Goal: Task Accomplishment & Management: Complete application form

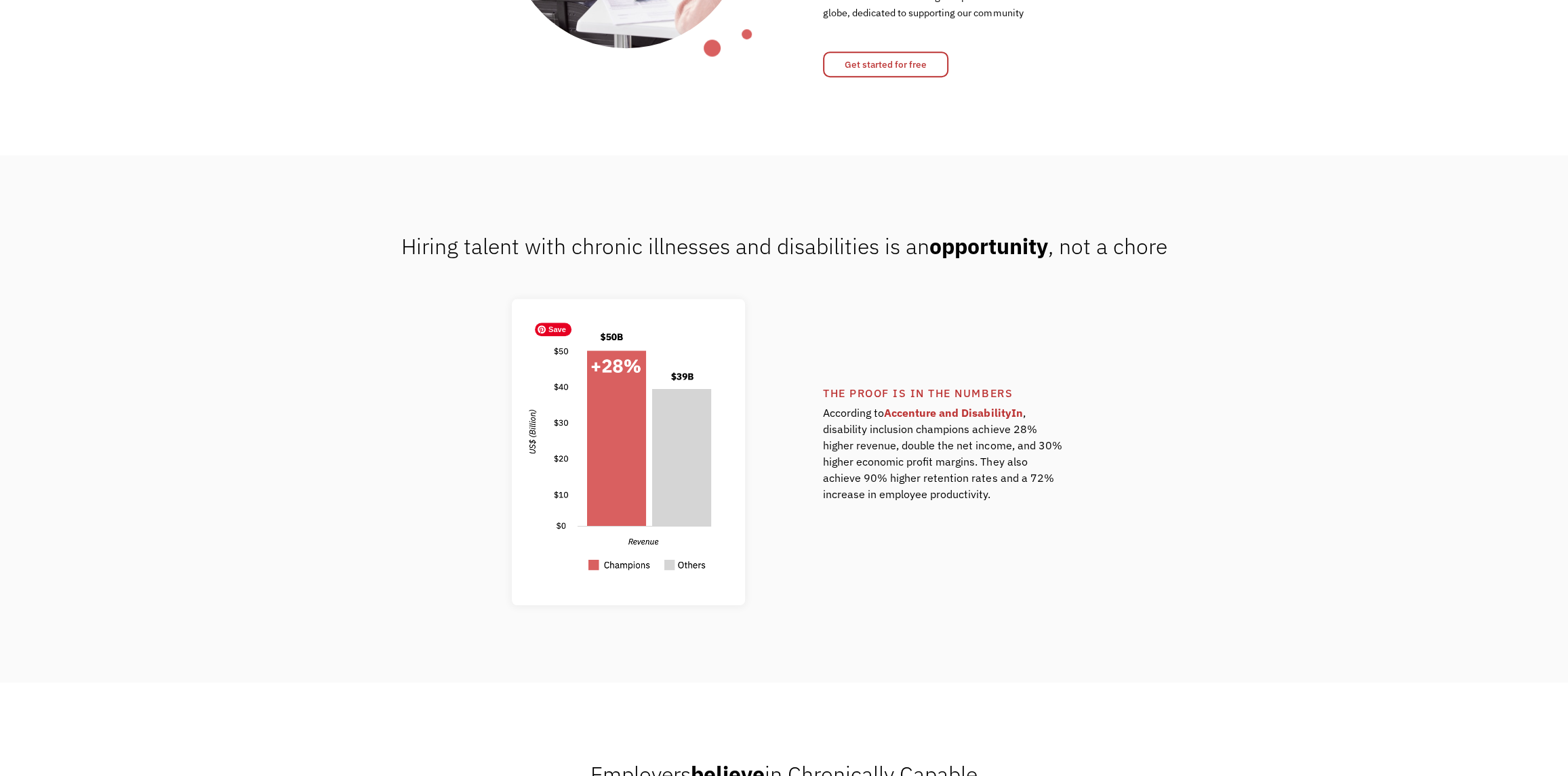
scroll to position [949, 0]
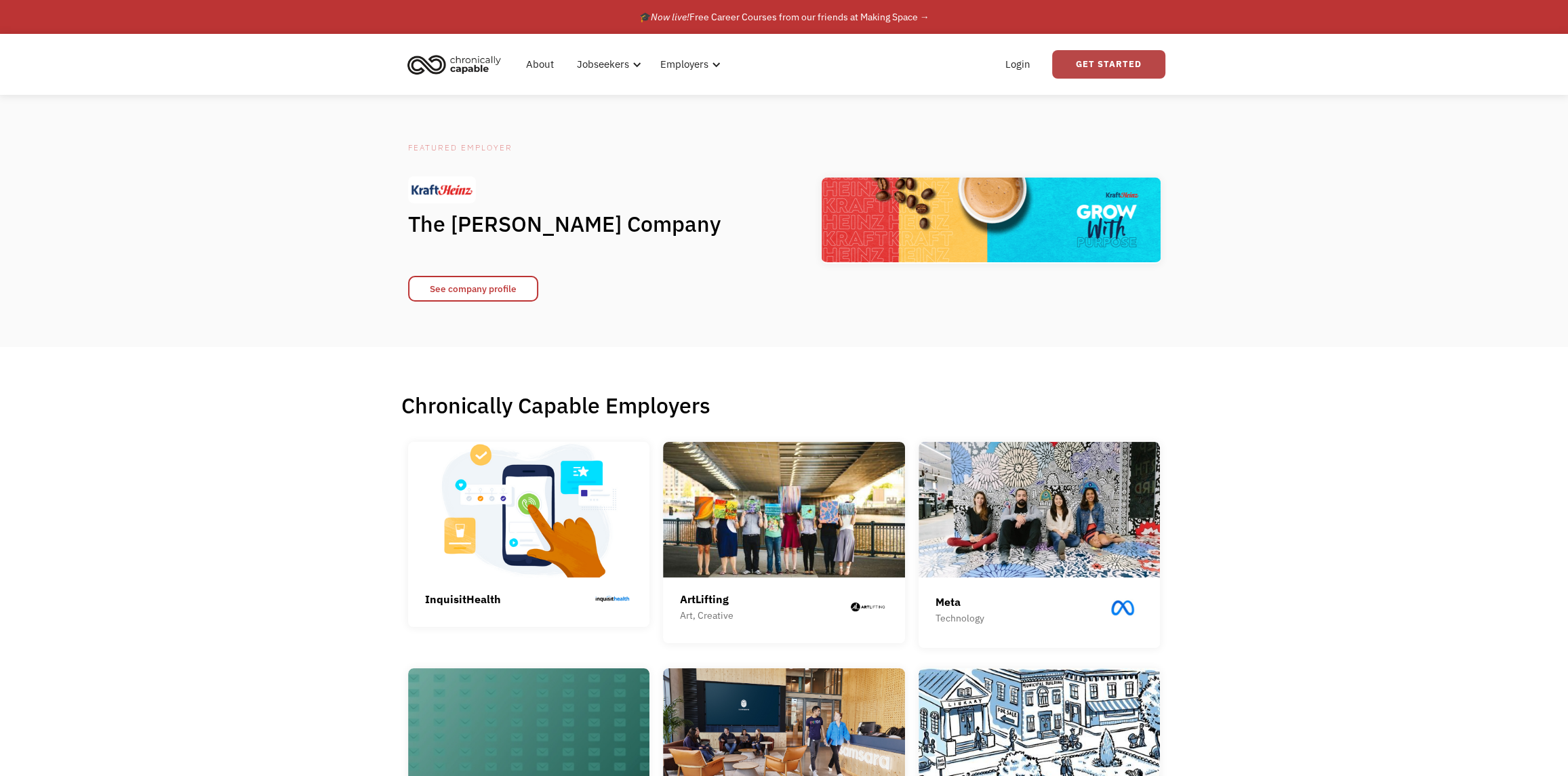
click at [1110, 67] on link "Get Started" at bounding box center [1108, 65] width 113 height 28
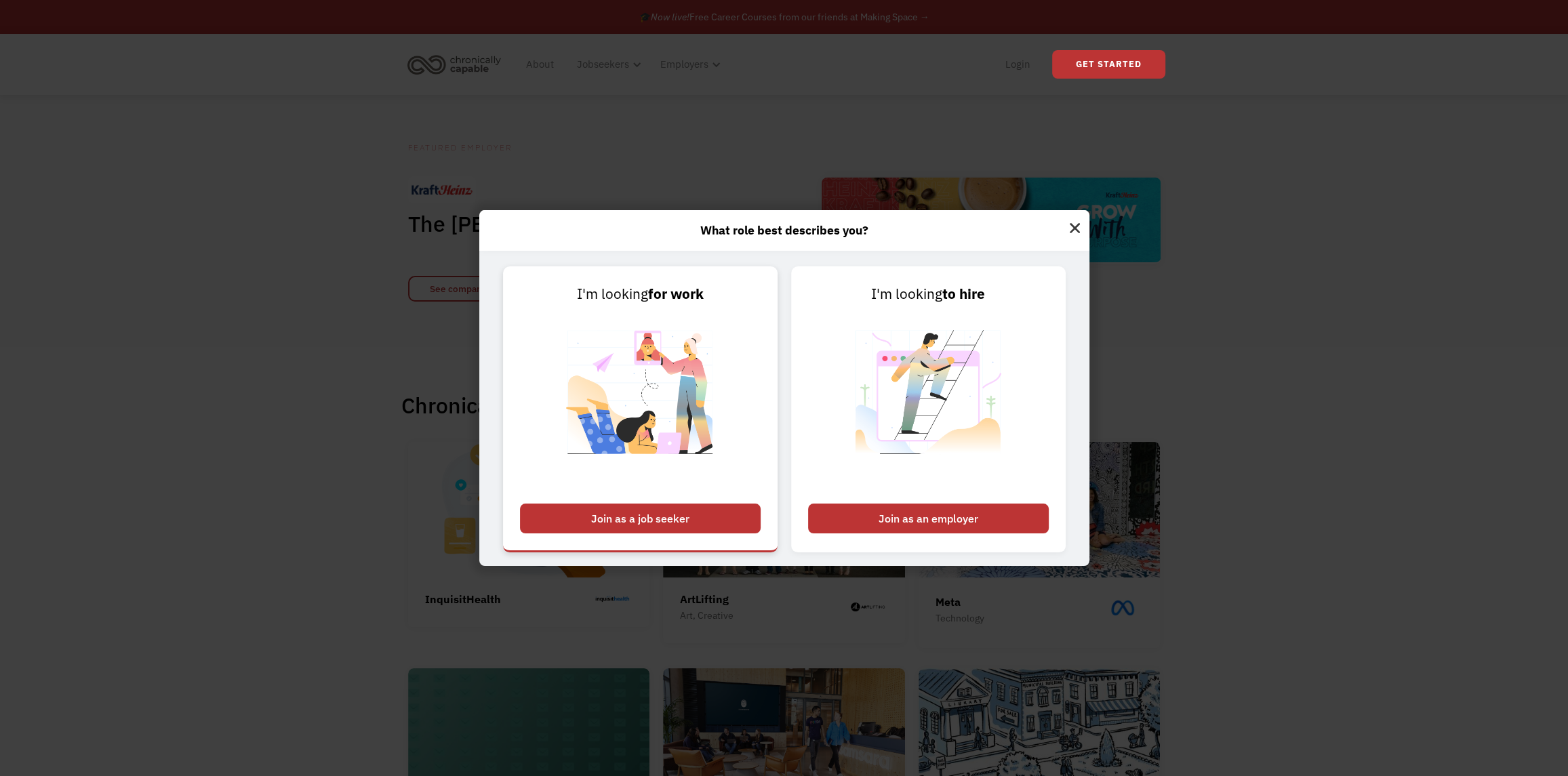
click at [643, 511] on div "Join as a job seeker" at bounding box center [640, 519] width 240 height 30
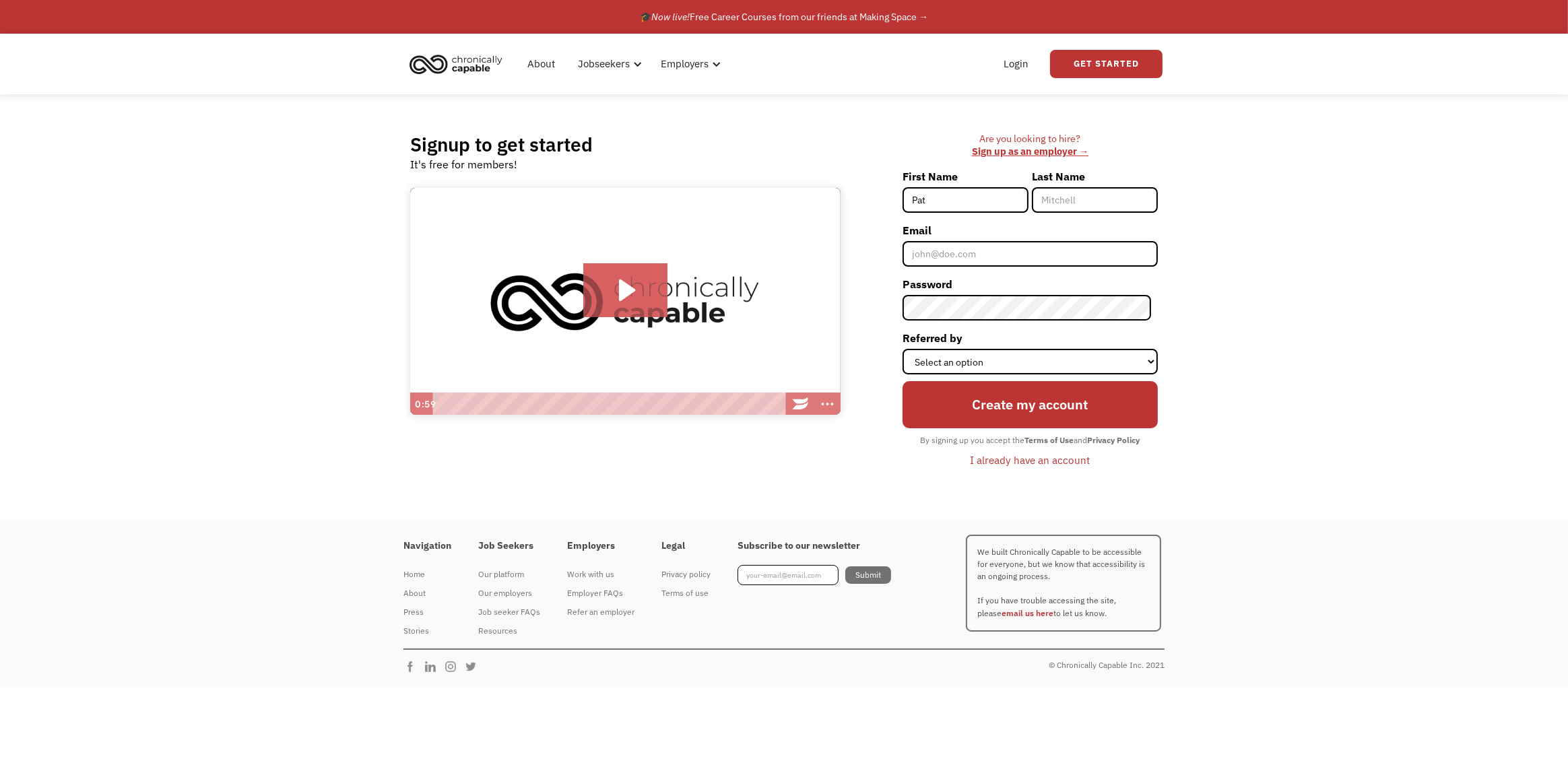
type input "[PERSON_NAME]"
click at [967, 258] on input "Email" at bounding box center [1030, 254] width 255 height 26
type input "patricianolan.pdn@gmail.com"
click at [1078, 357] on select "Select an option Instagram Facebook Twitter Search Engine News Article Word of …" at bounding box center [1030, 361] width 255 height 26
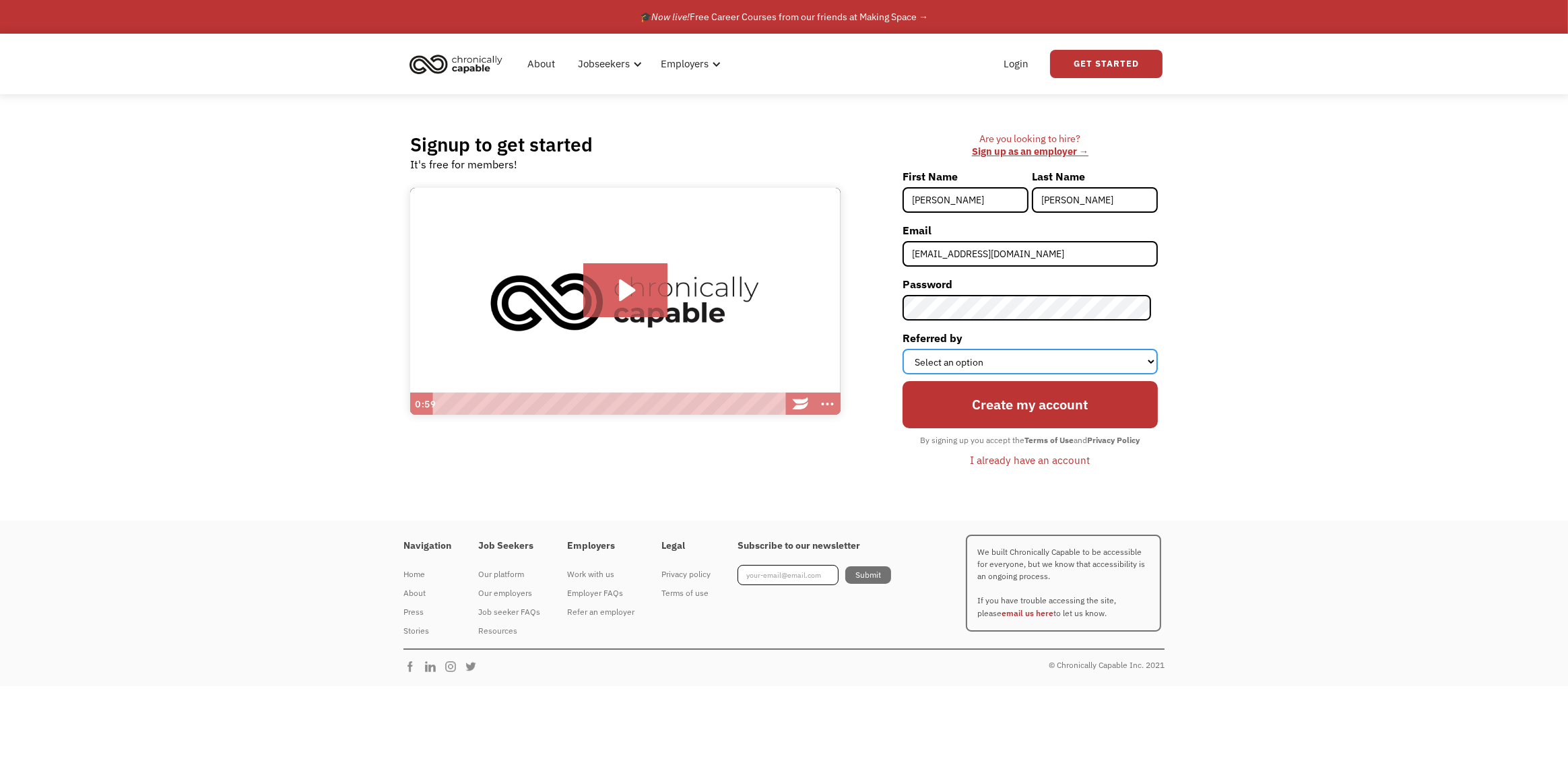
click at [1077, 360] on select "Select an option Instagram Facebook Twitter Search Engine News Article Word of …" at bounding box center [1030, 361] width 255 height 26
select select "Search Engine"
click at [909, 349] on select "Select an option Instagram Facebook Twitter Search Engine News Article Word of …" at bounding box center [1030, 361] width 255 height 26
click at [643, 301] on icon "Play Video: Introducing Chronically Capable" at bounding box center [625, 290] width 84 height 54
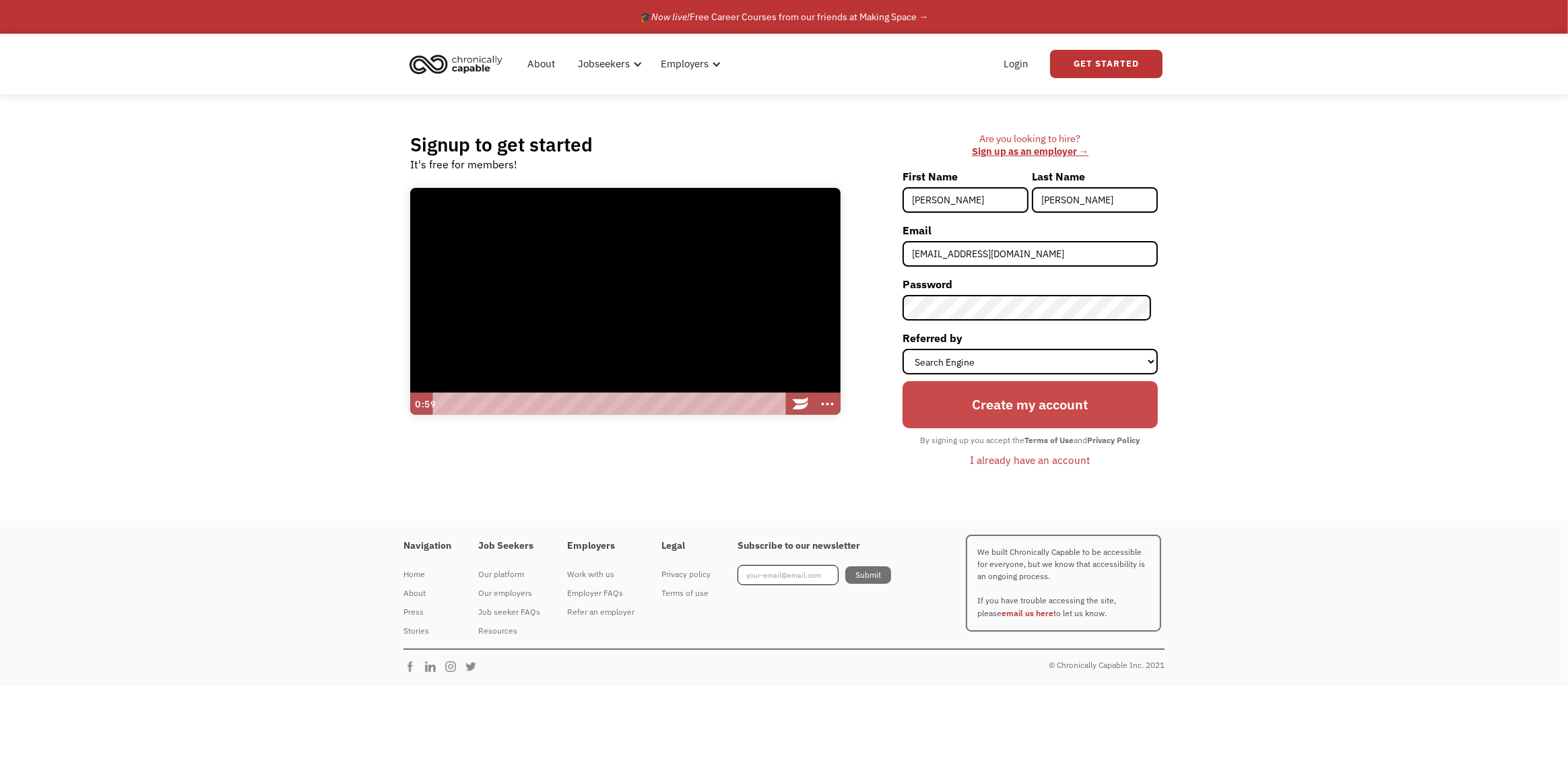
click at [990, 405] on input "Create my account" at bounding box center [1030, 405] width 255 height 47
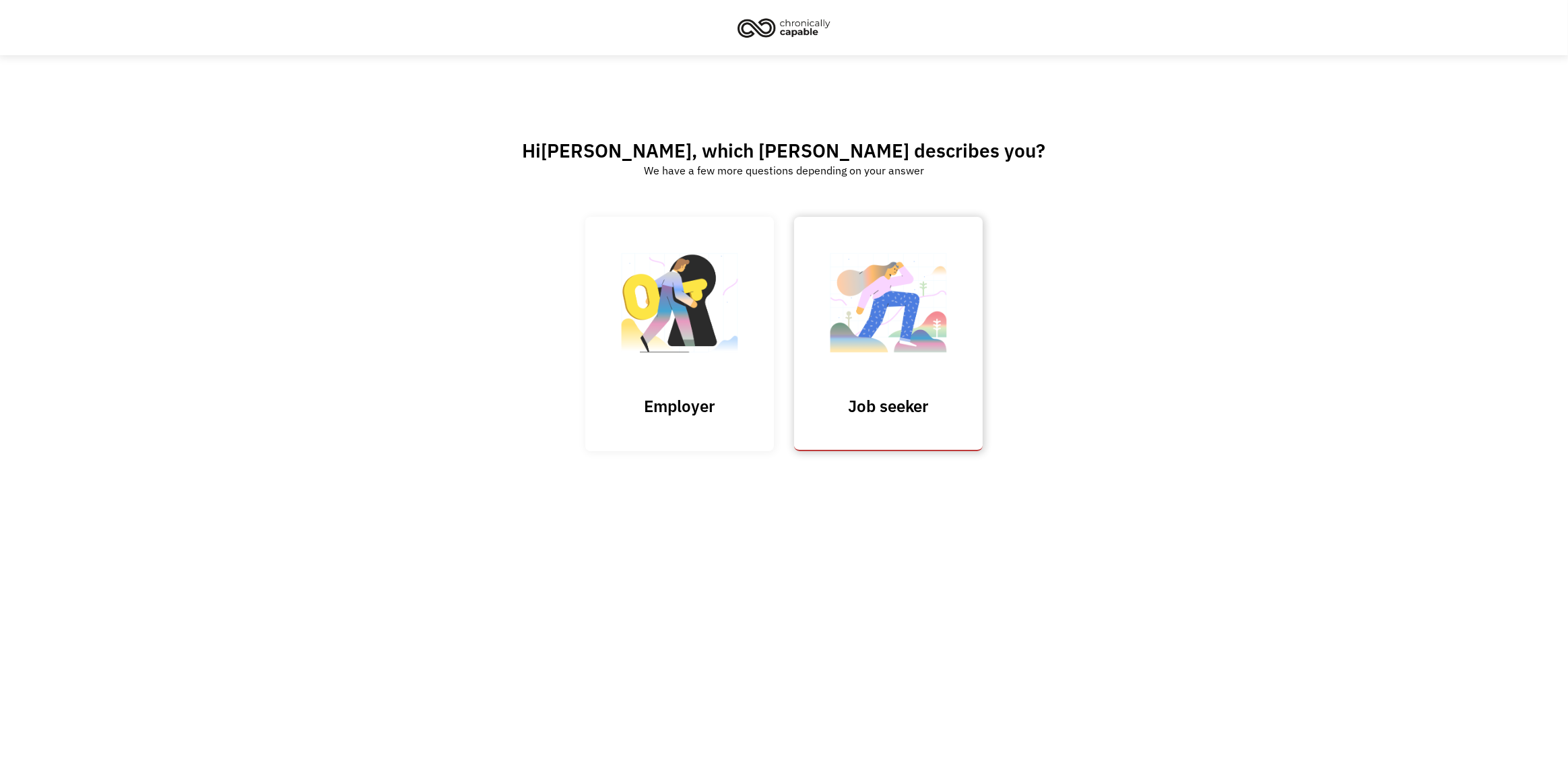
click at [852, 390] on link "Job seeker" at bounding box center [888, 333] width 189 height 234
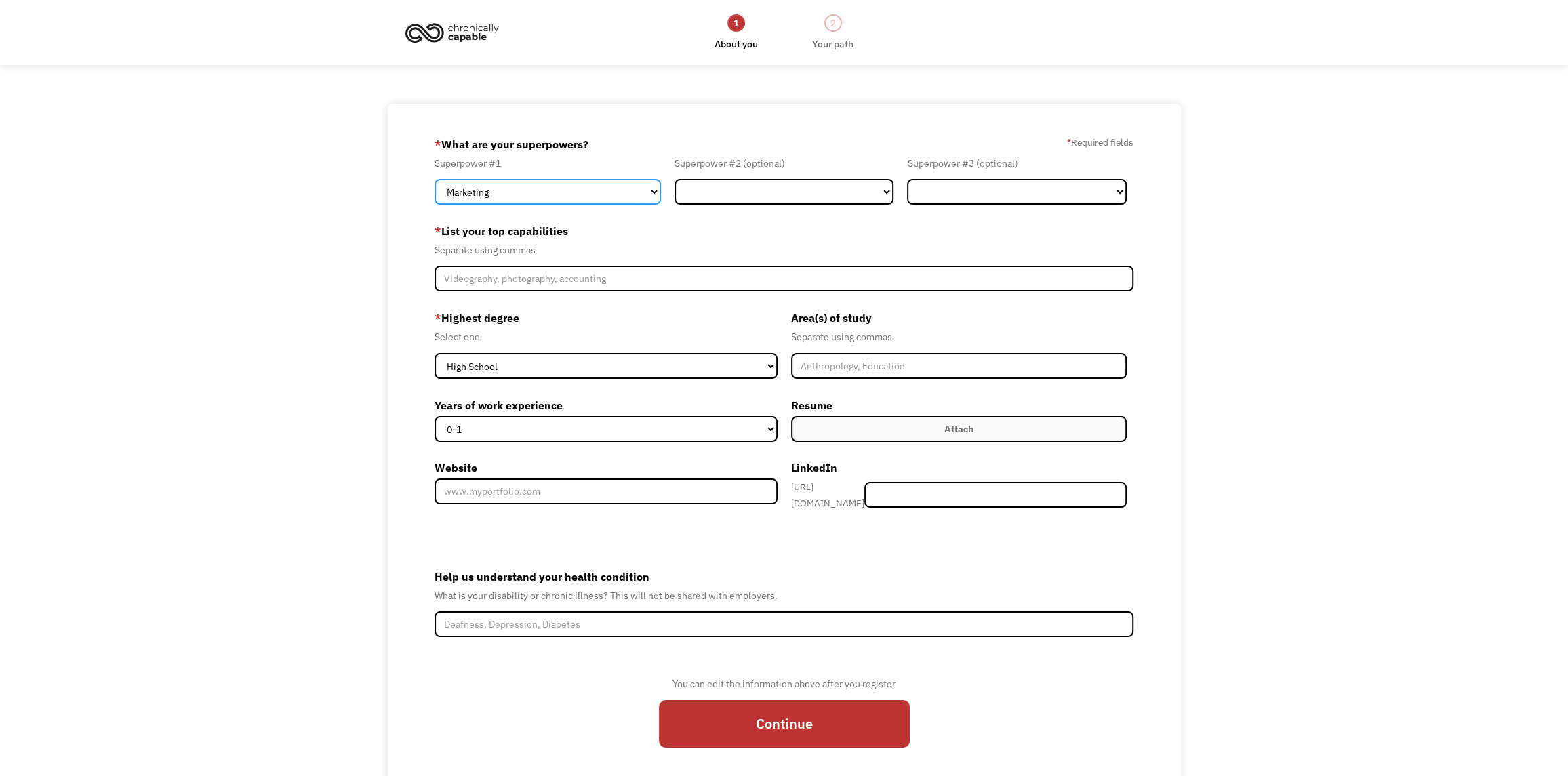
click at [653, 186] on select "Marketing Human Resources Finance Technology Operations Sales Industrial & Manu…" at bounding box center [547, 191] width 226 height 26
select select "Customer Service"
click at [435, 179] on select "Marketing Human Resources Finance Technology Operations Sales Industrial & Manu…" at bounding box center [547, 191] width 226 height 26
click at [728, 200] on select "Marketing Human Resources Finance Technology Operations Sales Industrial & Manu…" at bounding box center [784, 191] width 220 height 26
click at [989, 220] on label "* List your top capabilities" at bounding box center [784, 231] width 699 height 22
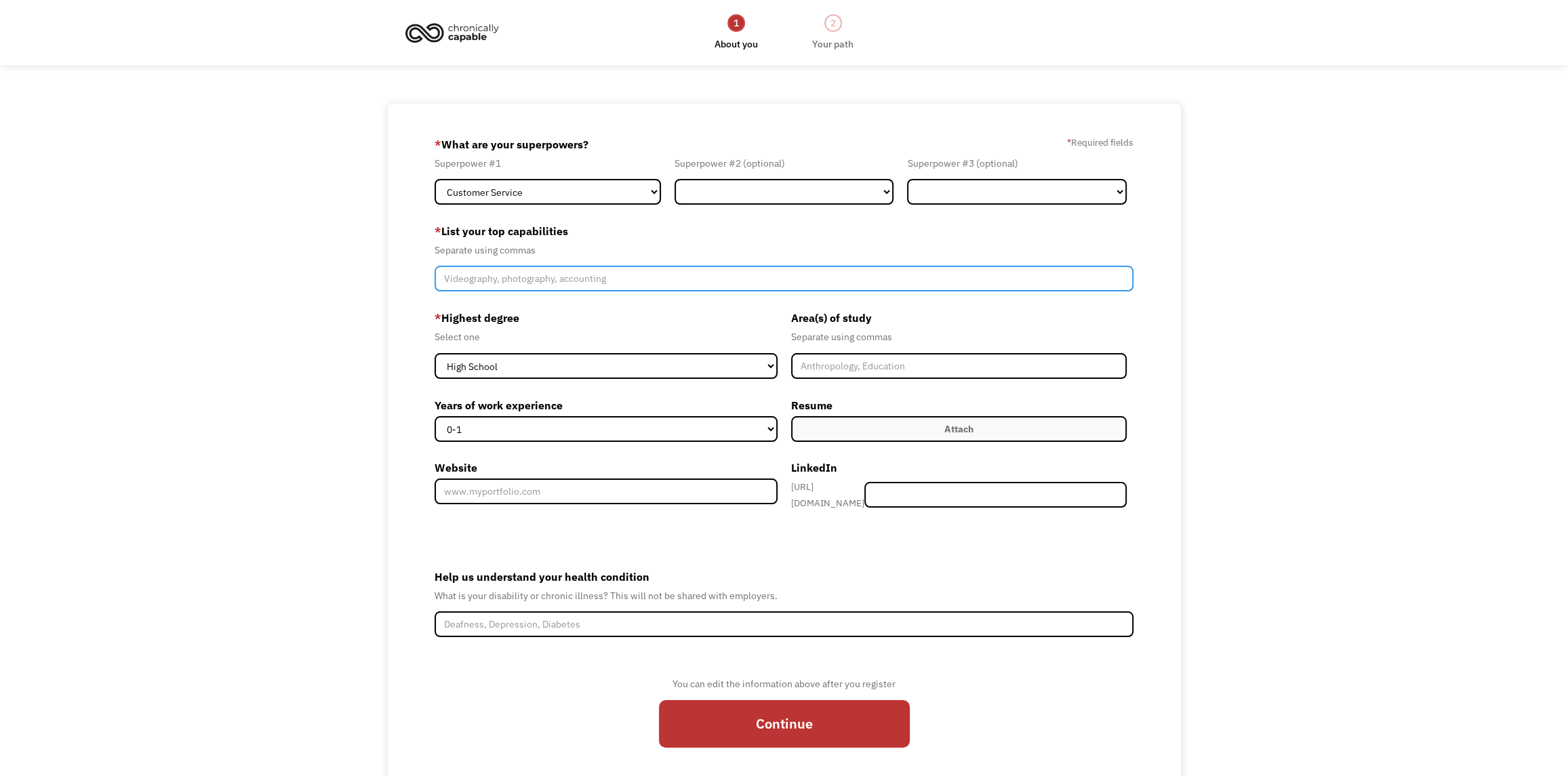
click at [610, 277] on input "Member-Create-Step1" at bounding box center [784, 278] width 699 height 26
type input "Leadership, telecommunications, communication, project management"
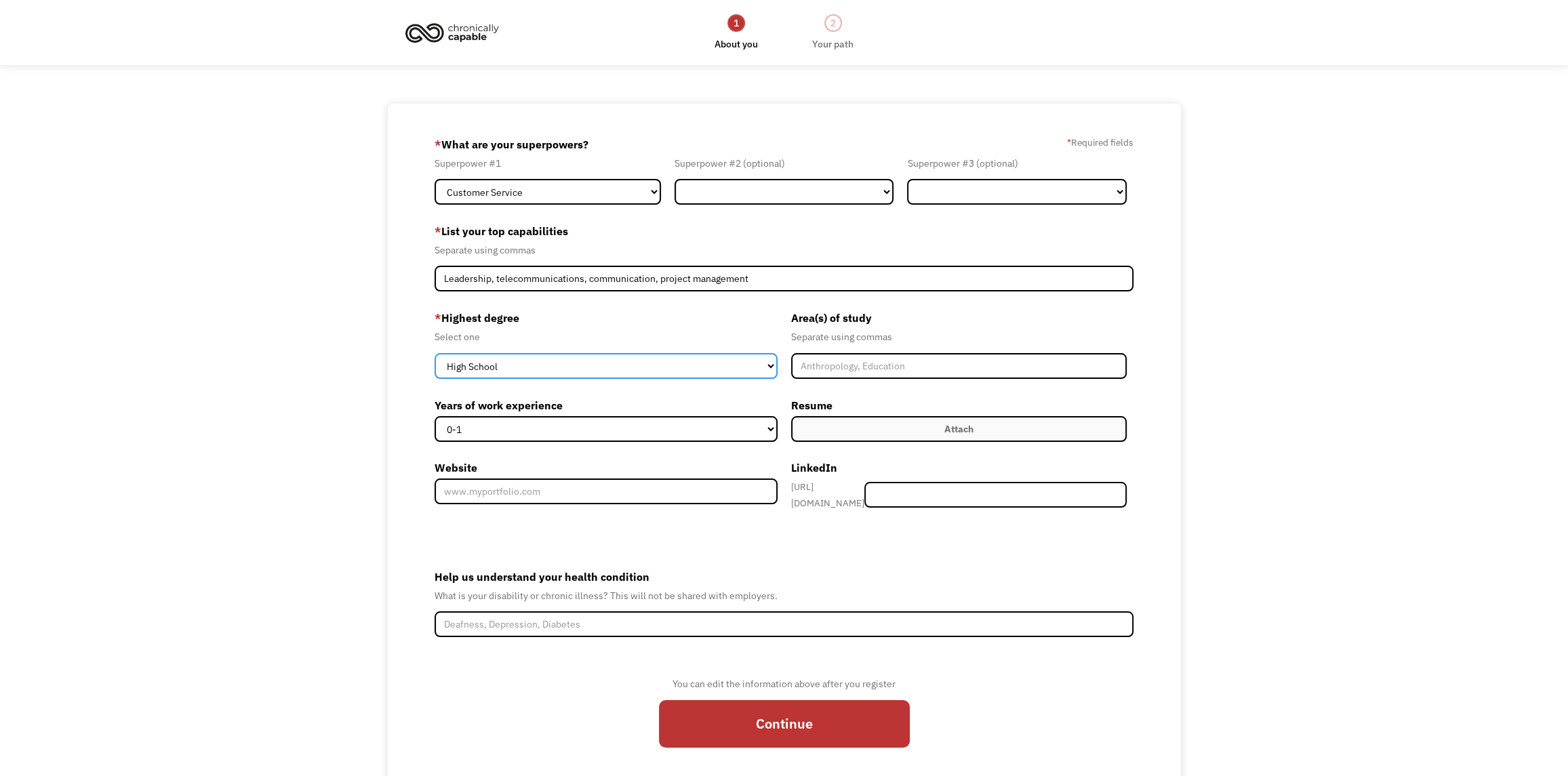
click at [576, 366] on select "High School Associates Bachelors Master's PhD" at bounding box center [606, 366] width 343 height 26
click at [571, 367] on select "High School Associates Bachelors Master's PhD" at bounding box center [606, 366] width 343 height 26
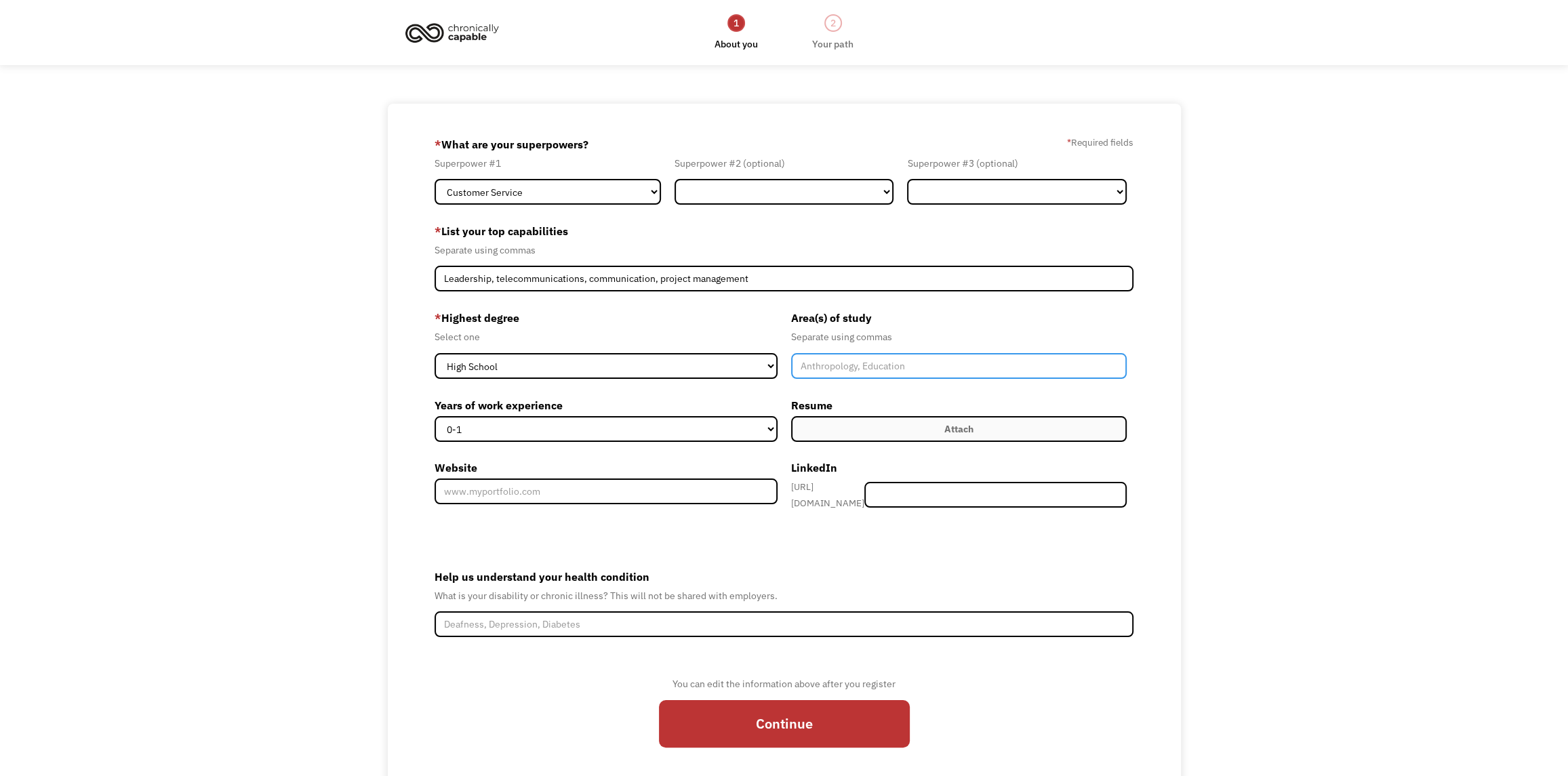
click at [798, 359] on input "Member-Create-Step1" at bounding box center [959, 366] width 336 height 26
type input "Business Management, Nursing, Marketing"
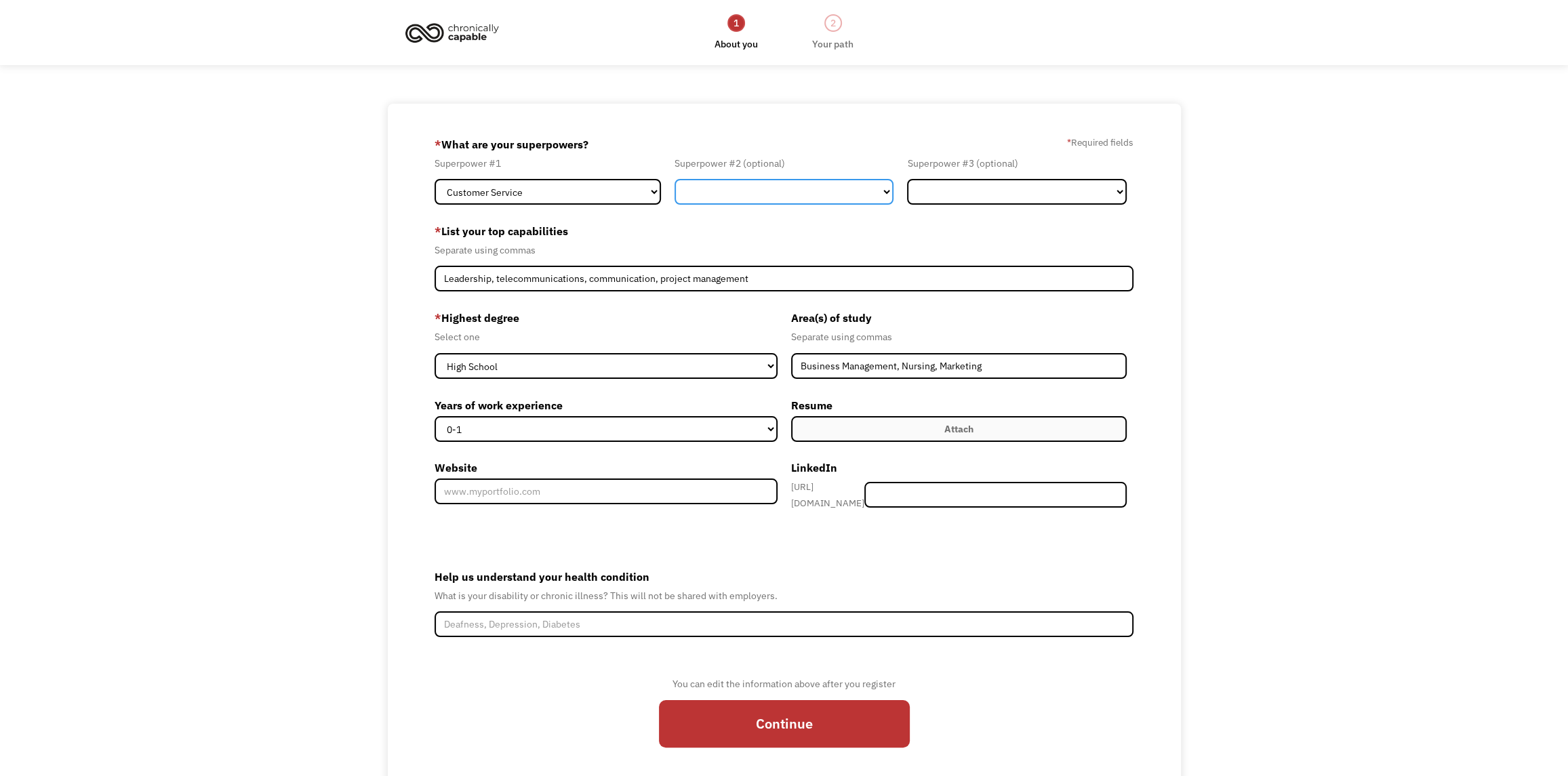
click at [720, 189] on select "Marketing Human Resources Finance Technology Operations Sales Industrial & Manu…" at bounding box center [784, 191] width 220 height 26
select select "Operations"
click at [674, 179] on select "Marketing Human Resources Finance Technology Operations Sales Industrial & Manu…" at bounding box center [784, 191] width 220 height 26
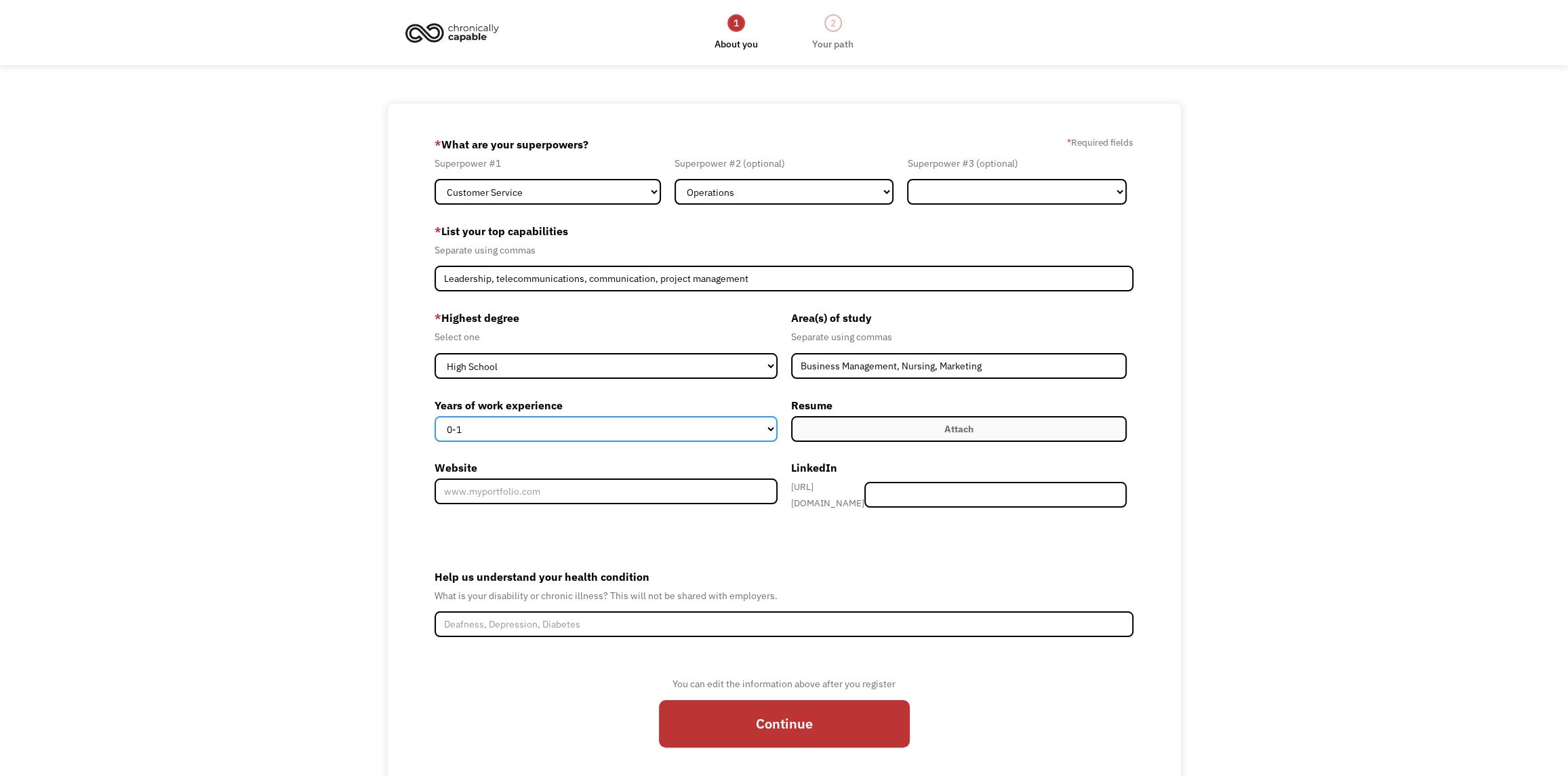
click at [677, 430] on select "0-1 2-4 5-10 11-15 15+" at bounding box center [606, 429] width 343 height 26
select select "5-10"
click at [435, 416] on select "0-1 2-4 5-10 11-15 15+" at bounding box center [606, 429] width 343 height 26
click at [915, 430] on label "Attach" at bounding box center [959, 429] width 336 height 26
click at [915, 431] on label "Attach" at bounding box center [959, 429] width 336 height 26
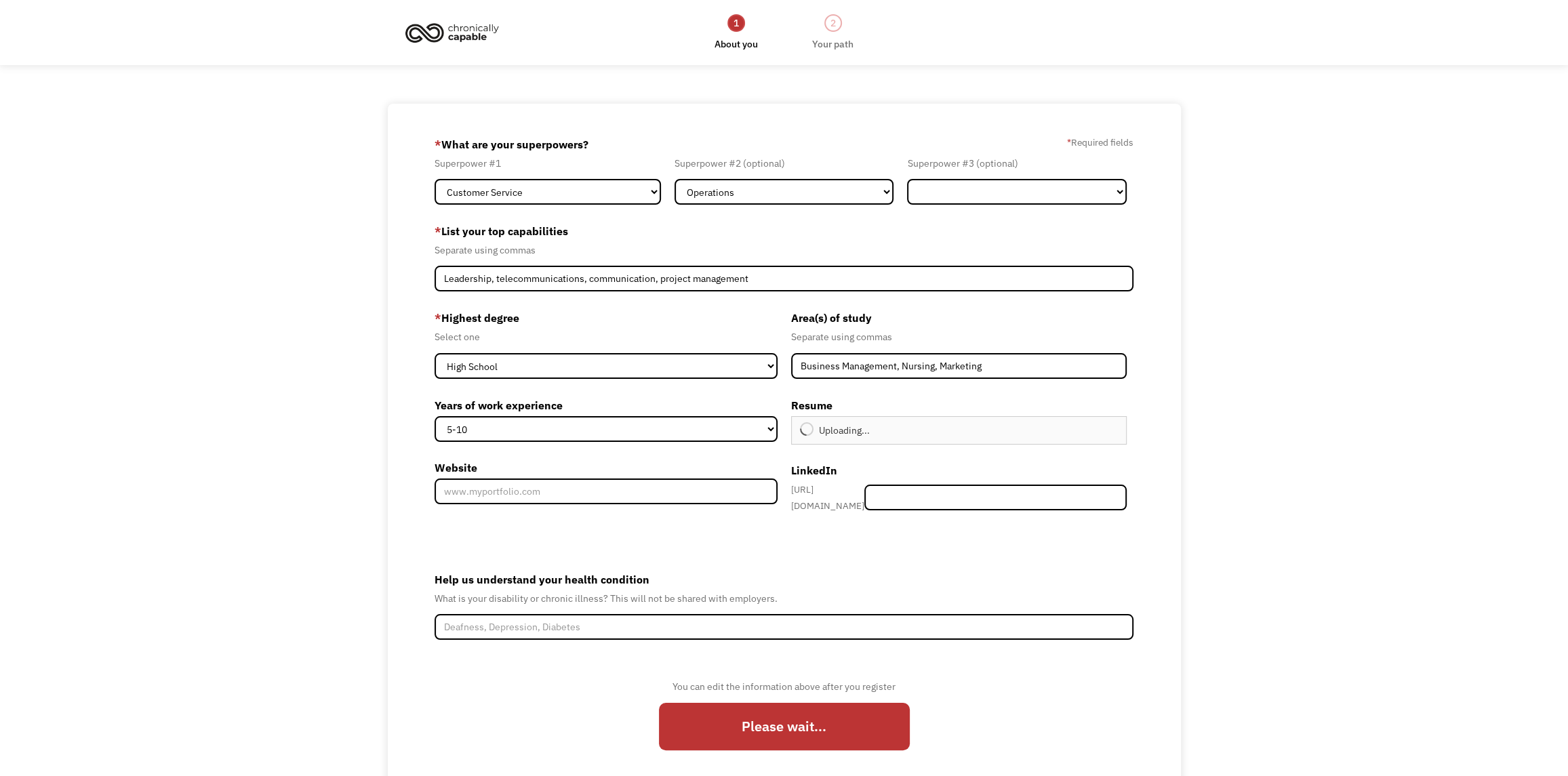
type input "Continue"
paste input "https://www.linkedin.com/in/patricia-nolan/"
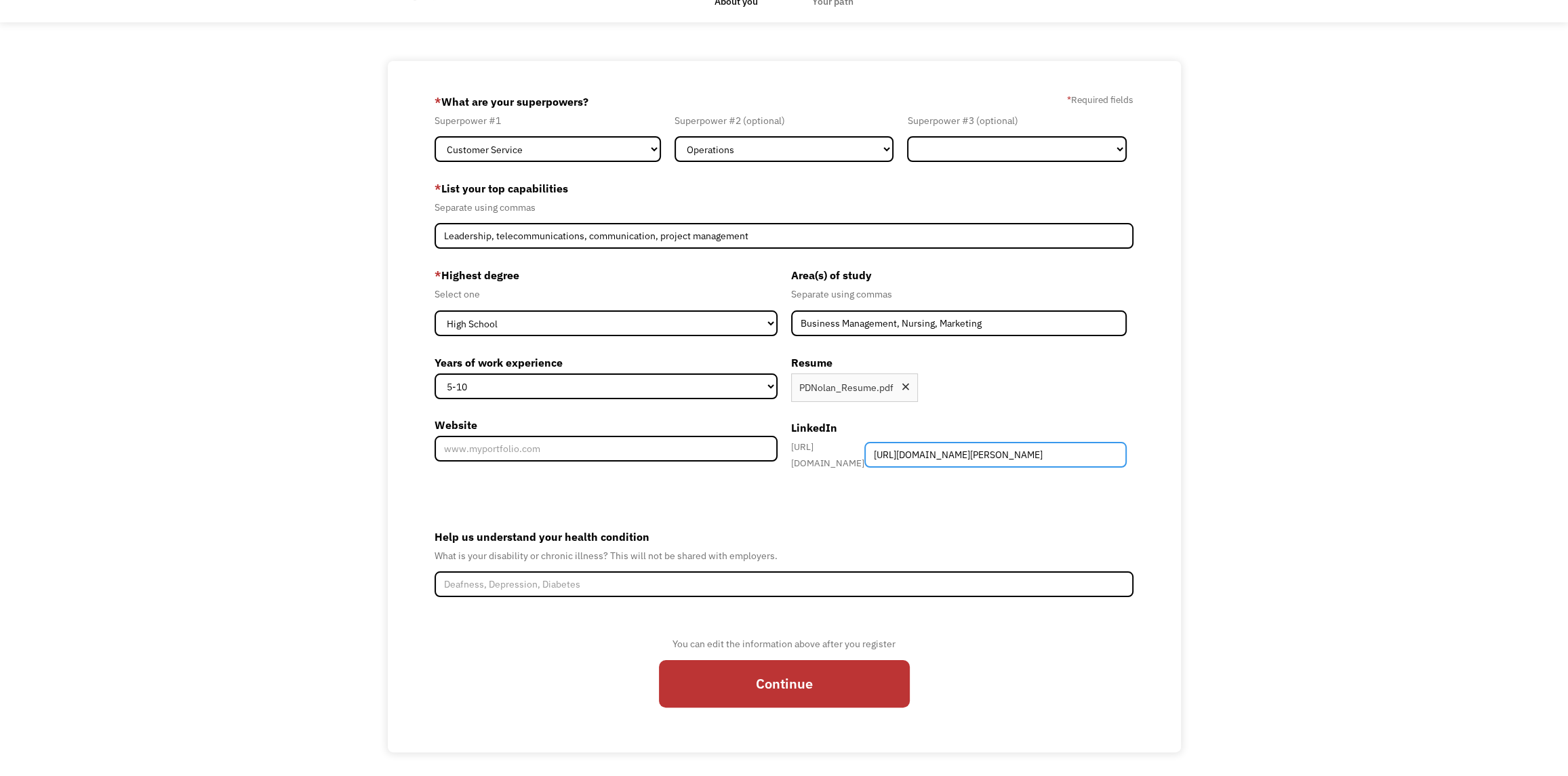
scroll to position [50, 0]
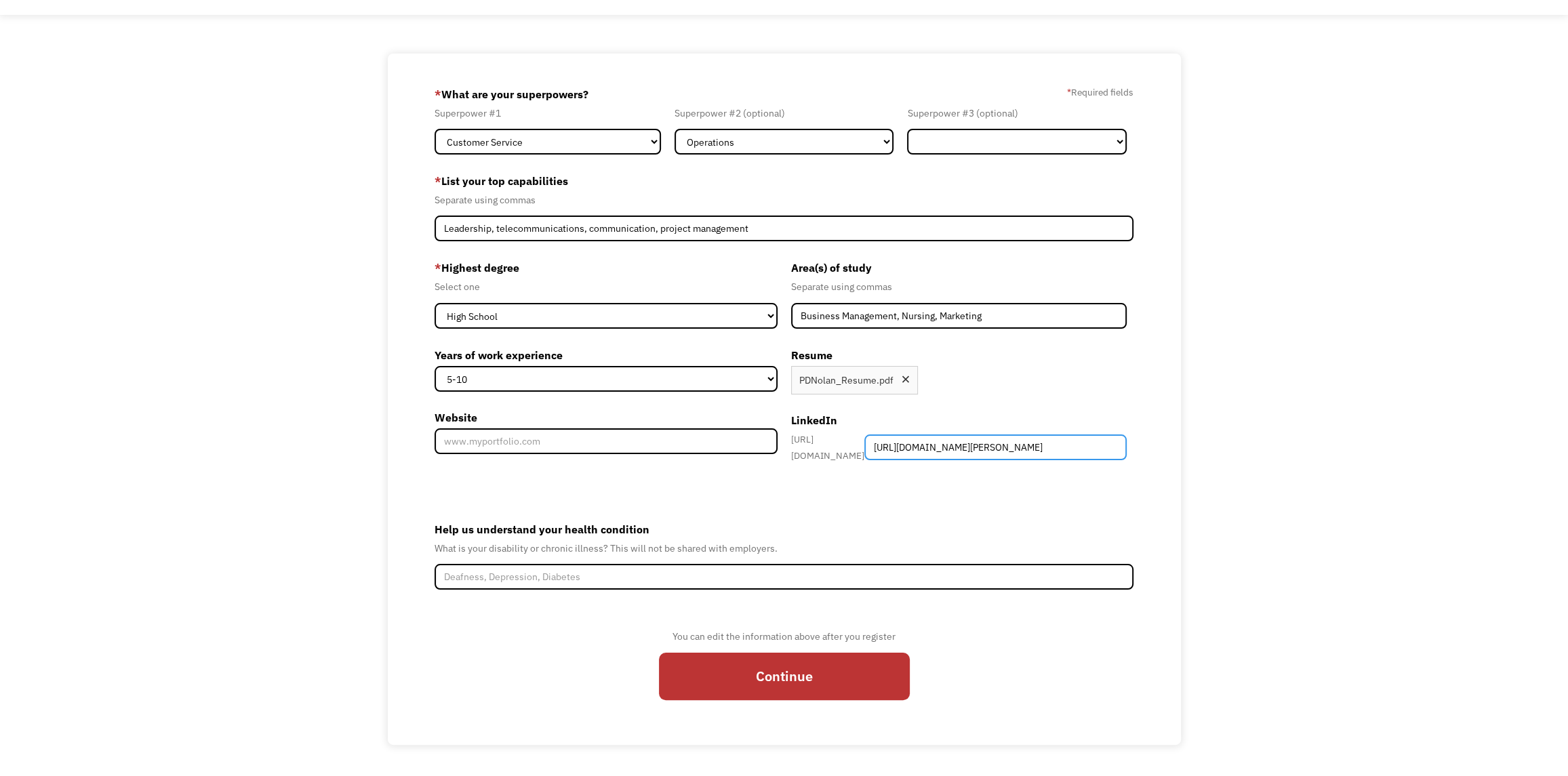
type input "https://www.linkedin.com/in/patricia-nolan/"
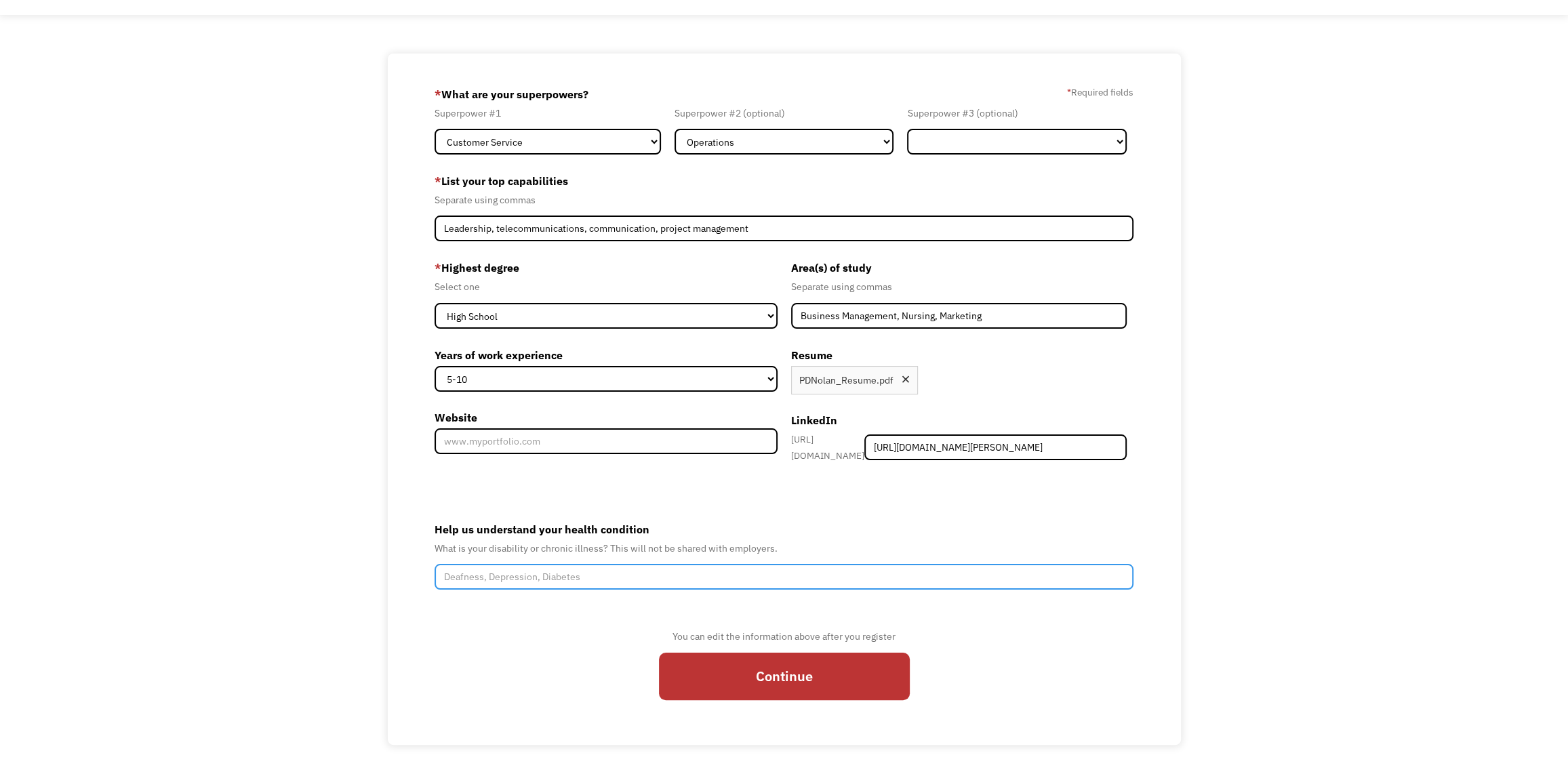
click at [582, 576] on input "Help us understand your health condition" at bounding box center [784, 576] width 699 height 26
drag, startPoint x: 949, startPoint y: 571, endPoint x: 906, endPoint y: 571, distance: 43.0
click at [906, 571] on input "Chronic Fatigue Syndrome, Fibromyalgia, Chronic Migraine with Aura, Vertigo, Ge…" at bounding box center [784, 576] width 699 height 26
click at [619, 568] on input "Chronic Fatigue Syndrome, Fibromyalgia, Chronic Migraine with Aura, Vertigo, Ge…" at bounding box center [784, 576] width 699 height 26
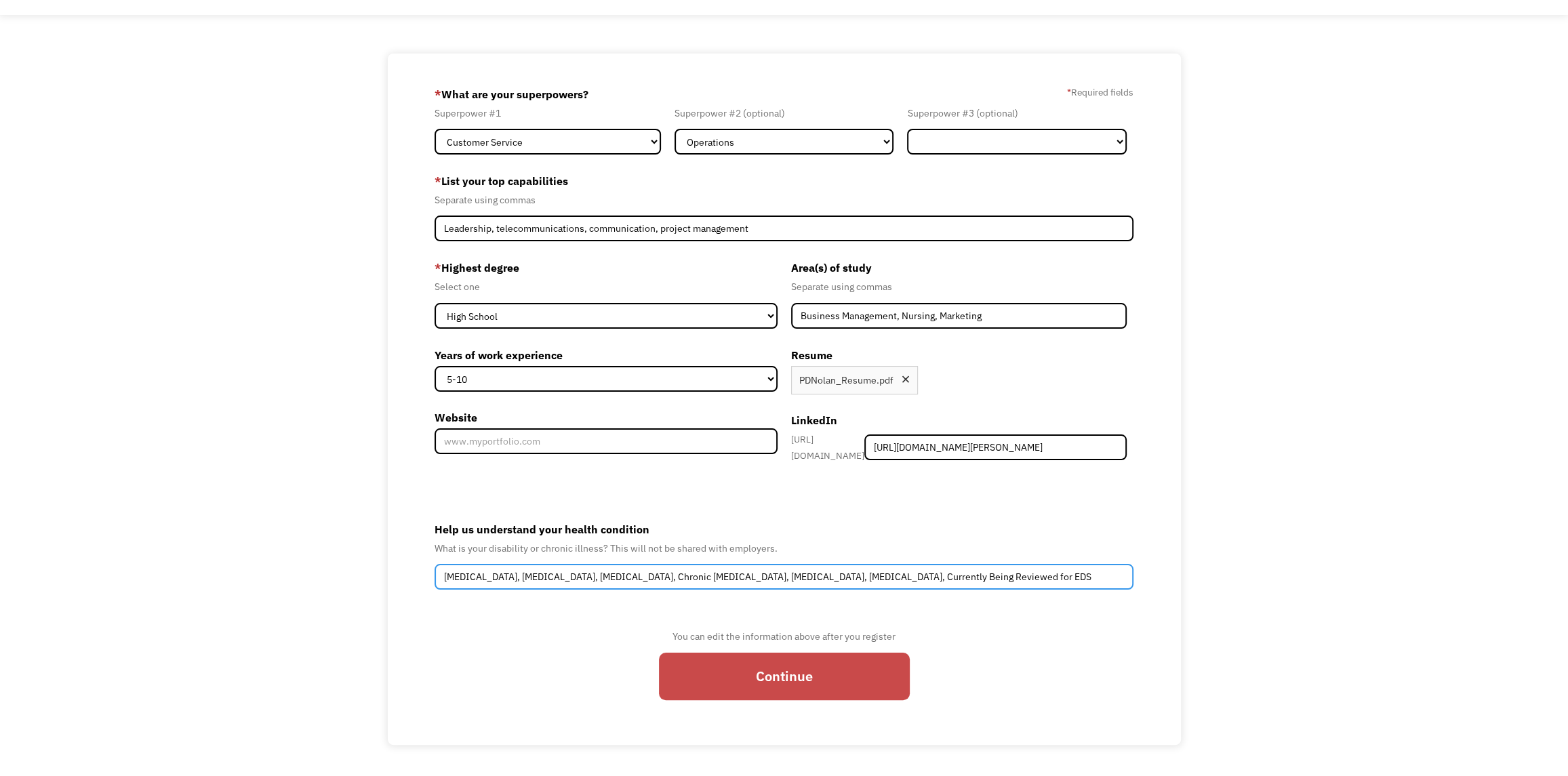
type input "Chronic Fatigue Syndrome, Fibromyalgia, Hypermobility, Chronic Migraine with Au…"
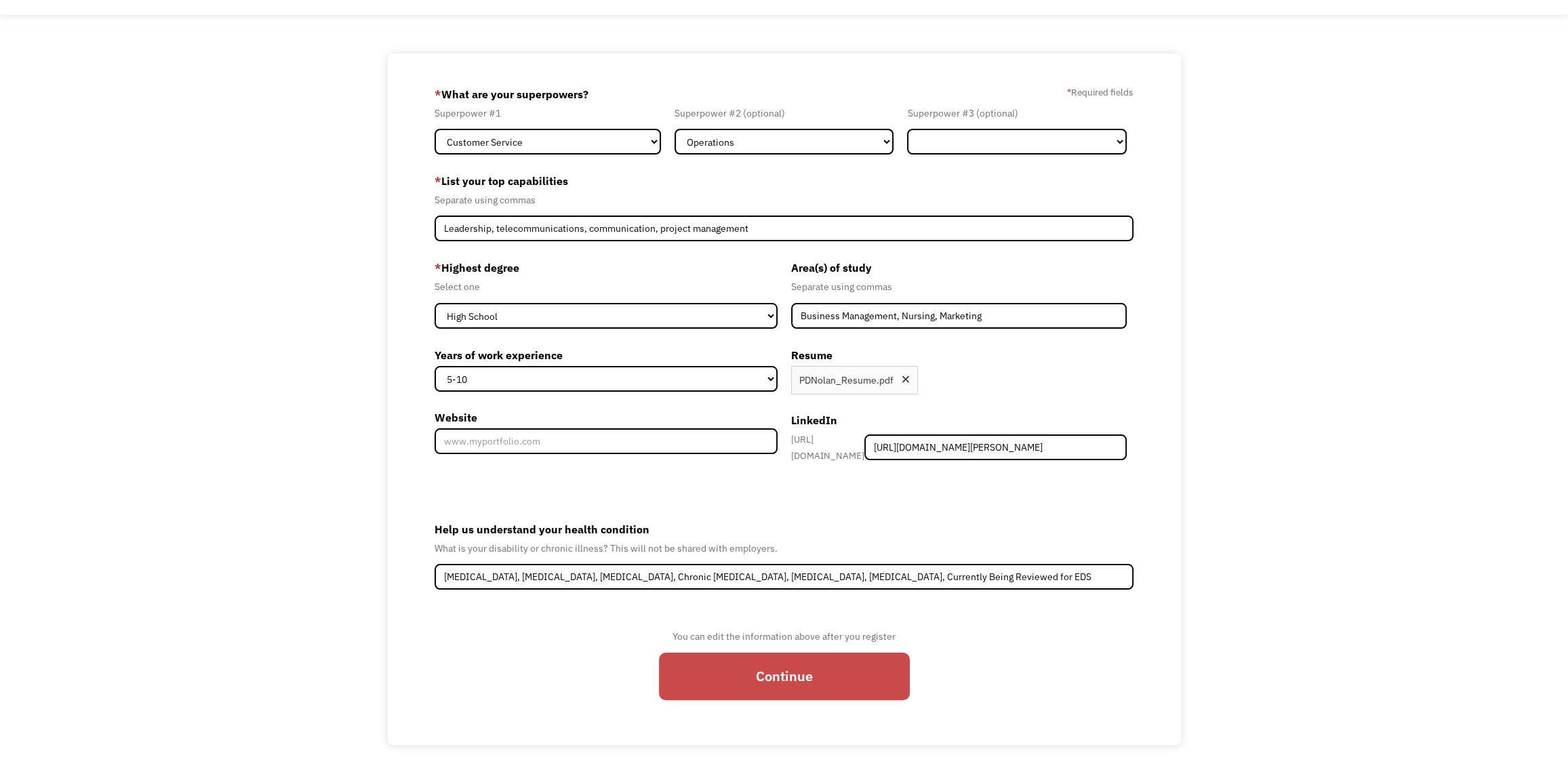
click at [796, 669] on input "Continue" at bounding box center [784, 677] width 251 height 47
type input "Please wait..."
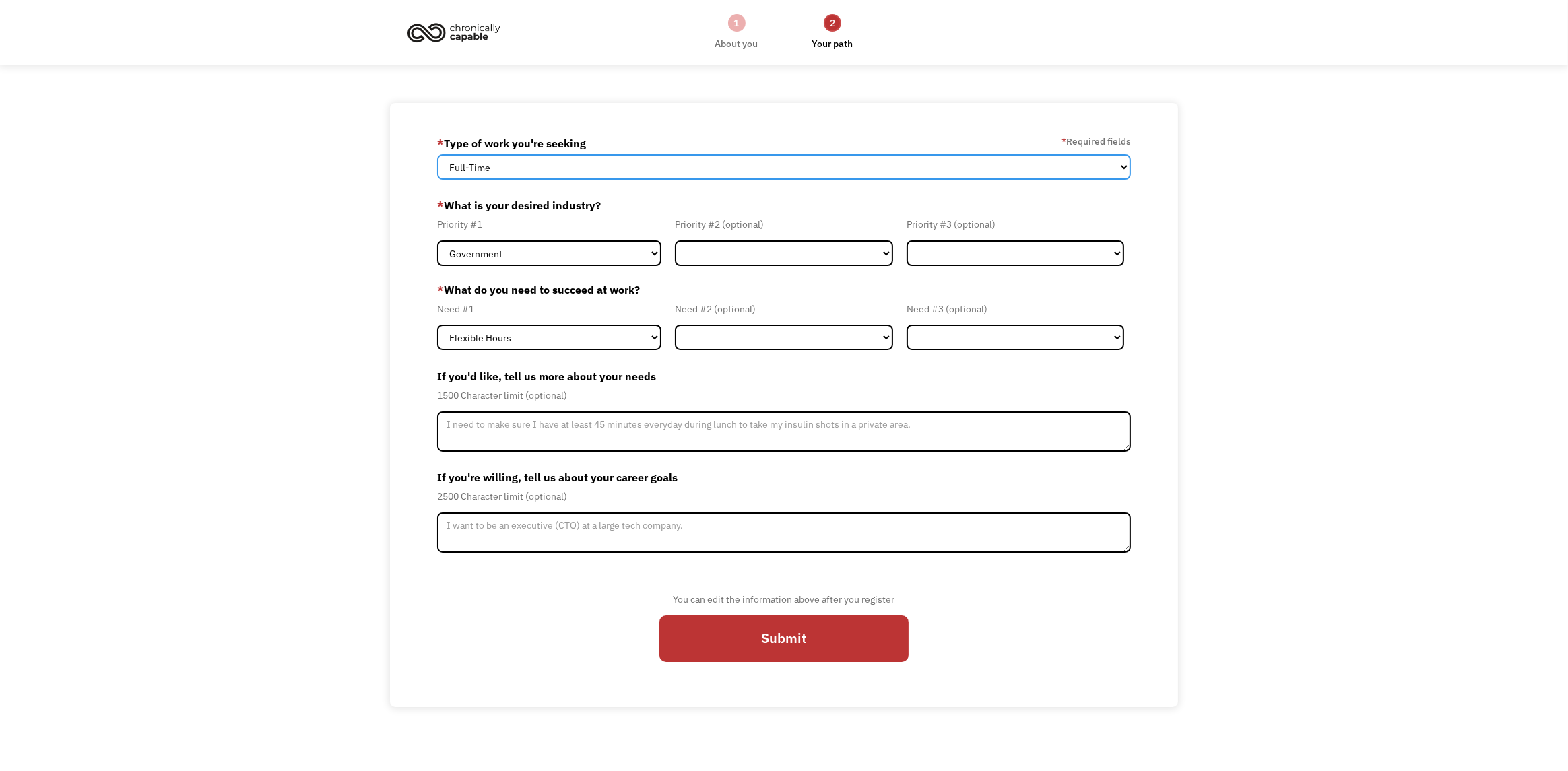
click at [620, 167] on select "Full-Time Part-Time Both Full-Time and Part-Time" at bounding box center [783, 167] width 693 height 26
select select "Both Full-Time and Part-Time"
click at [437, 154] on select "Full-Time Part-Time Both Full-Time and Part-Time" at bounding box center [783, 167] width 693 height 26
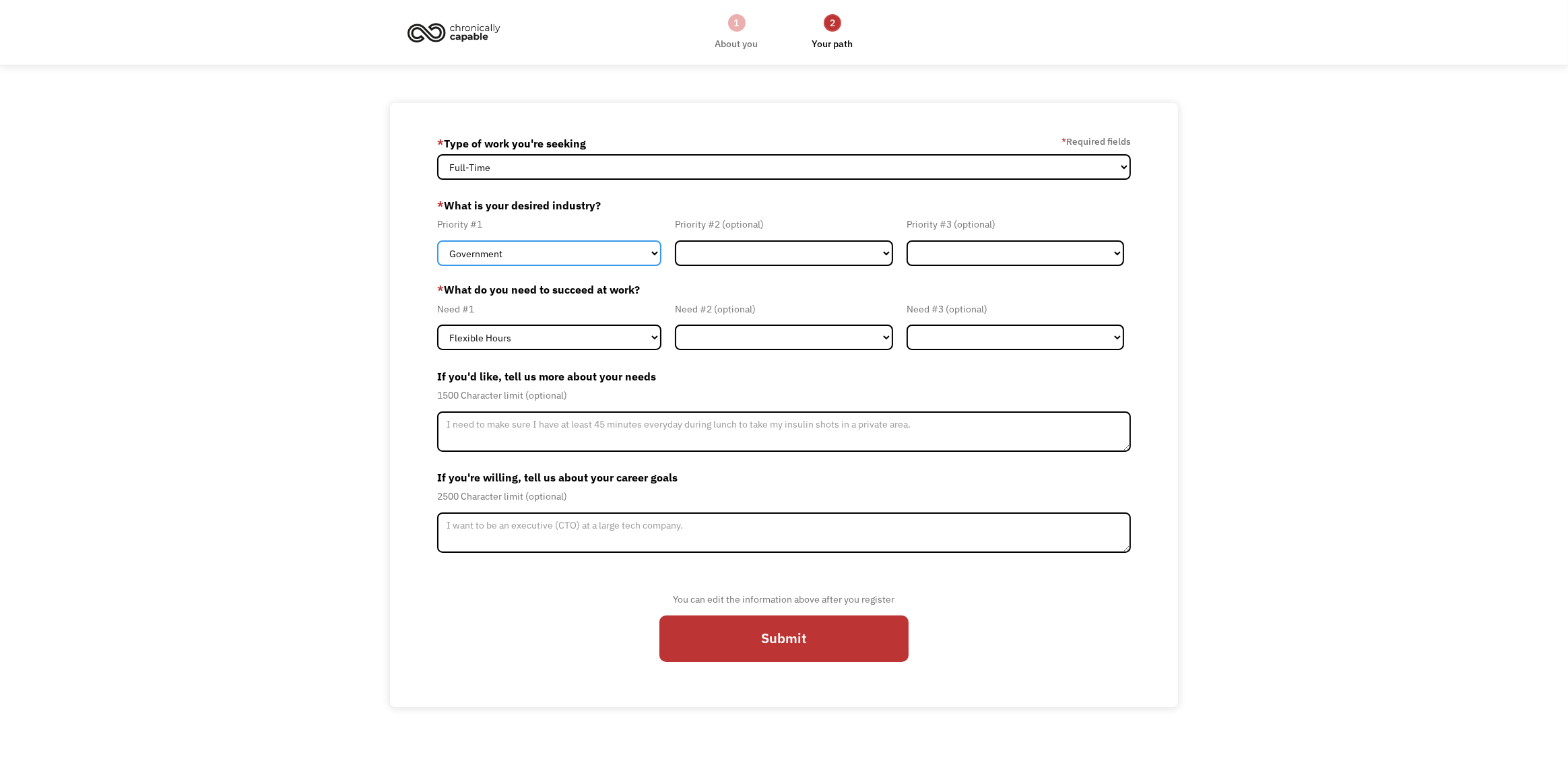
click at [592, 248] on select "Government Finance & Insurance Health & Social Care Tech & Engineering Creative…" at bounding box center [549, 253] width 224 height 26
click at [437, 240] on select "Government Finance & Insurance Health & Social Care Tech & Engineering Creative…" at bounding box center [549, 253] width 224 height 26
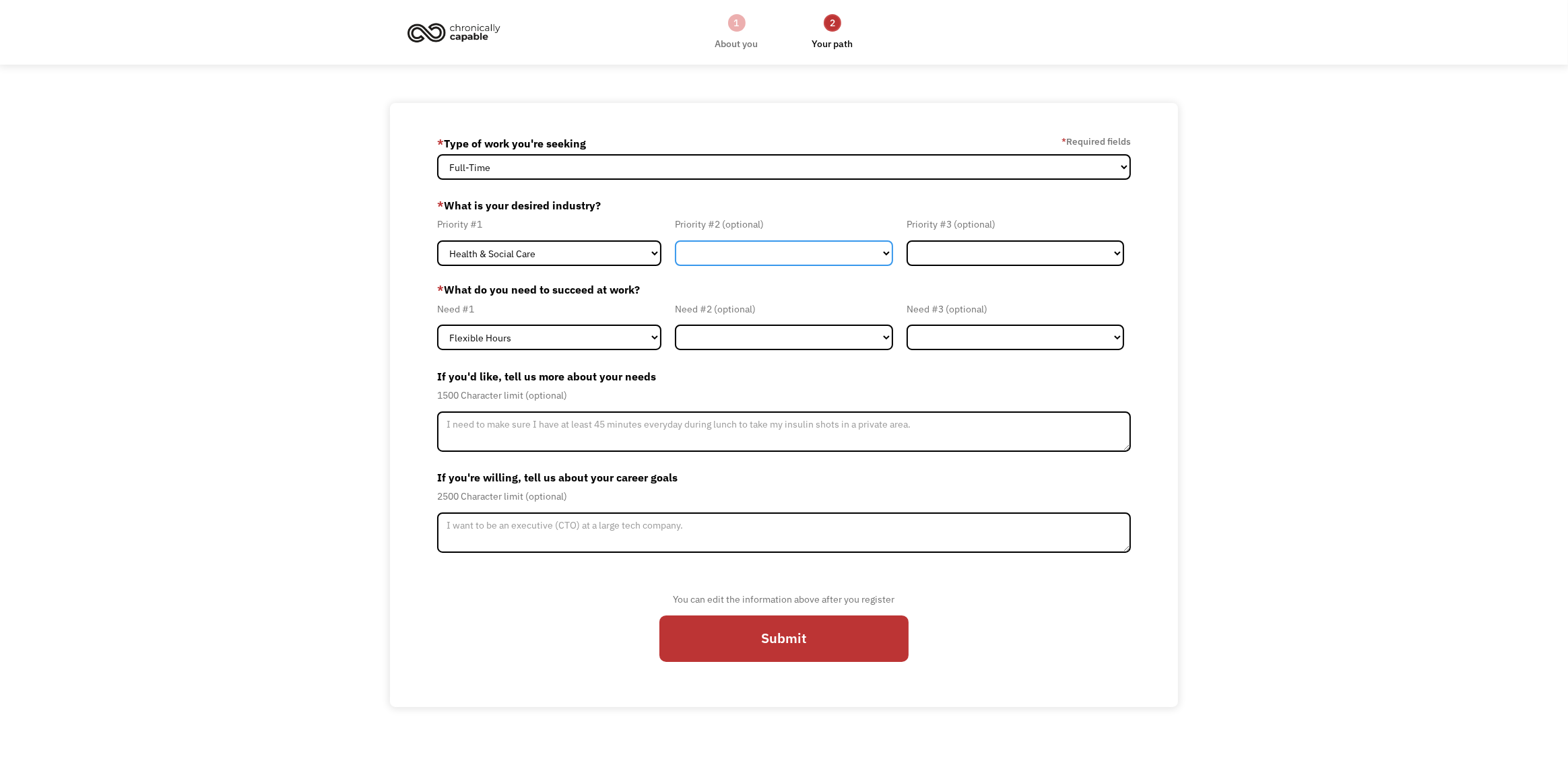
click at [760, 241] on select "Government Finance & Insurance Health & Social Care Tech & Engineering Creative…" at bounding box center [783, 253] width 217 height 26
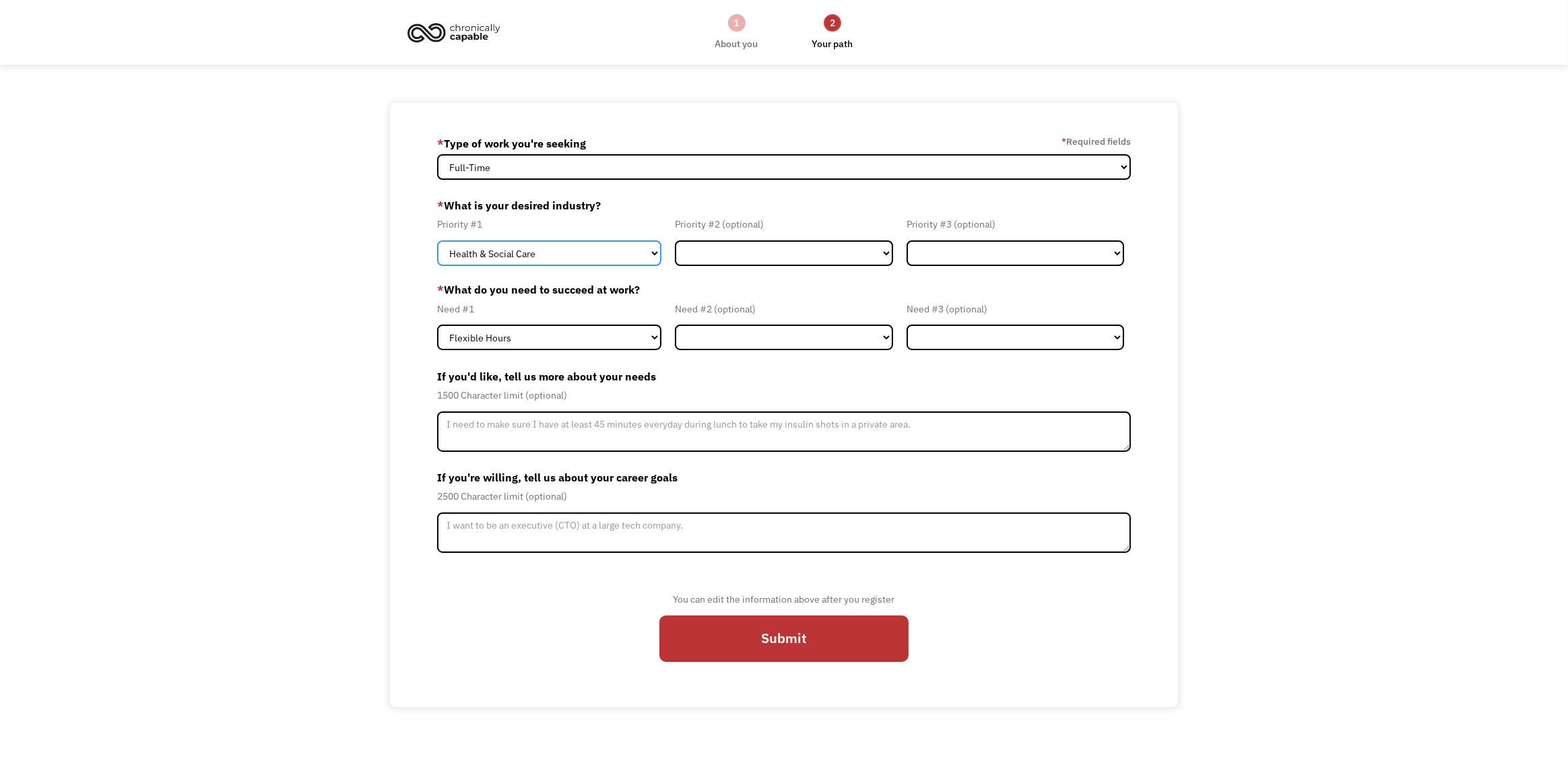
click at [650, 251] on select "Government Finance & Insurance Health & Social Care Tech & Engineering Creative…" at bounding box center [549, 253] width 224 height 26
click at [437, 240] on select "Government Finance & Insurance Health & Social Care Tech & Engineering Creative…" at bounding box center [549, 253] width 224 height 26
click at [637, 252] on select "Government Finance & Insurance Health & Social Care Tech & Engineering Creative…" at bounding box center [549, 253] width 224 height 26
select select "Health & Social Care"
click at [437, 240] on select "Government Finance & Insurance Health & Social Care Tech & Engineering Creative…" at bounding box center [549, 253] width 224 height 26
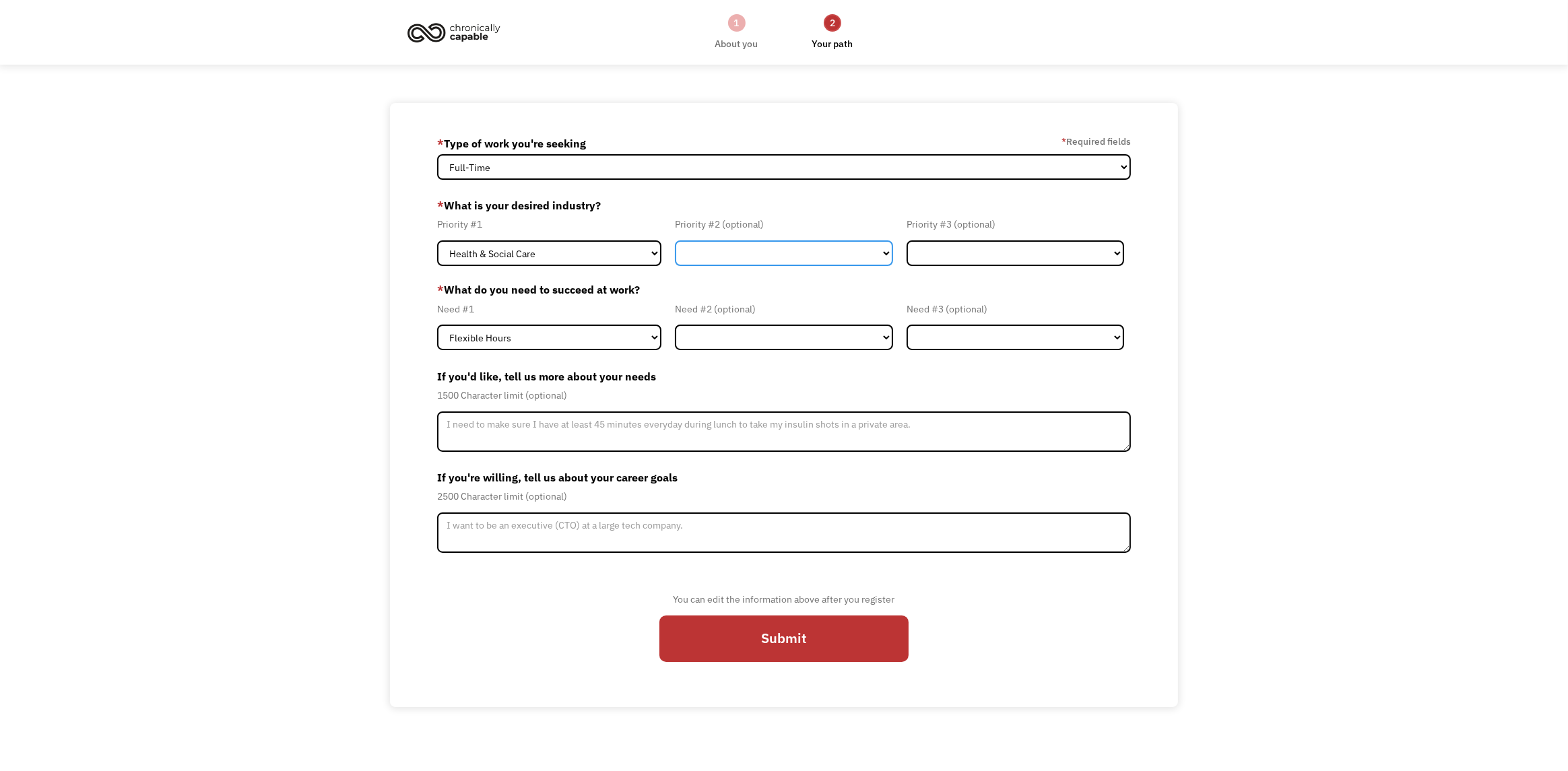
click at [752, 254] on select "Government Finance & Insurance Health & Social Care Tech & Engineering Creative…" at bounding box center [783, 253] width 217 height 26
select select "Creative & Design"
click at [675, 240] on select "Government Finance & Insurance Health & Social Care Tech & Engineering Creative…" at bounding box center [783, 253] width 217 height 26
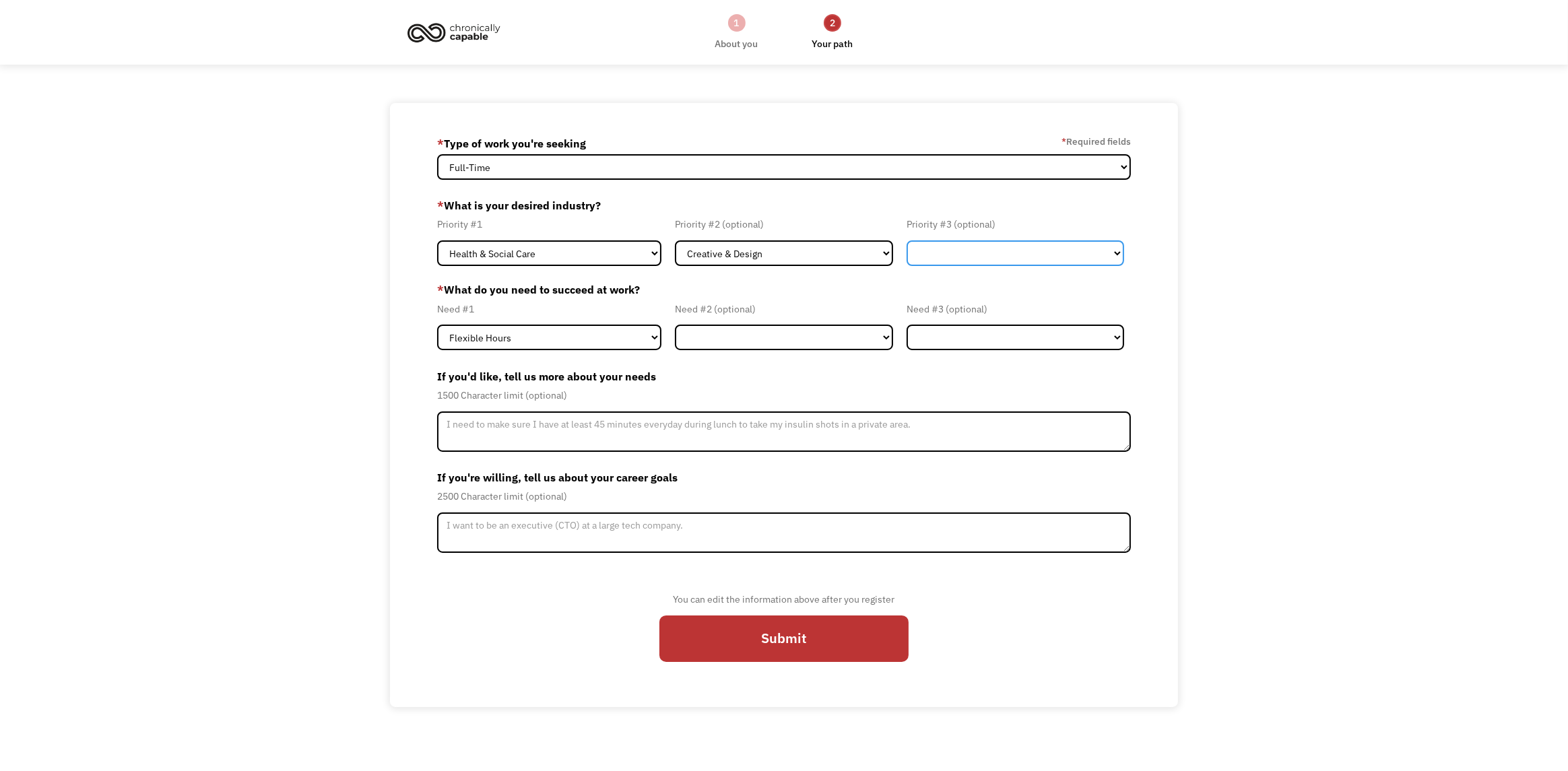
click at [978, 253] on select "Government Finance & Insurance Health & Social Care Tech & Engineering Creative…" at bounding box center [1015, 253] width 217 height 26
select select "Administrative"
click at [906, 240] on select "Government Finance & Insurance Health & Social Care Tech & Engineering Creative…" at bounding box center [1015, 253] width 217 height 26
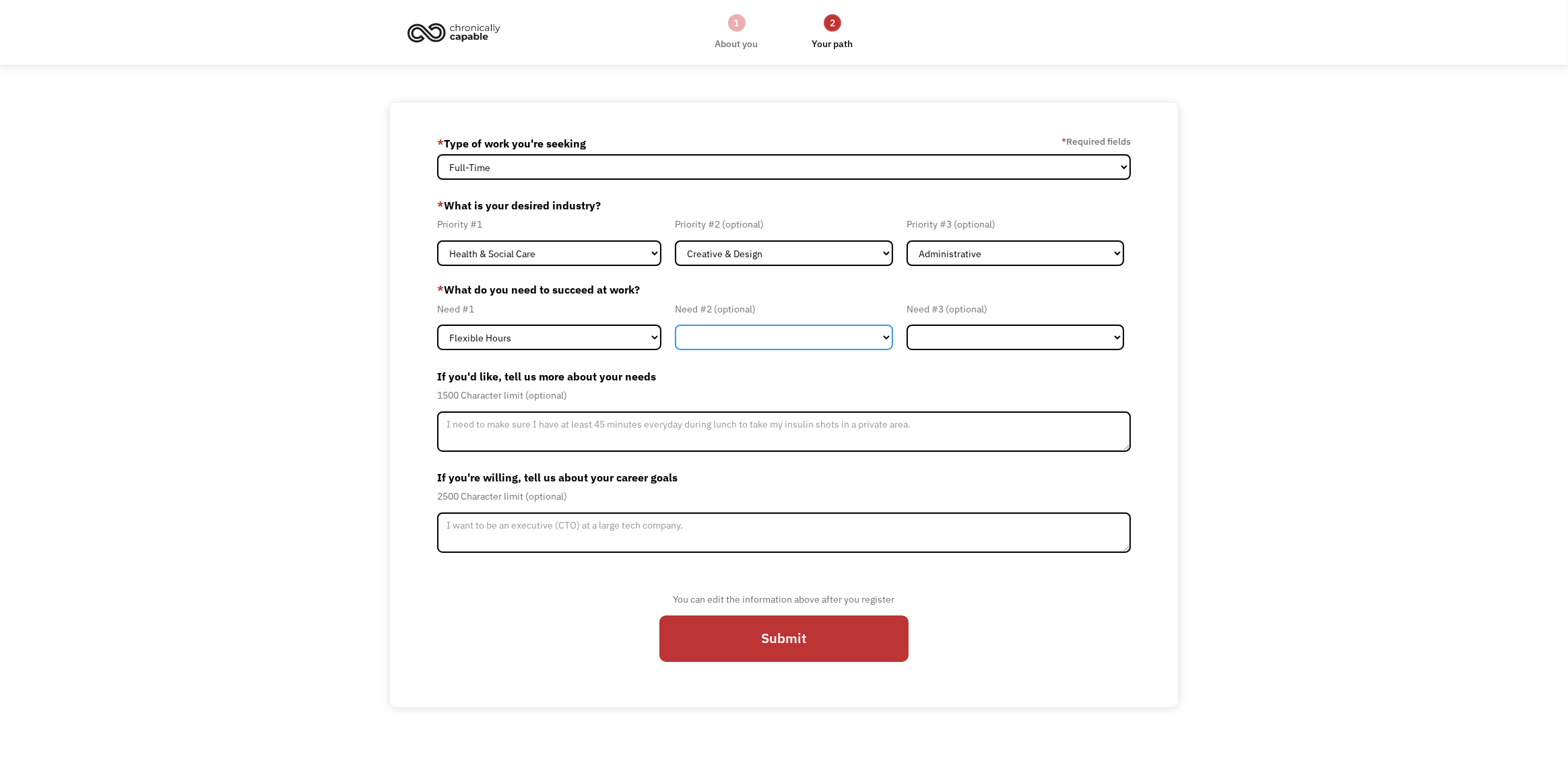
click at [886, 338] on select "Flexible Hours Remote Work Service Animal On-site Accommodations Visual Support…" at bounding box center [783, 338] width 217 height 26
select select "Remote Work"
click at [675, 325] on select "Flexible Hours Remote Work Service Animal On-site Accommodations Visual Support…" at bounding box center [783, 338] width 217 height 26
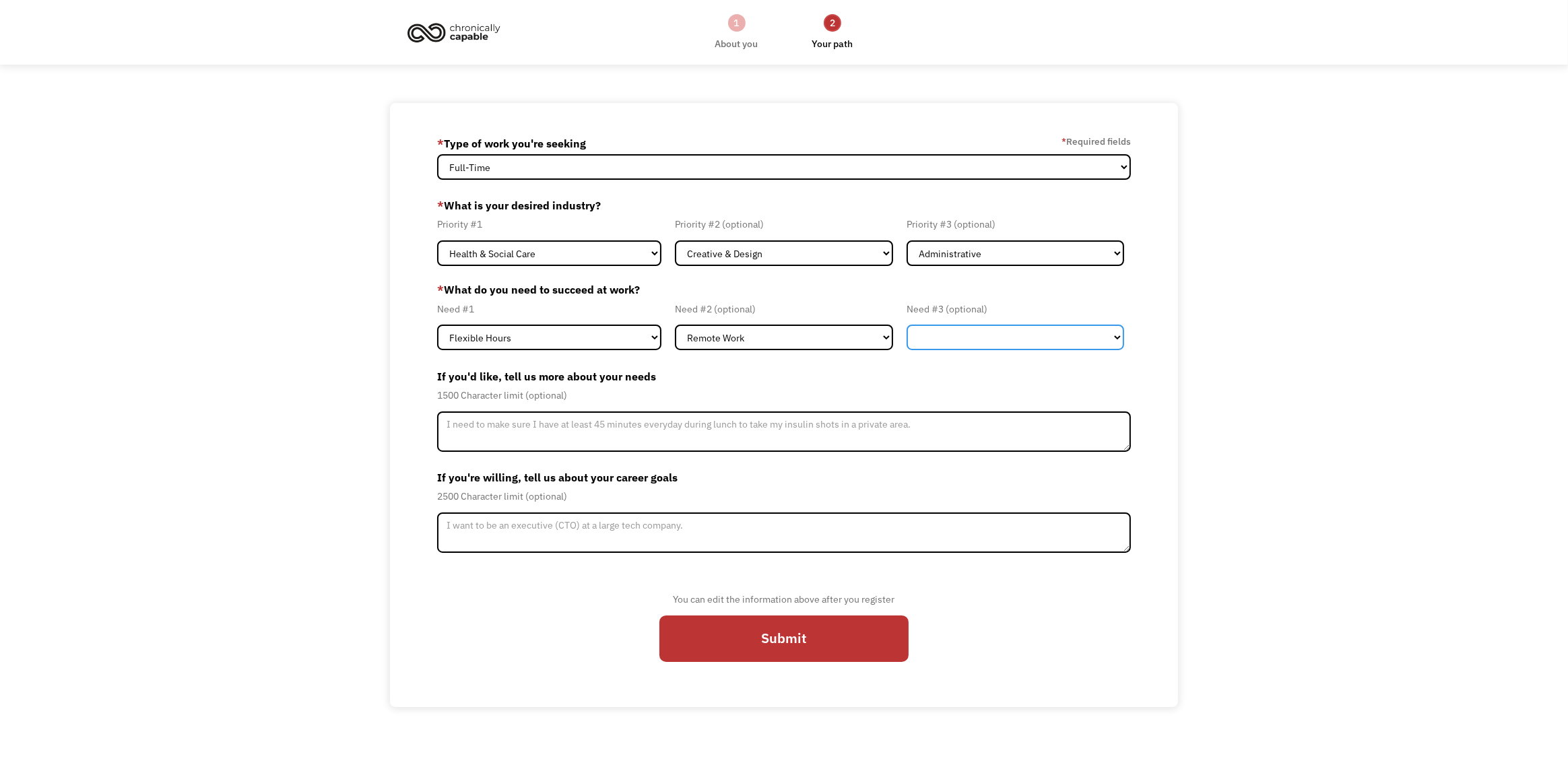
click at [971, 341] on select "Flexible Hours Remote Work Service Animal On-site Accommodations Visual Support…" at bounding box center [1015, 338] width 217 height 26
click at [876, 304] on div "Need #2 (optional)" at bounding box center [783, 310] width 217 height 16
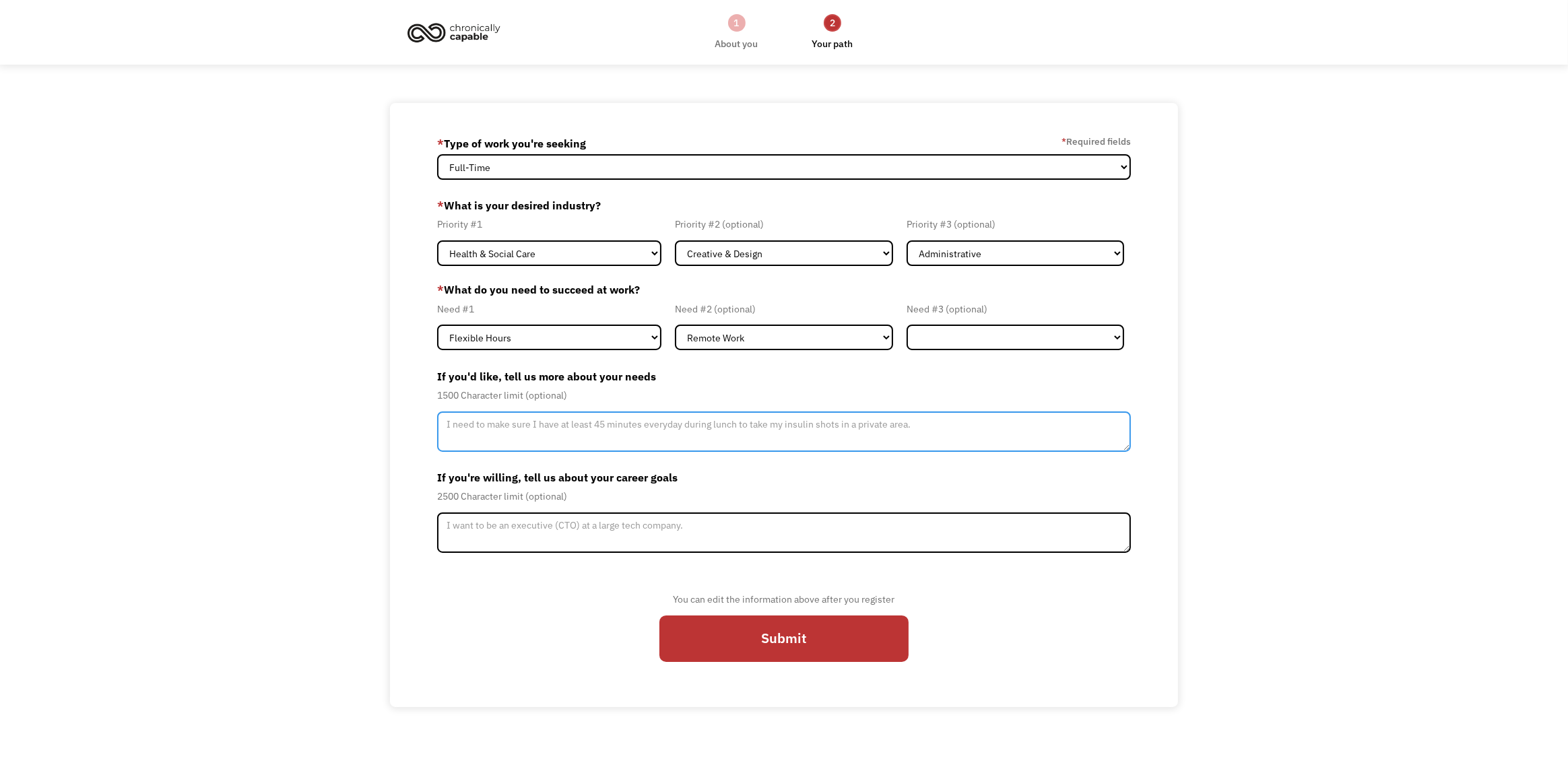
click at [601, 422] on textarea "Member-Update-Form-Step2" at bounding box center [783, 431] width 693 height 41
type textarea "I am incredibly capable of providing excellent work and completing tasks by dea…"
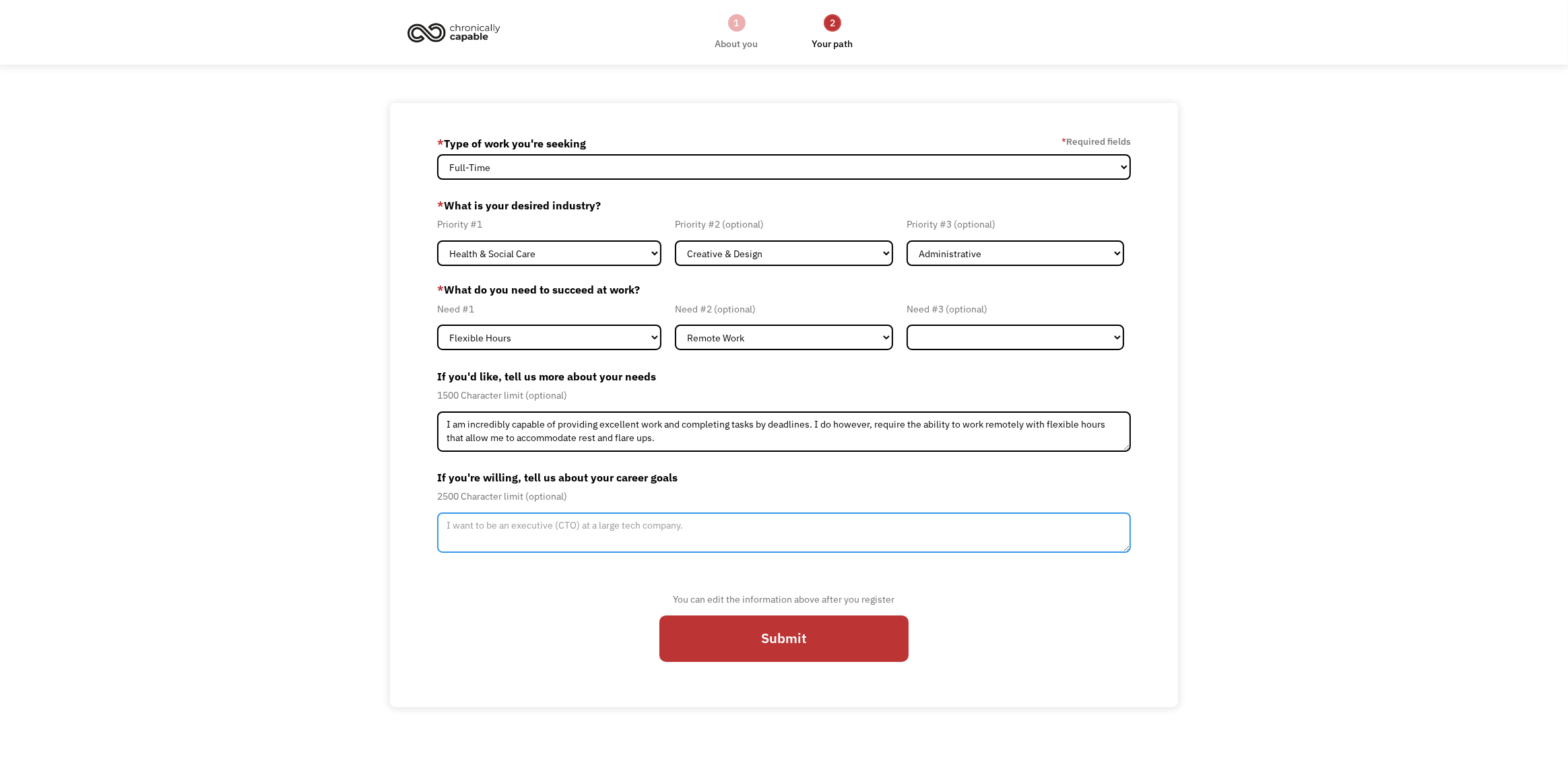
click at [526, 527] on textarea "Member-Update-Form-Step2" at bounding box center [783, 532] width 693 height 41
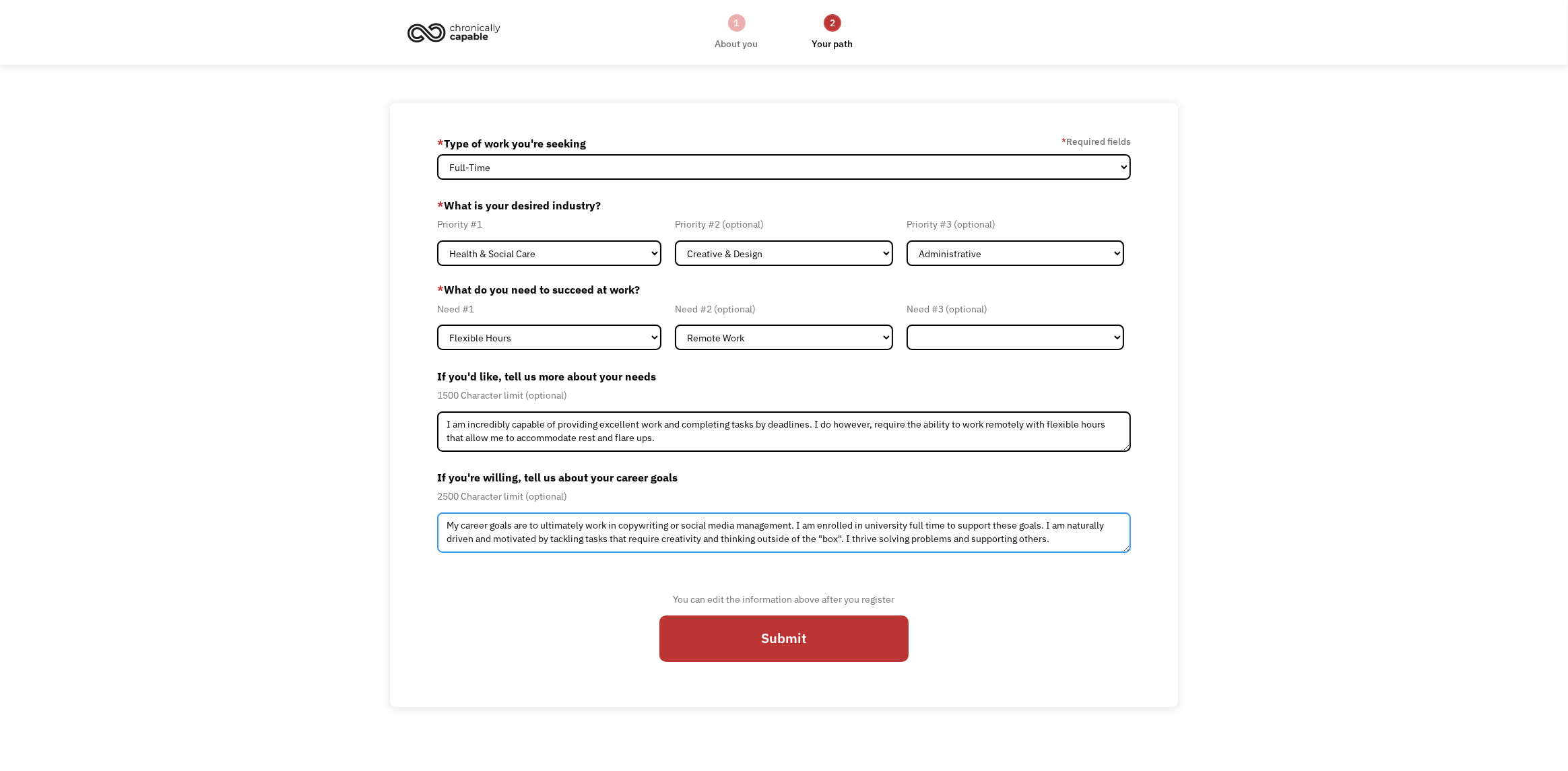
type textarea "My career goals are to ultimately work in copywriting or social media managemen…"
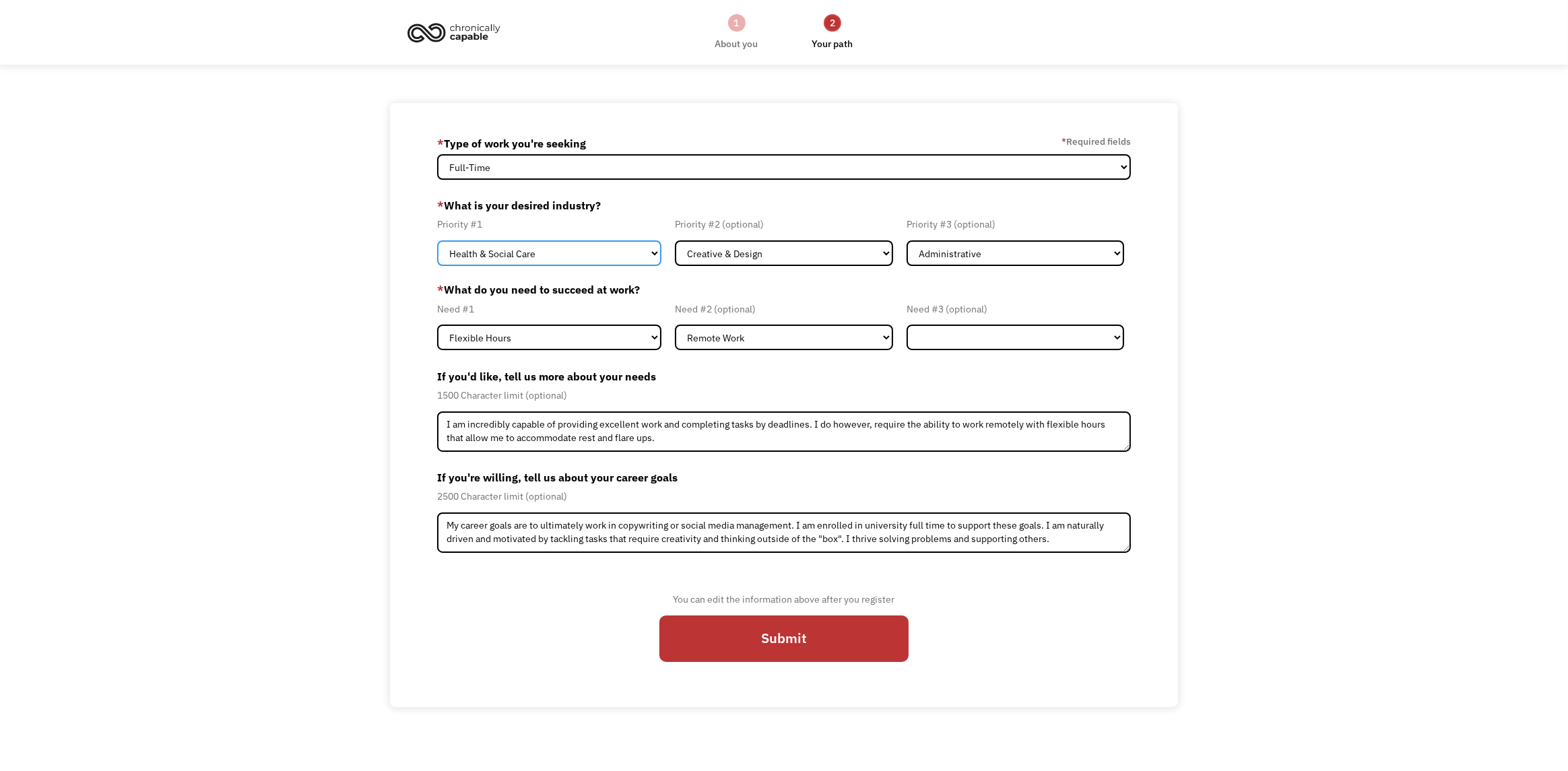
click at [647, 254] on select "Government Finance & Insurance Health & Social Care Tech & Engineering Creative…" at bounding box center [549, 253] width 224 height 26
select select "Creative & Design"
click at [437, 240] on select "Government Finance & Insurance Health & Social Care Tech & Engineering Creative…" at bounding box center [549, 253] width 224 height 26
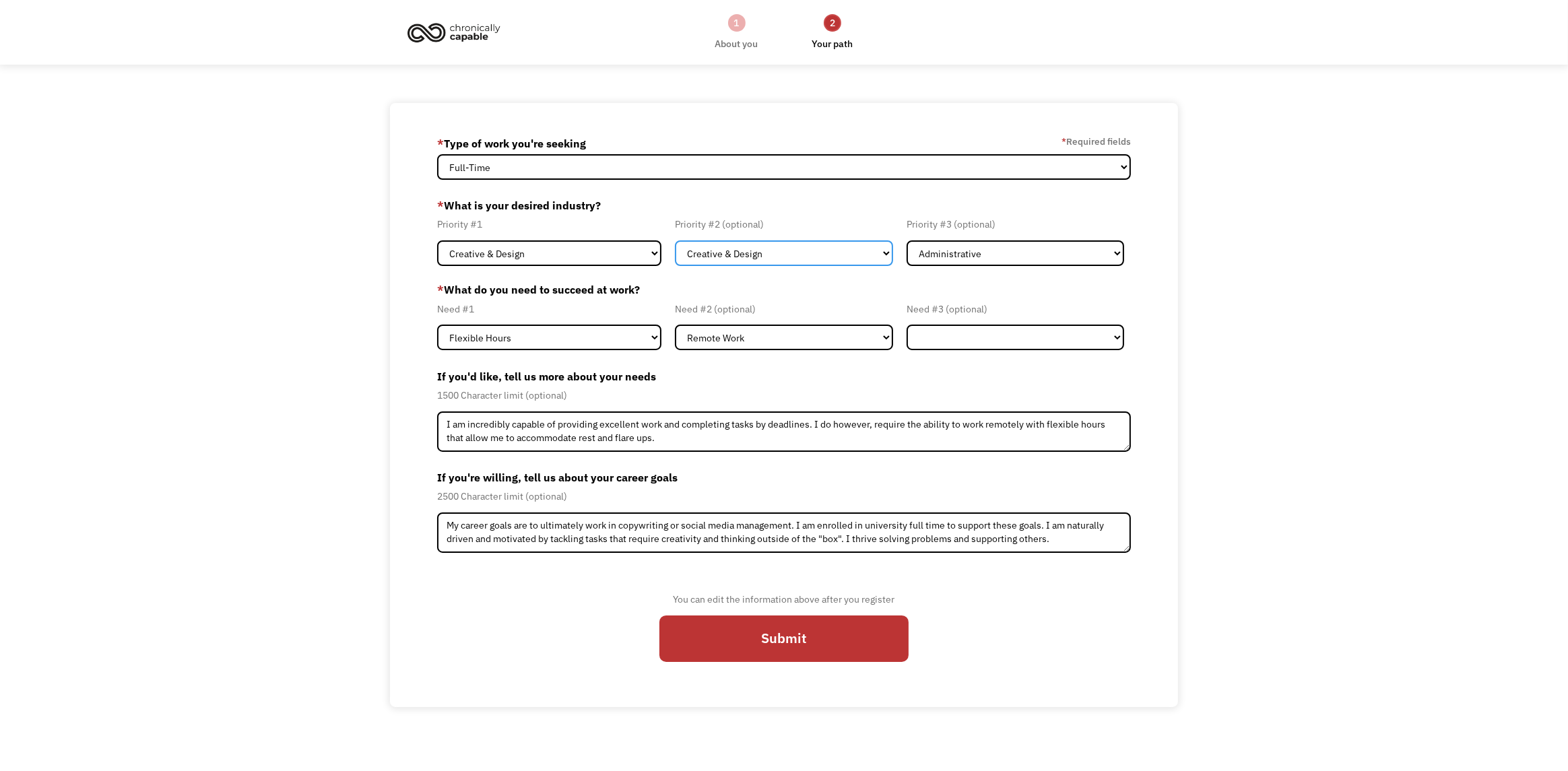
click at [769, 253] on select "Government Finance & Insurance Health & Social Care Tech & Engineering Creative…" at bounding box center [783, 253] width 217 height 26
select select "Health & Social Care"
click at [675, 240] on select "Government Finance & Insurance Health & Social Care Tech & Engineering Creative…" at bounding box center [783, 253] width 217 height 26
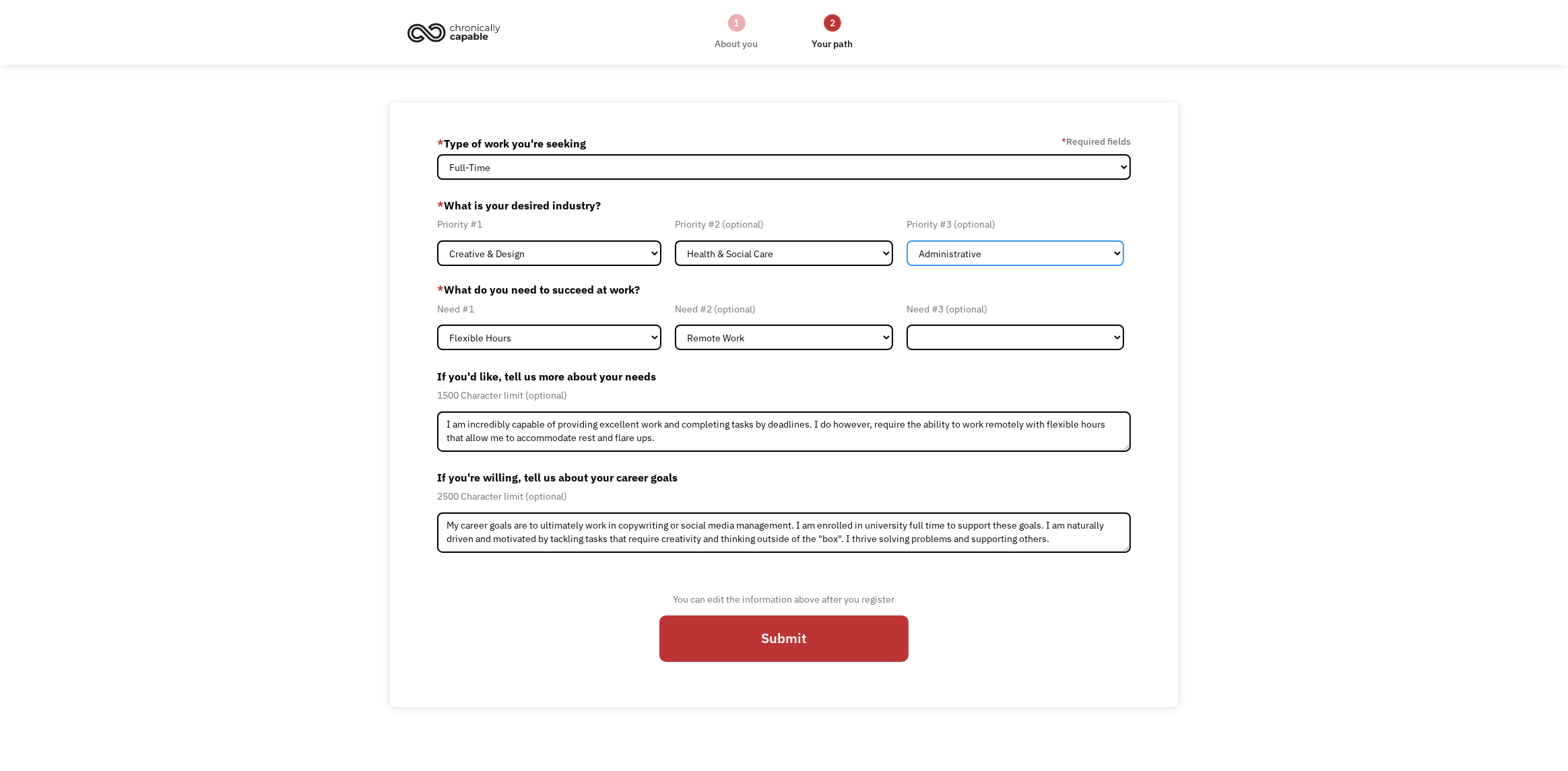
click at [926, 251] on select "Government Finance & Insurance Health & Social Care Tech & Engineering Creative…" at bounding box center [1015, 253] width 217 height 26
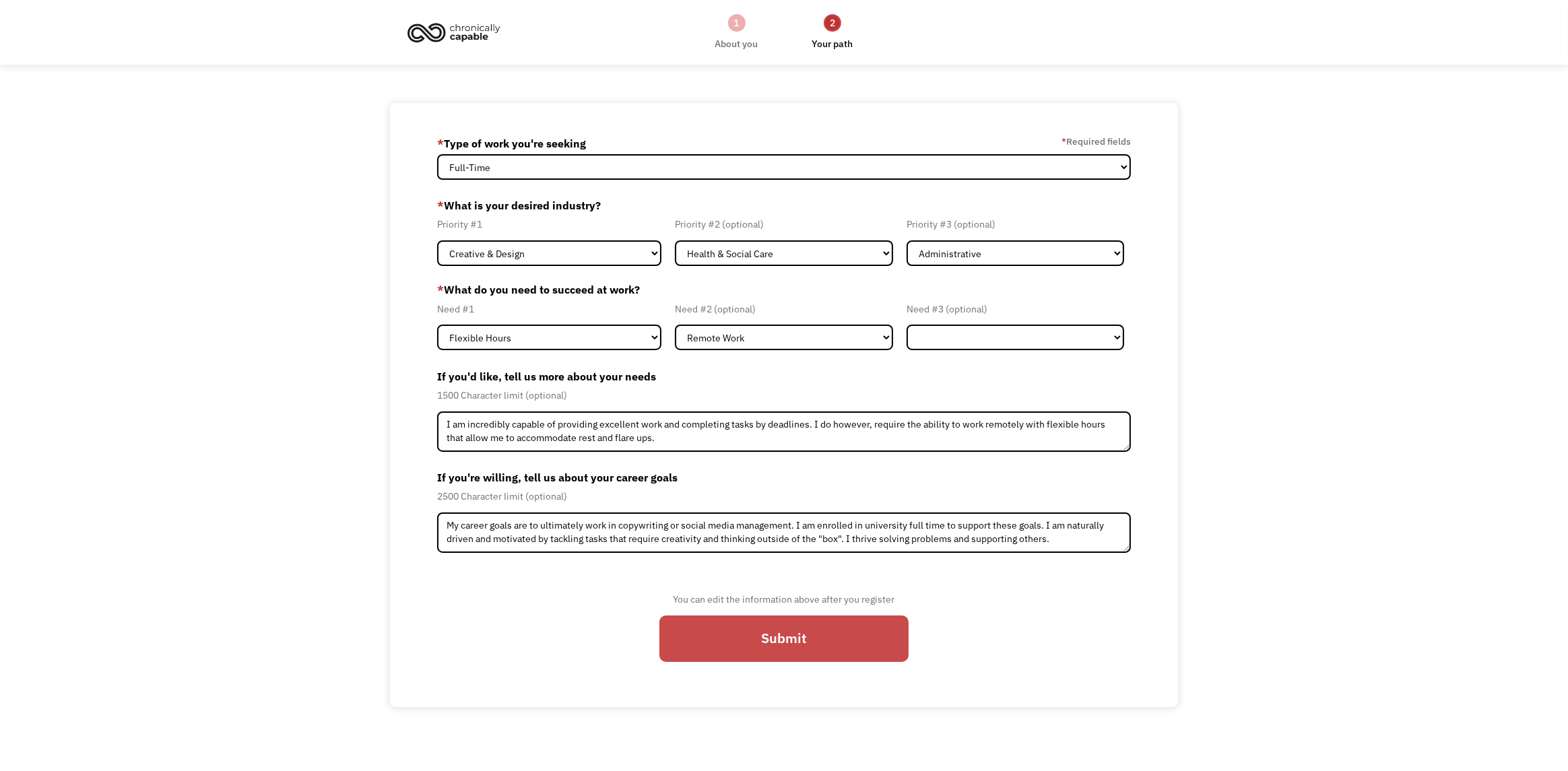
click at [732, 629] on input "Submit" at bounding box center [784, 639] width 249 height 47
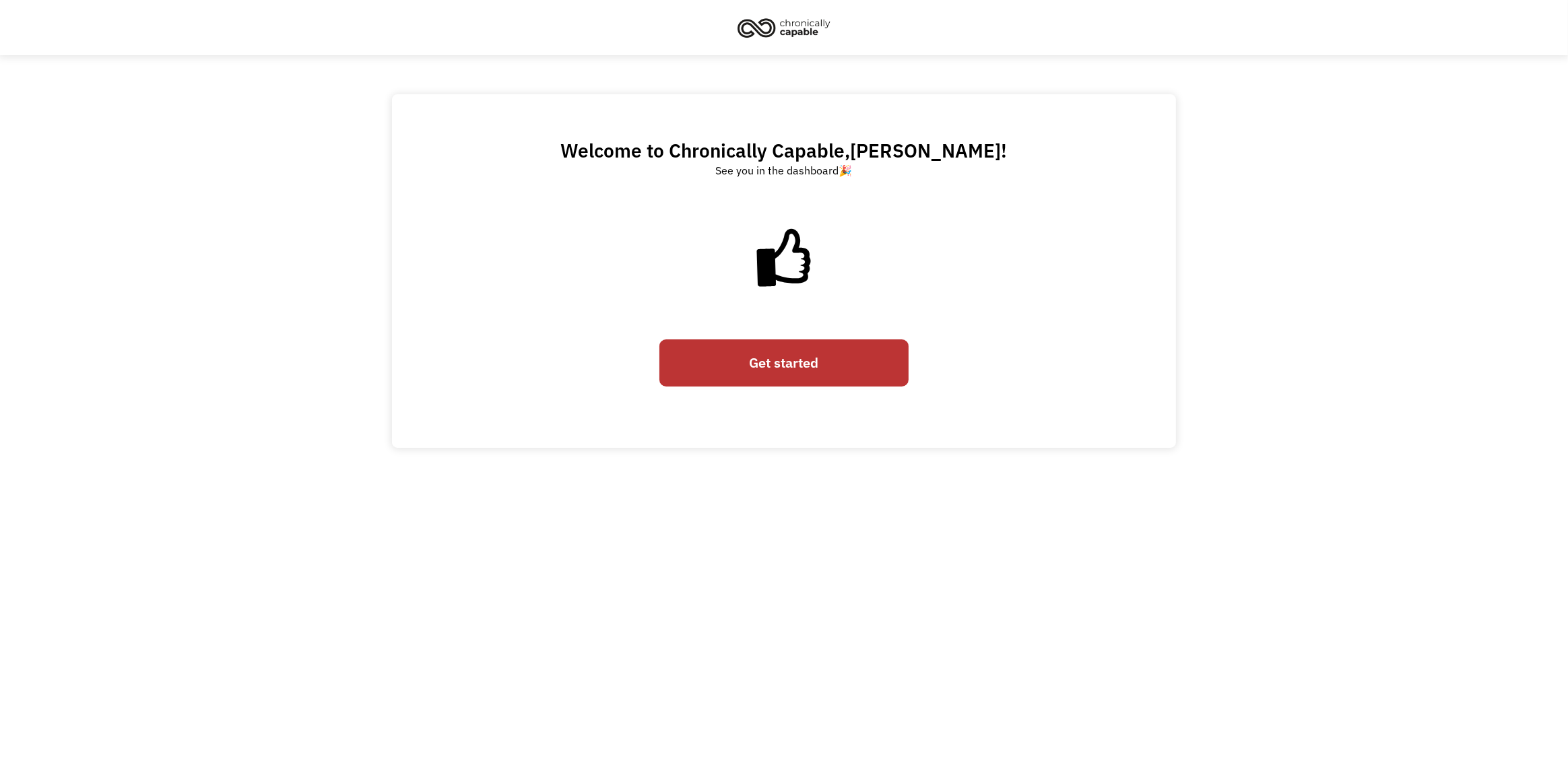
click at [798, 363] on link "Get started" at bounding box center [784, 363] width 249 height 47
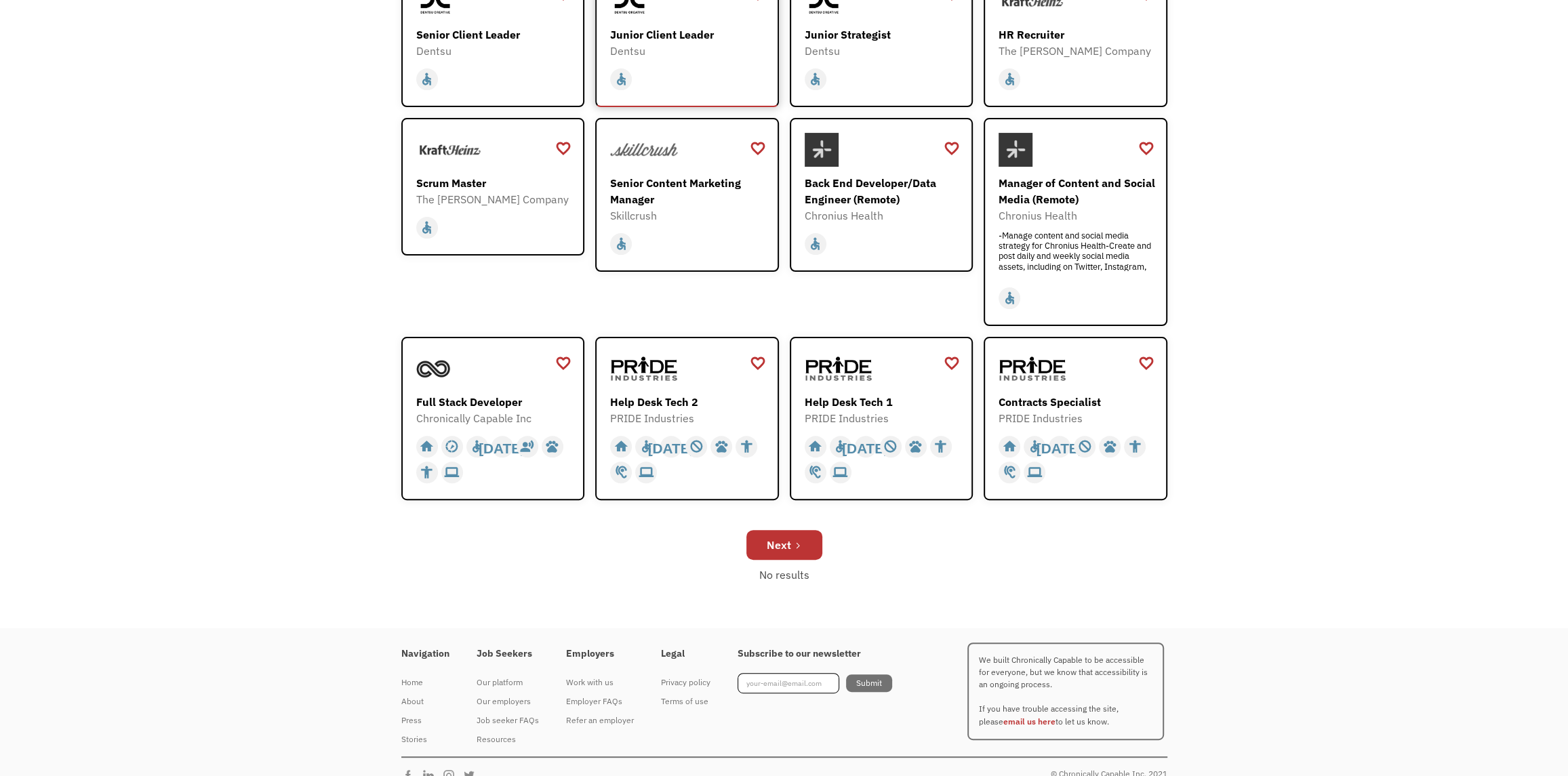
scroll to position [345, 0]
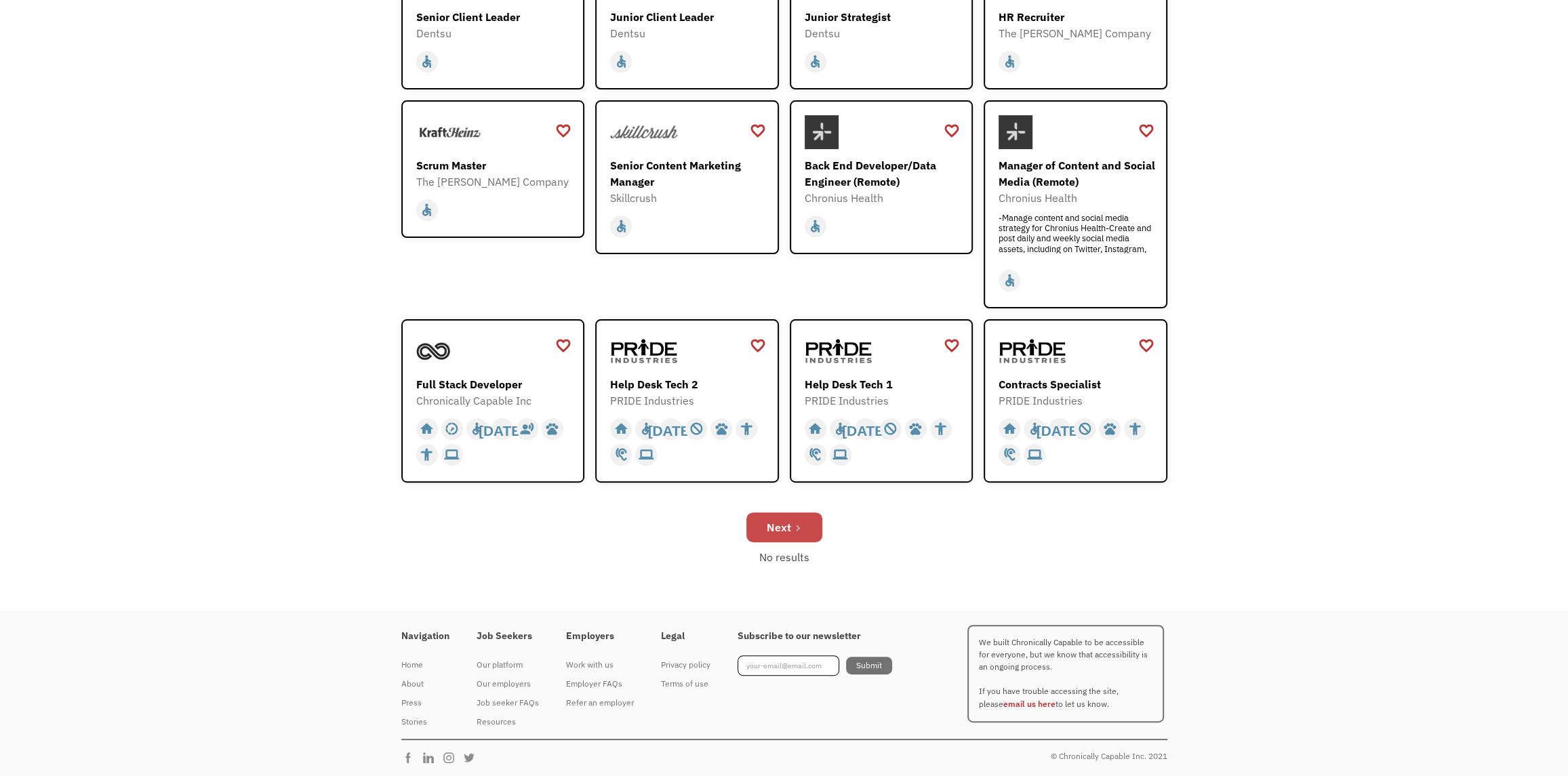
click at [780, 520] on div "Next" at bounding box center [779, 527] width 24 height 16
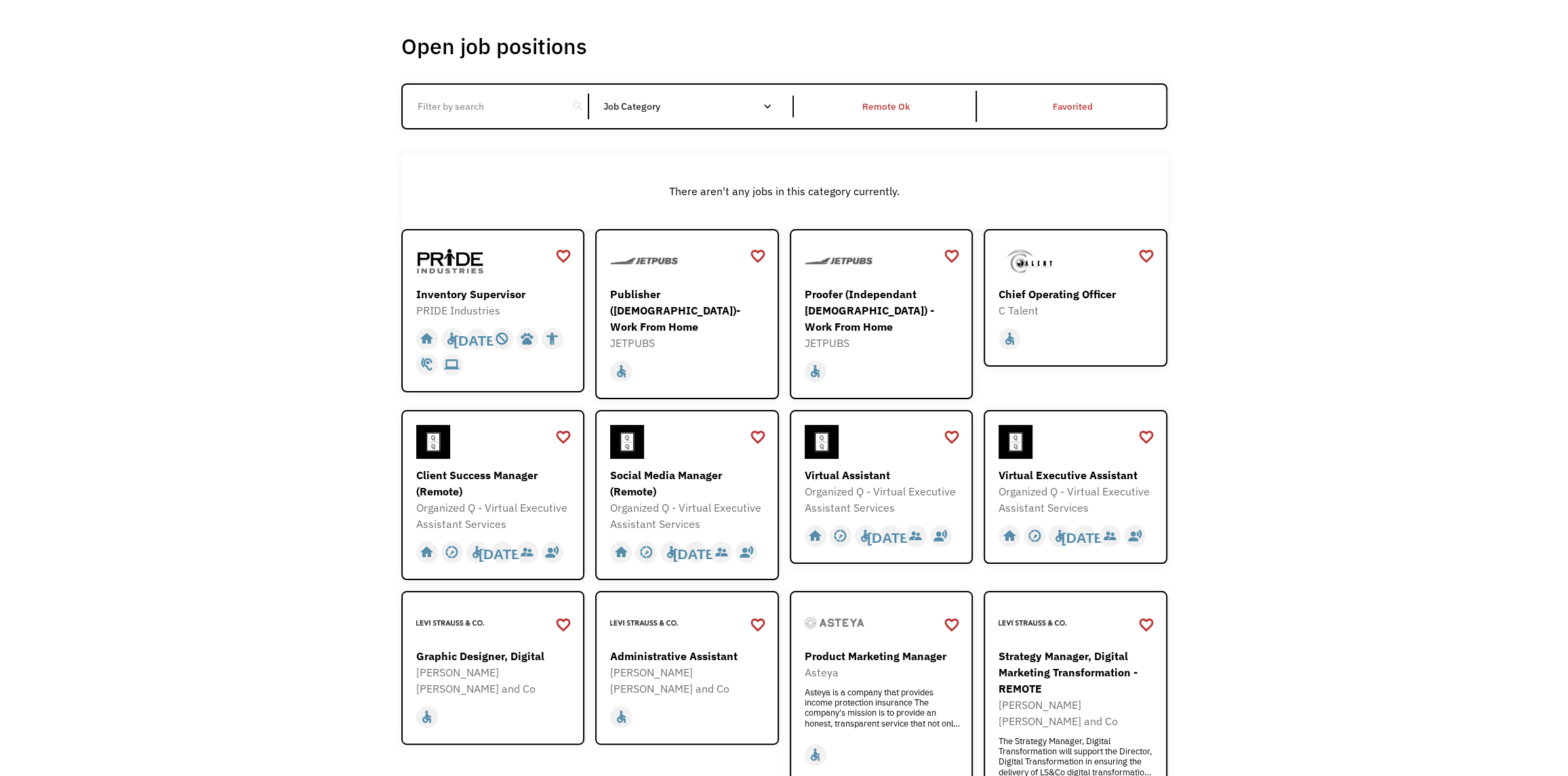
scroll to position [91, 0]
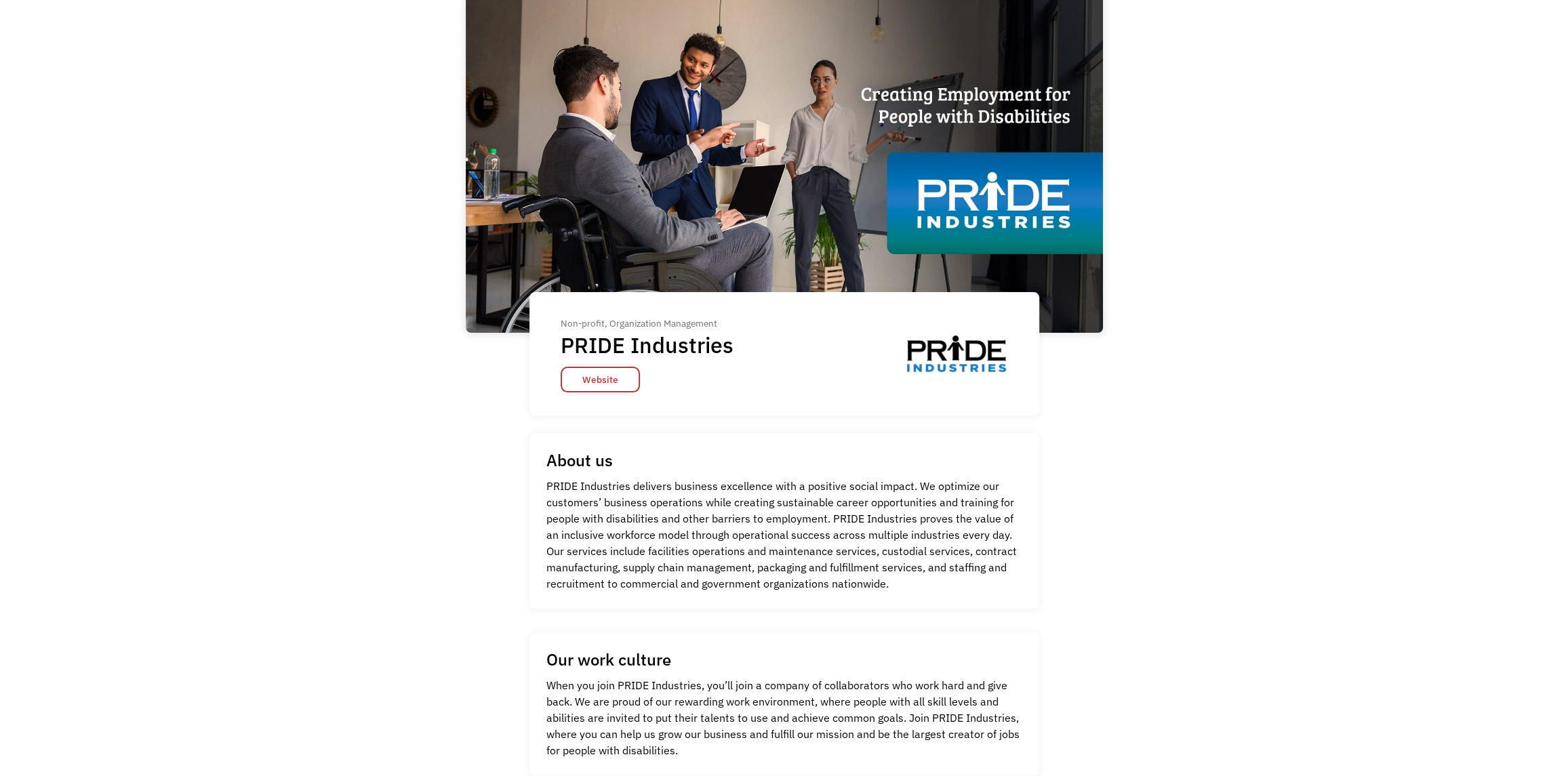
scroll to position [180, 0]
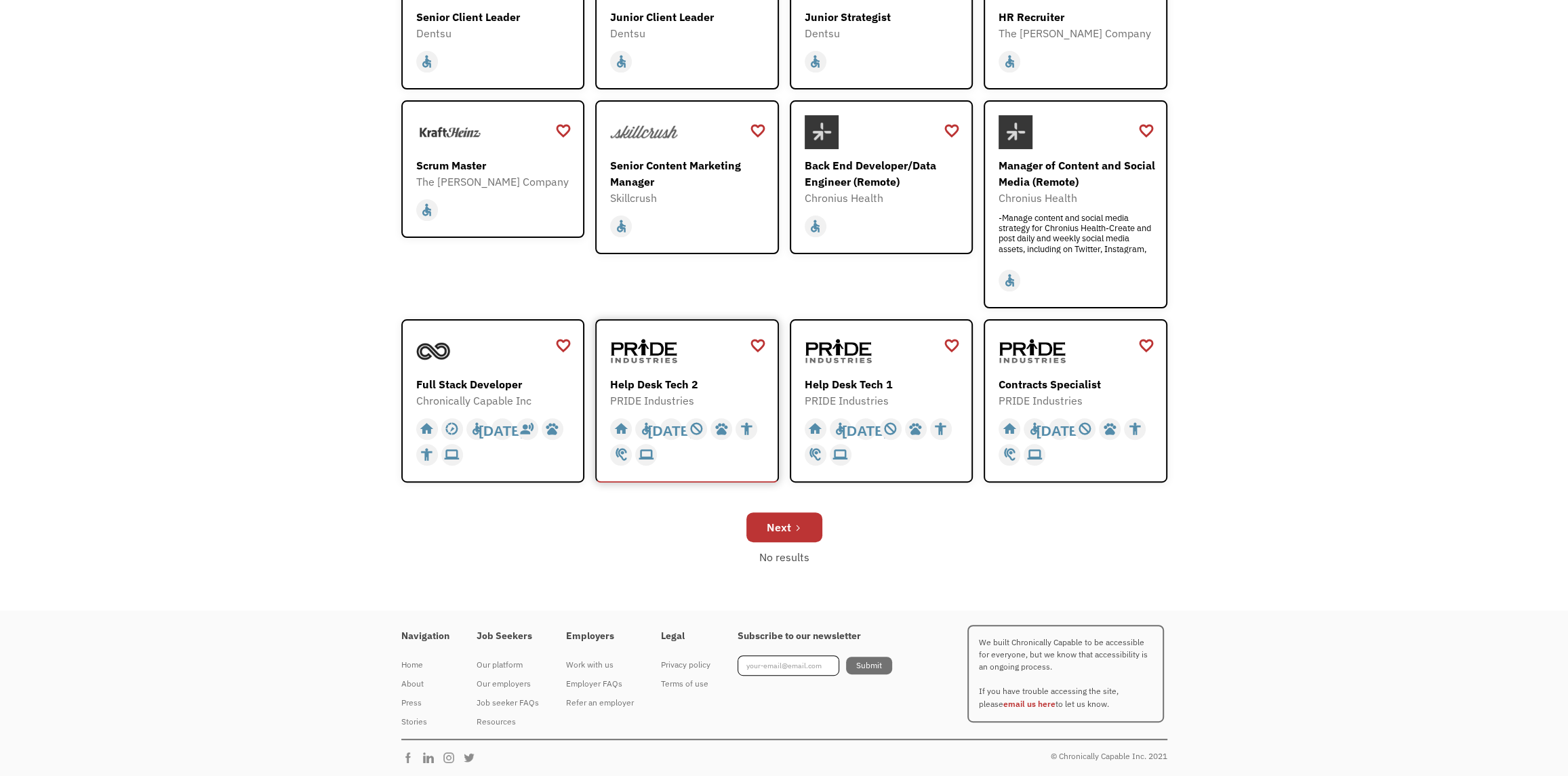
scroll to position [329, 0]
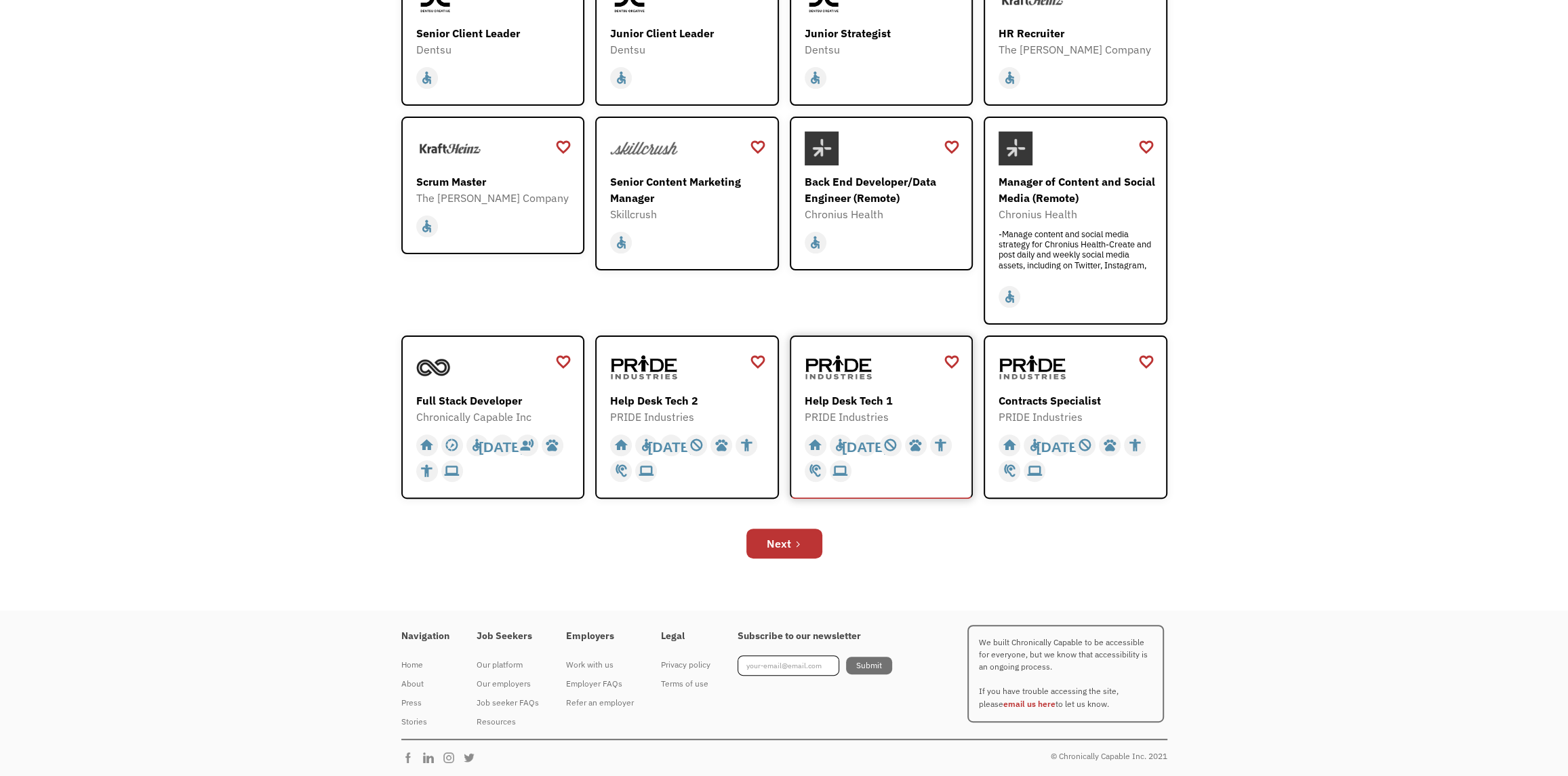
click at [849, 398] on div "Help Desk Tech 1" at bounding box center [883, 401] width 157 height 16
click at [787, 539] on div "Next" at bounding box center [779, 544] width 24 height 16
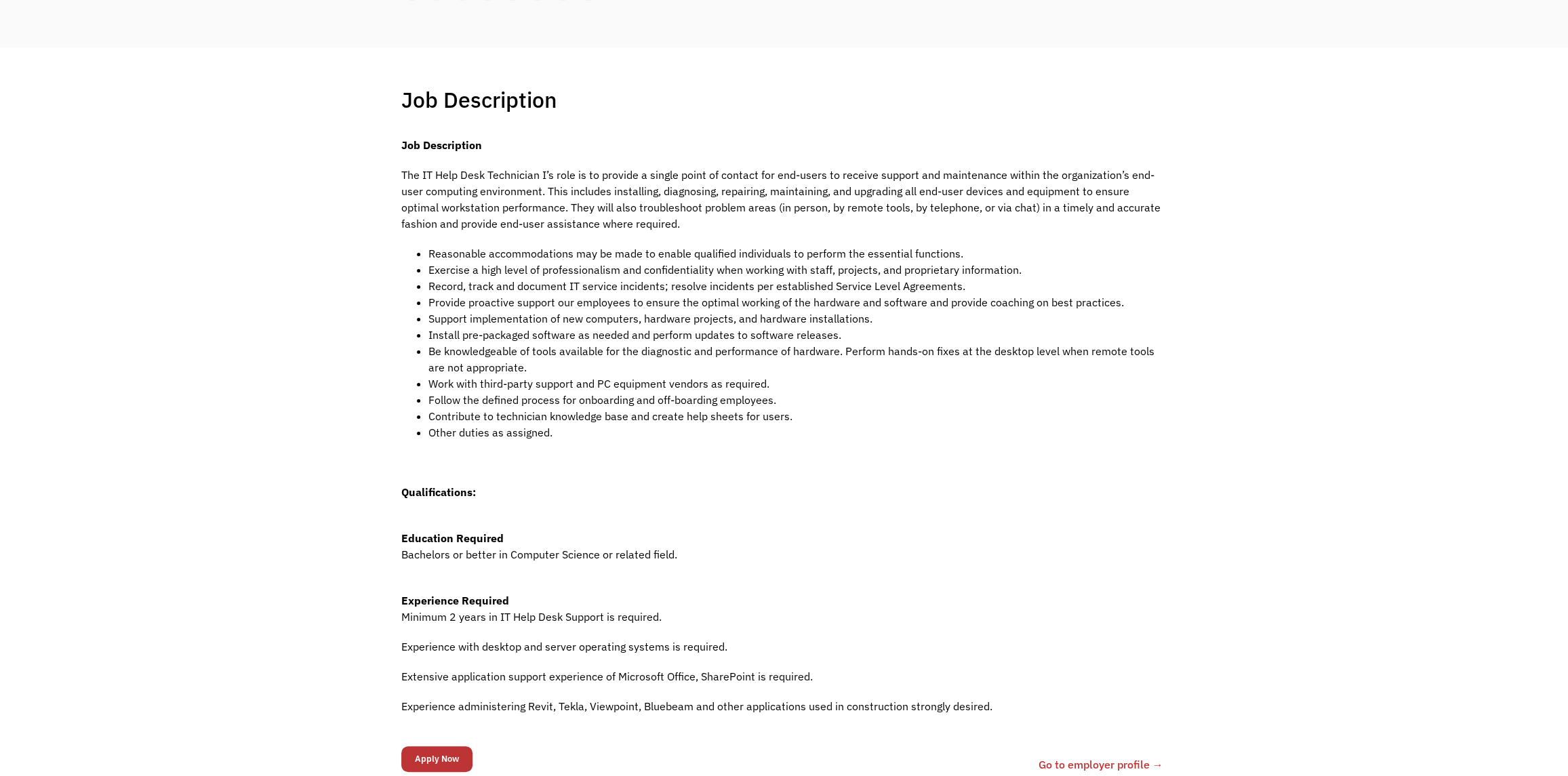
scroll to position [316, 0]
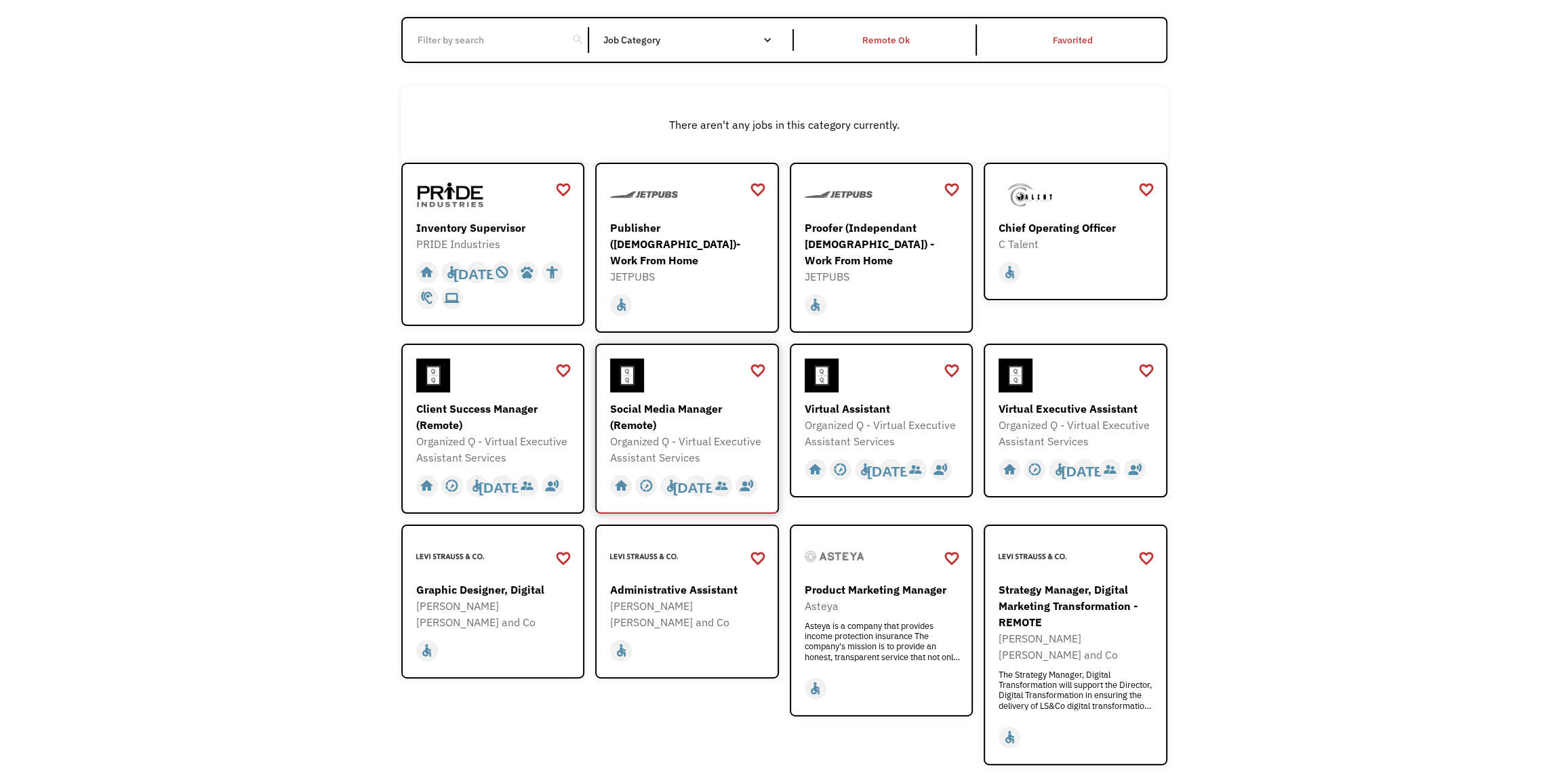
scroll to position [136, 0]
click at [888, 387] on div "Virtual Assistant Organized Q - Virtual Executive Assistant Services https://fo…" at bounding box center [883, 403] width 157 height 91
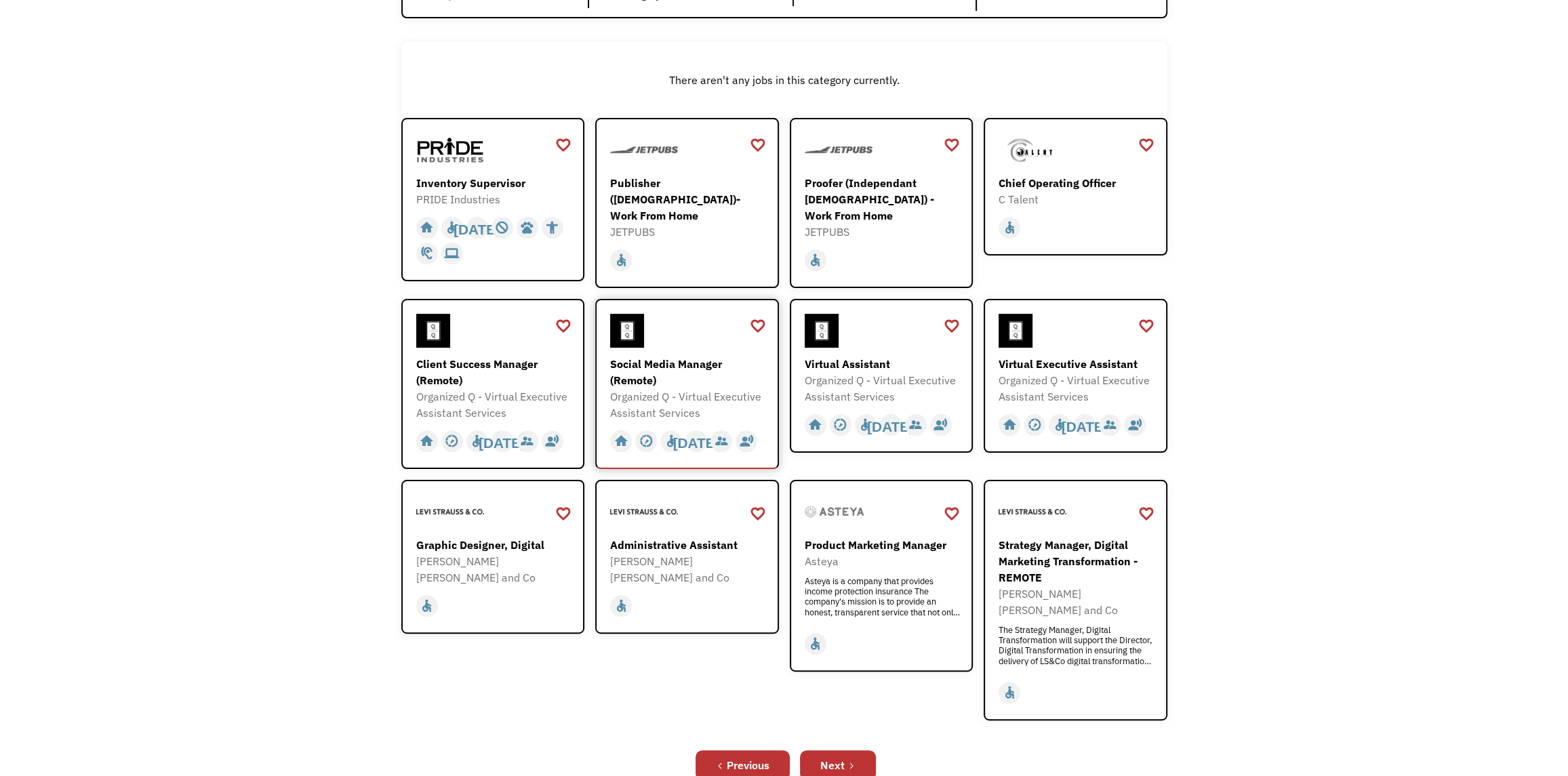
scroll to position [180, 0]
click at [690, 506] on div at bounding box center [689, 510] width 157 height 34
click at [754, 502] on div "favorite_border" at bounding box center [757, 512] width 16 height 20
click at [834, 756] on div "Next" at bounding box center [832, 764] width 24 height 16
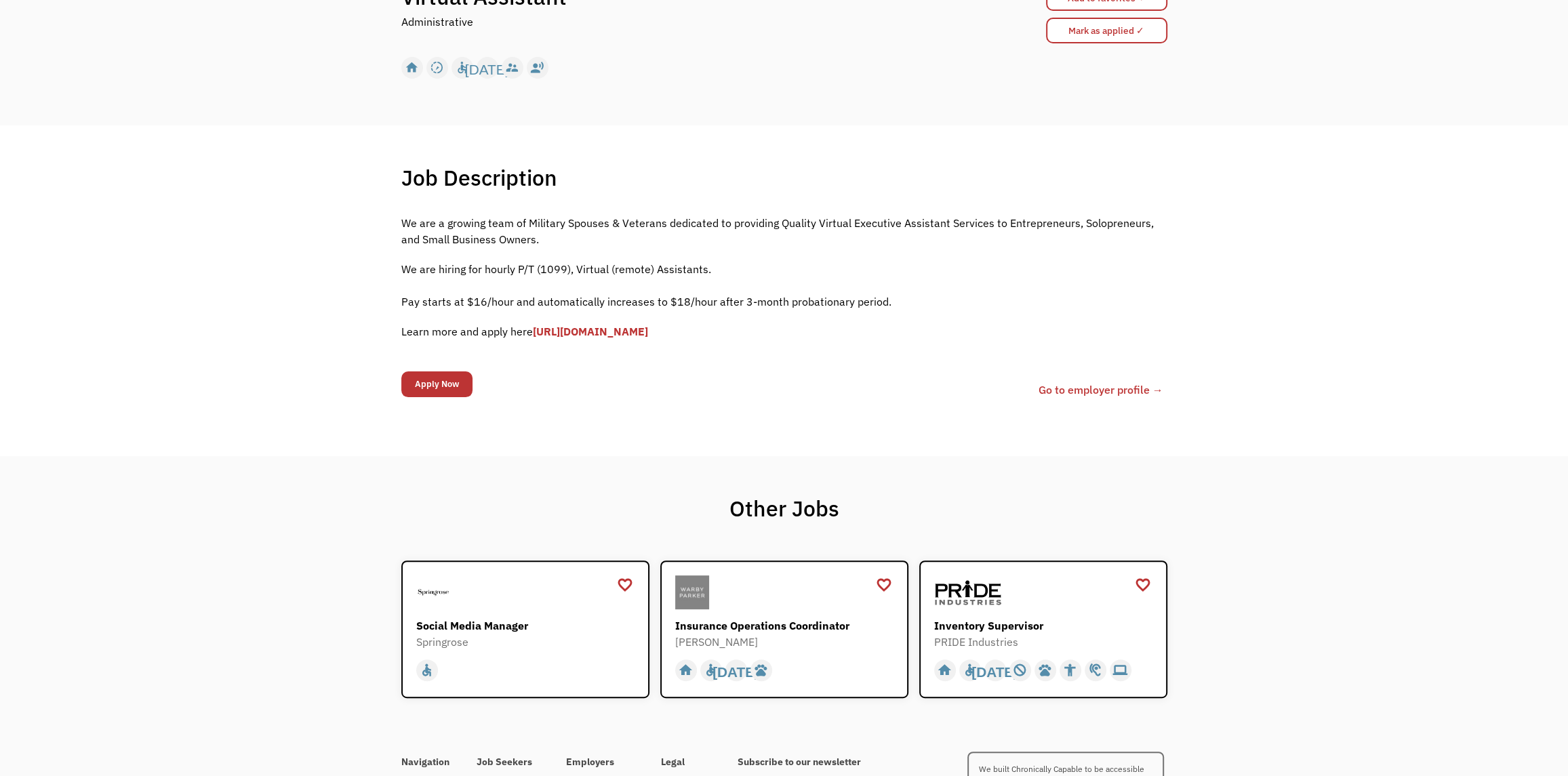
scroll to position [180, 0]
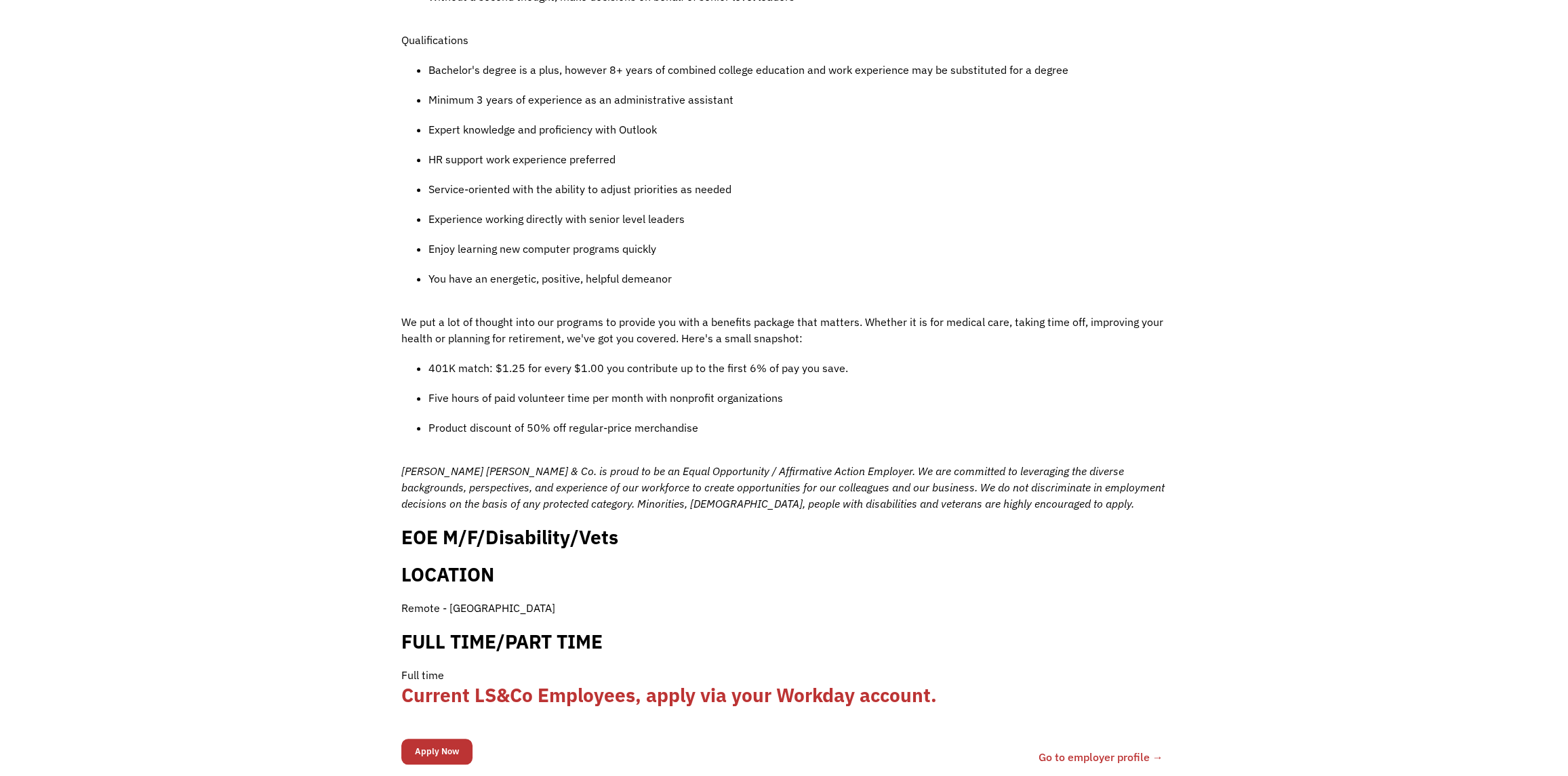
scroll to position [1039, 0]
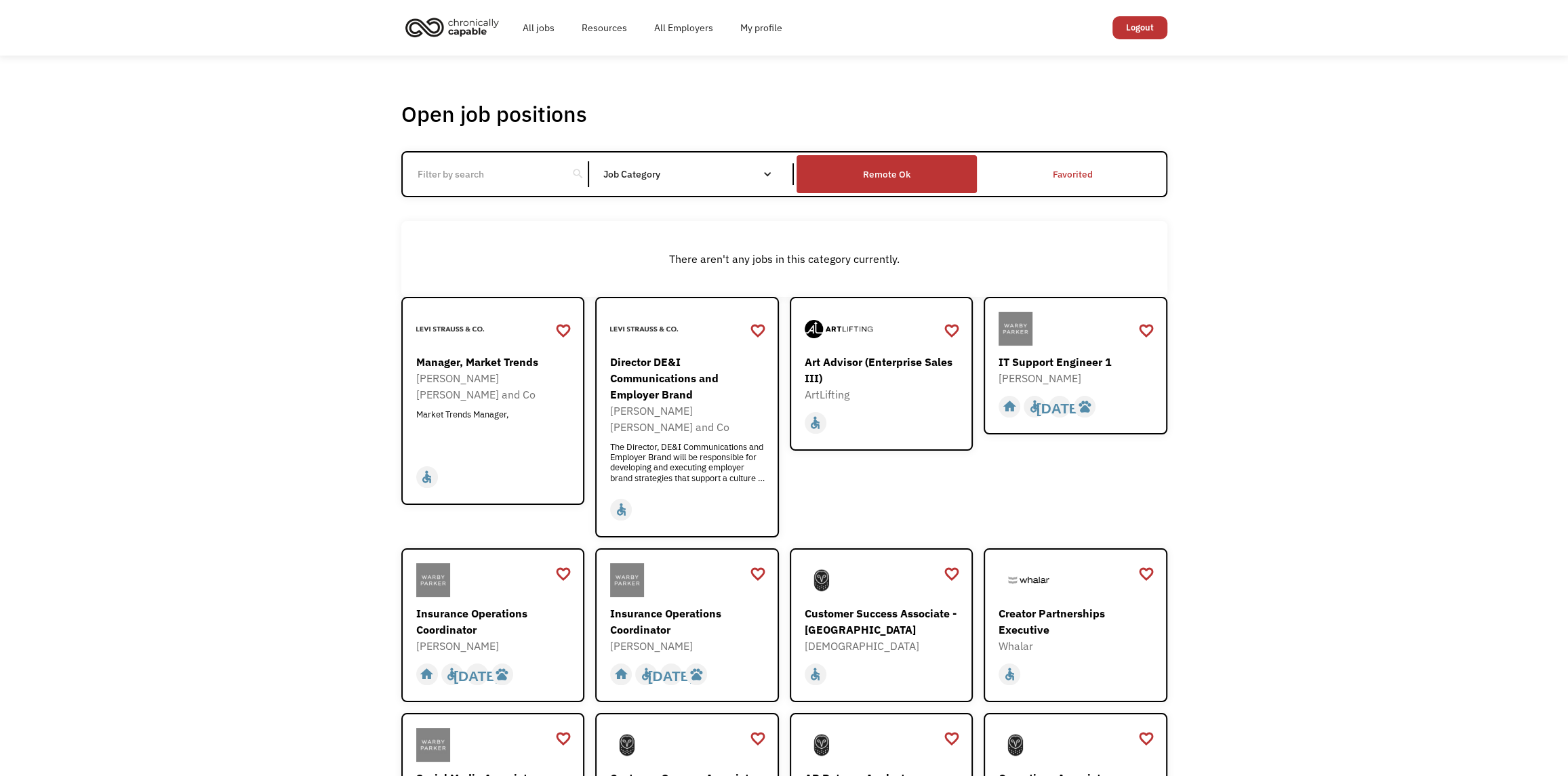
click at [886, 174] on div "Remote Ok" at bounding box center [886, 174] width 47 height 16
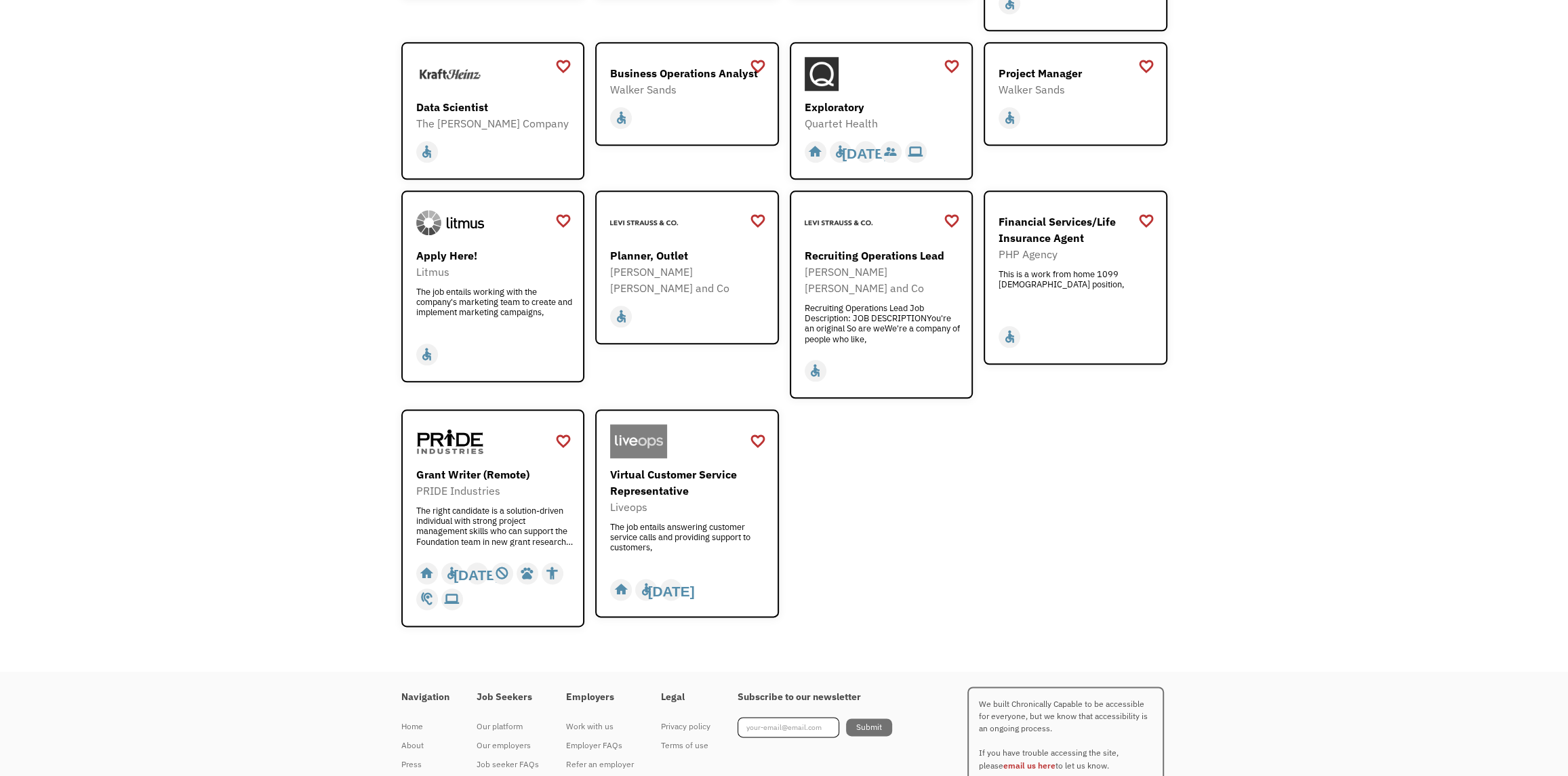
scroll to position [1582, 0]
click at [716, 466] on div "Virtual Customer Service Representative" at bounding box center [689, 482] width 157 height 33
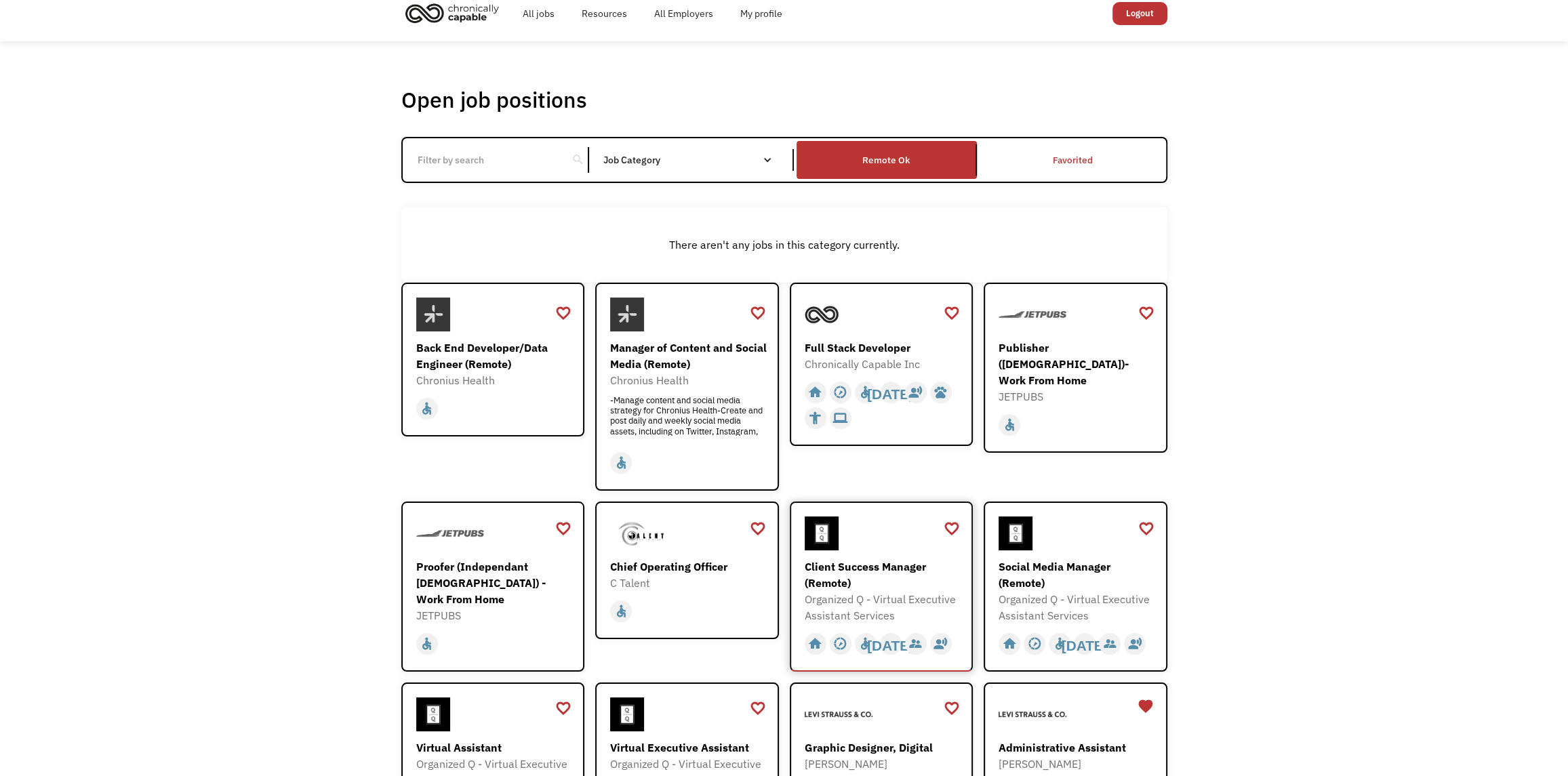
scroll to position [0, 0]
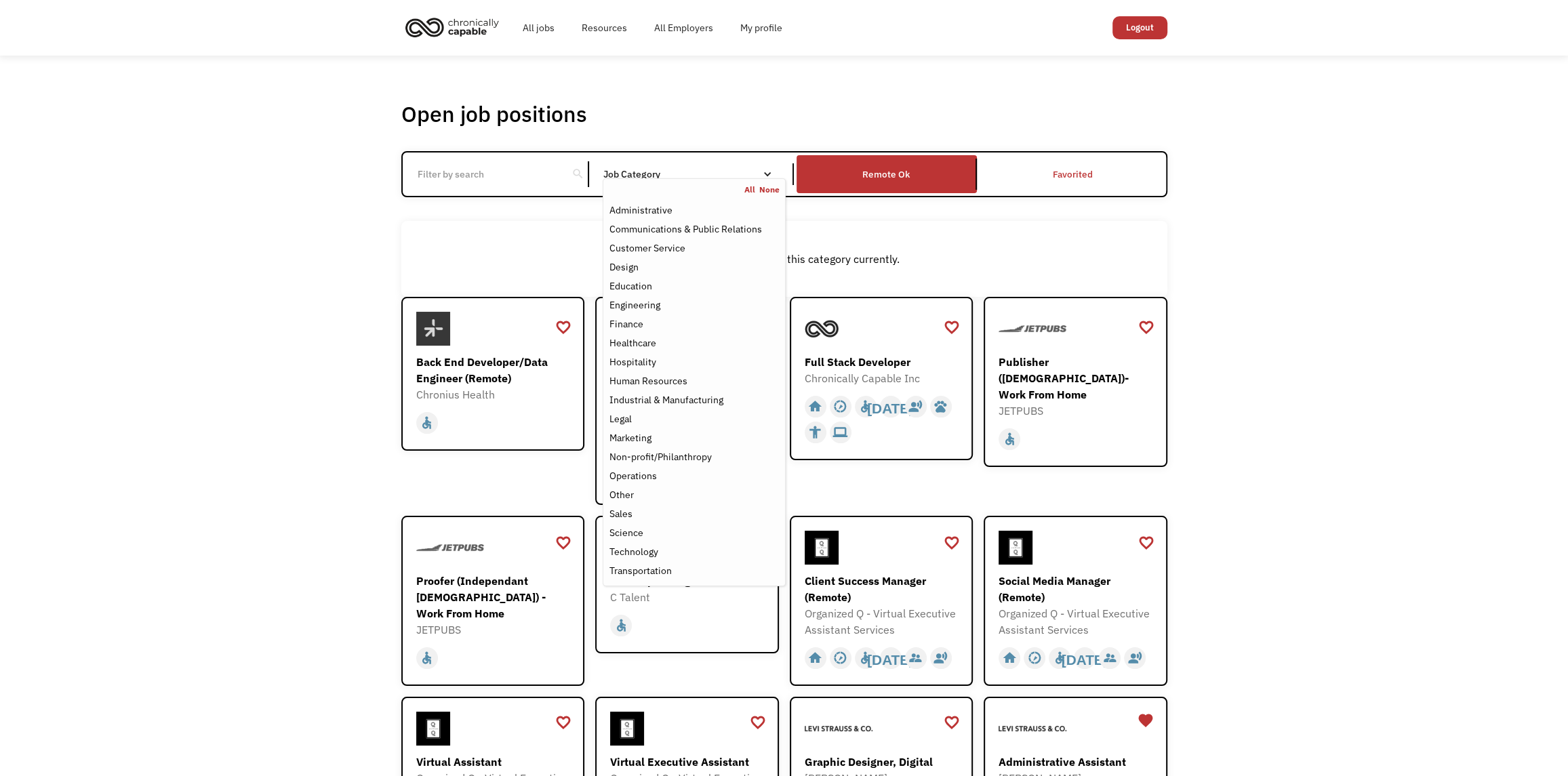
click at [768, 170] on div "Email Form" at bounding box center [767, 174] width 10 height 10
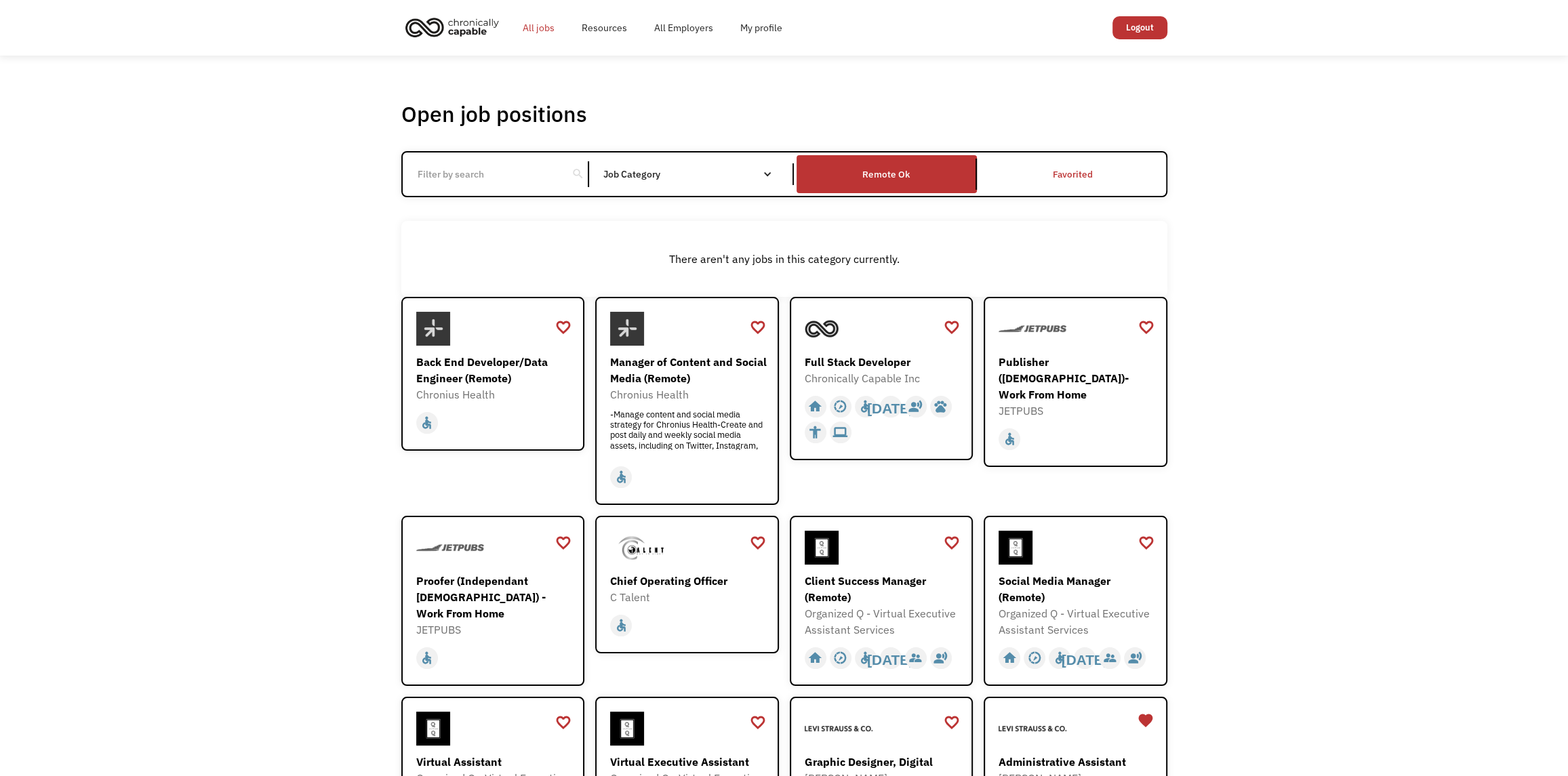
click at [532, 22] on link "All jobs" at bounding box center [538, 27] width 59 height 43
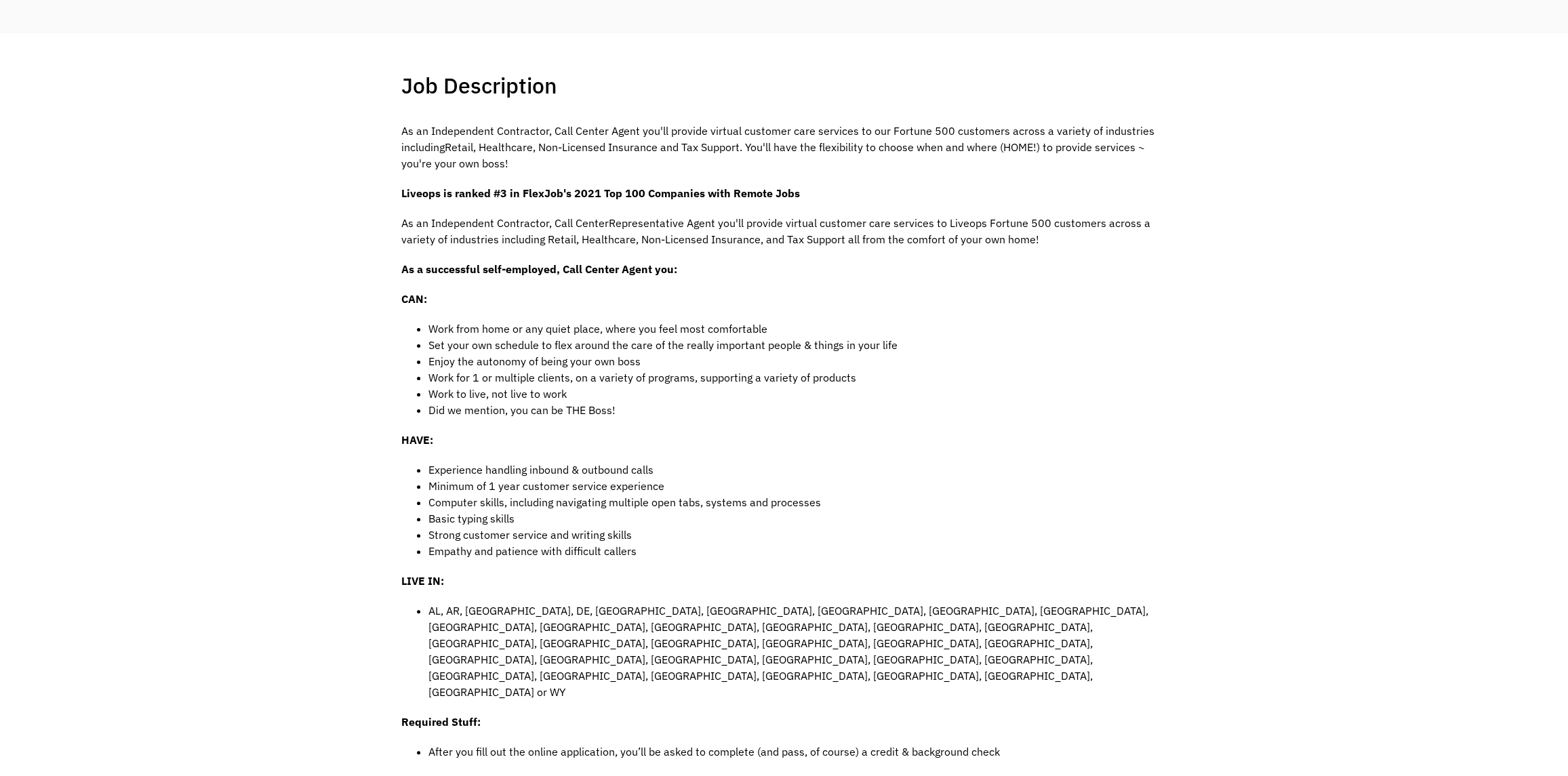
scroll to position [272, 0]
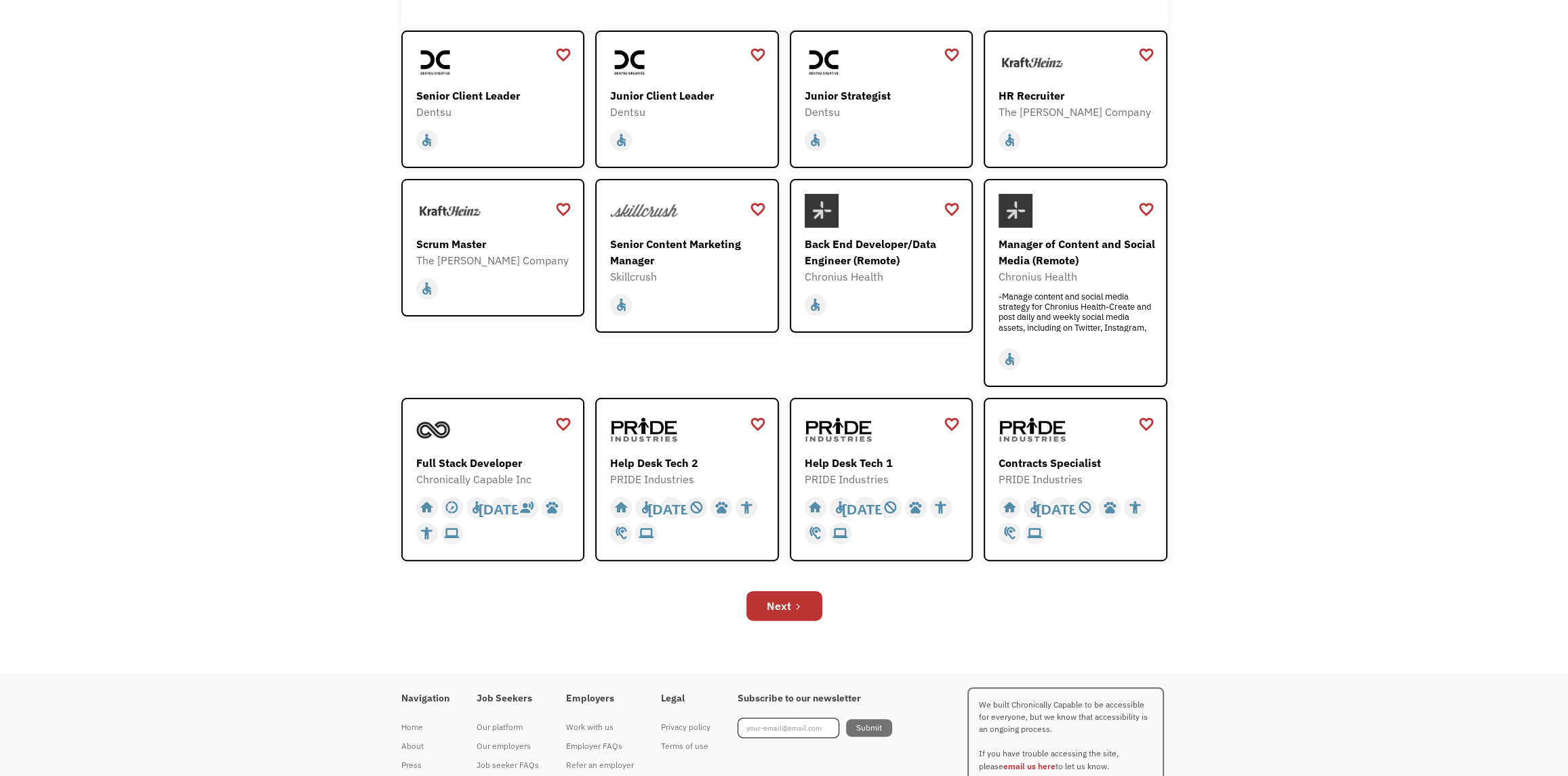
scroll to position [272, 0]
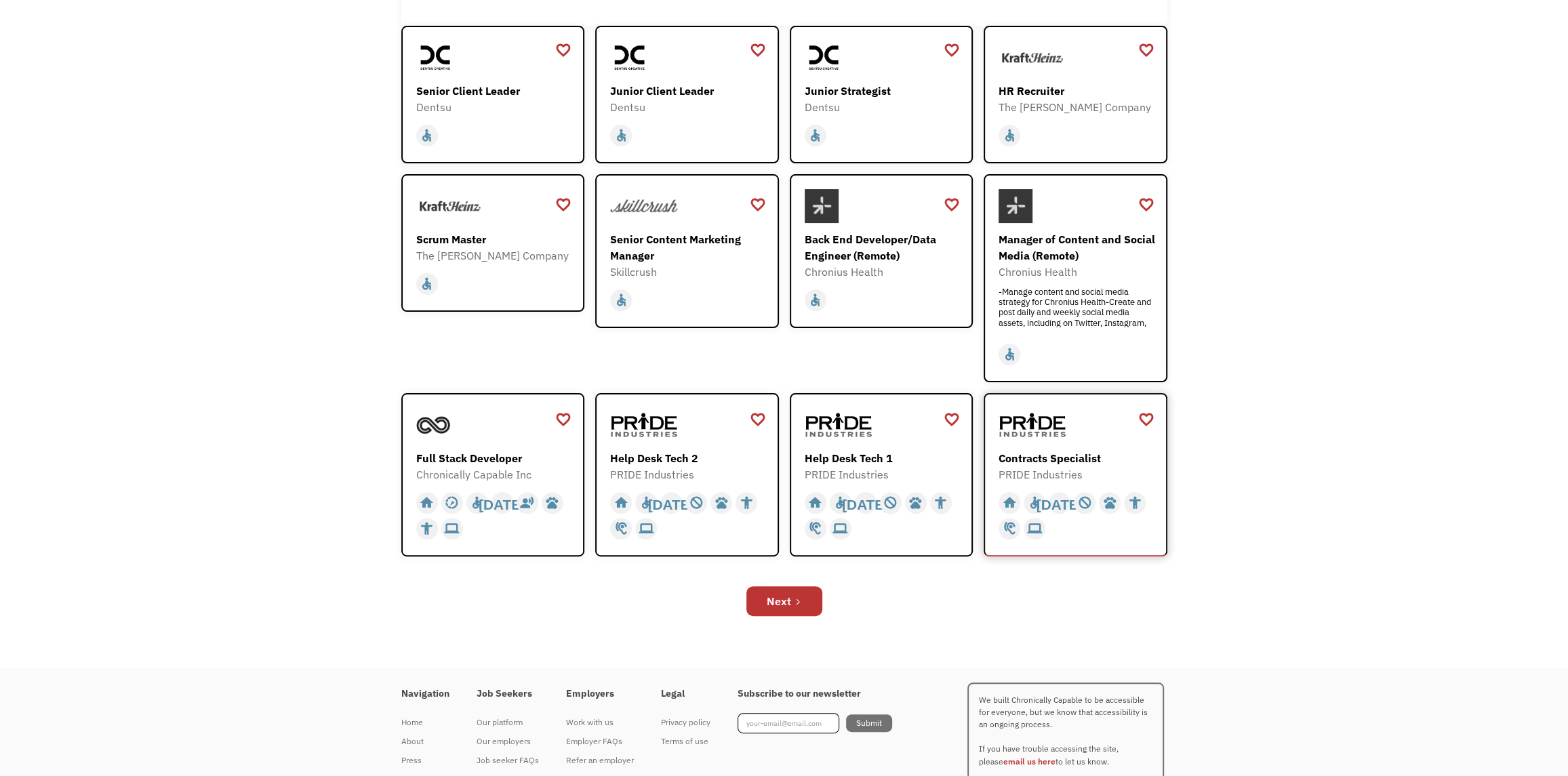
click at [1062, 459] on div "Contracts Specialist" at bounding box center [1077, 458] width 157 height 16
click at [765, 610] on link "Next" at bounding box center [784, 602] width 76 height 30
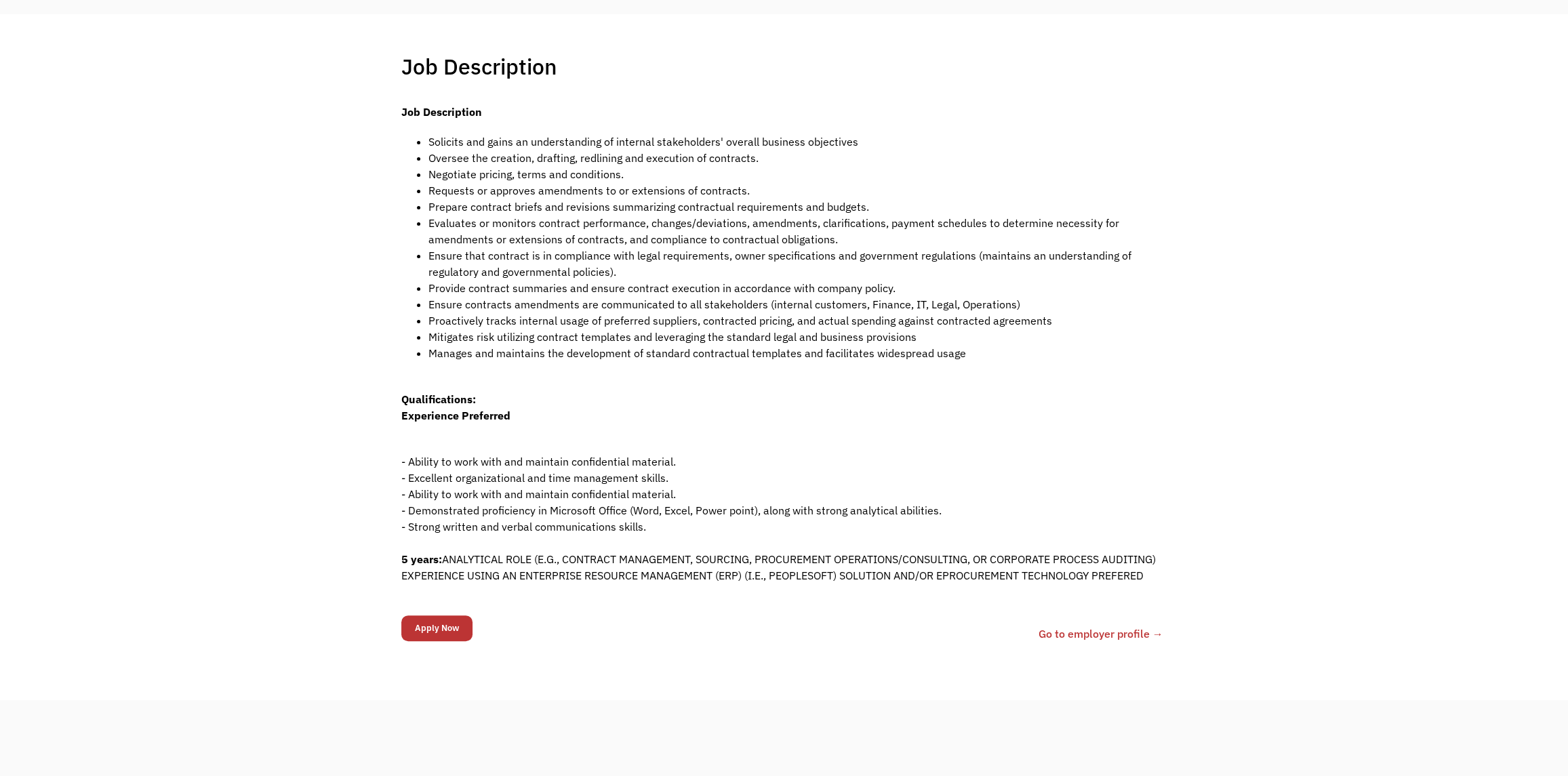
scroll to position [316, 0]
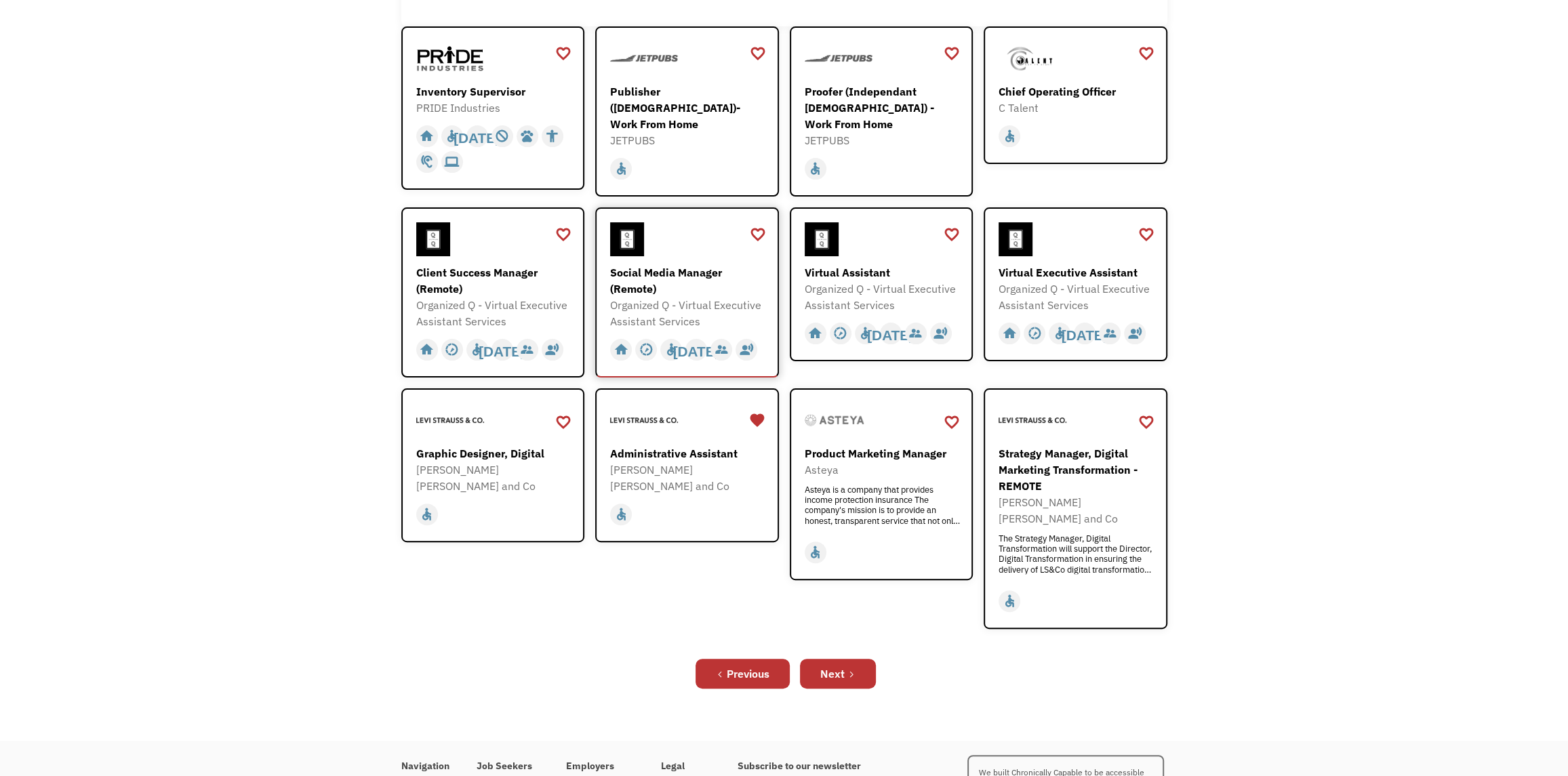
scroll to position [272, 0]
click at [846, 658] on link "Next" at bounding box center [837, 673] width 76 height 30
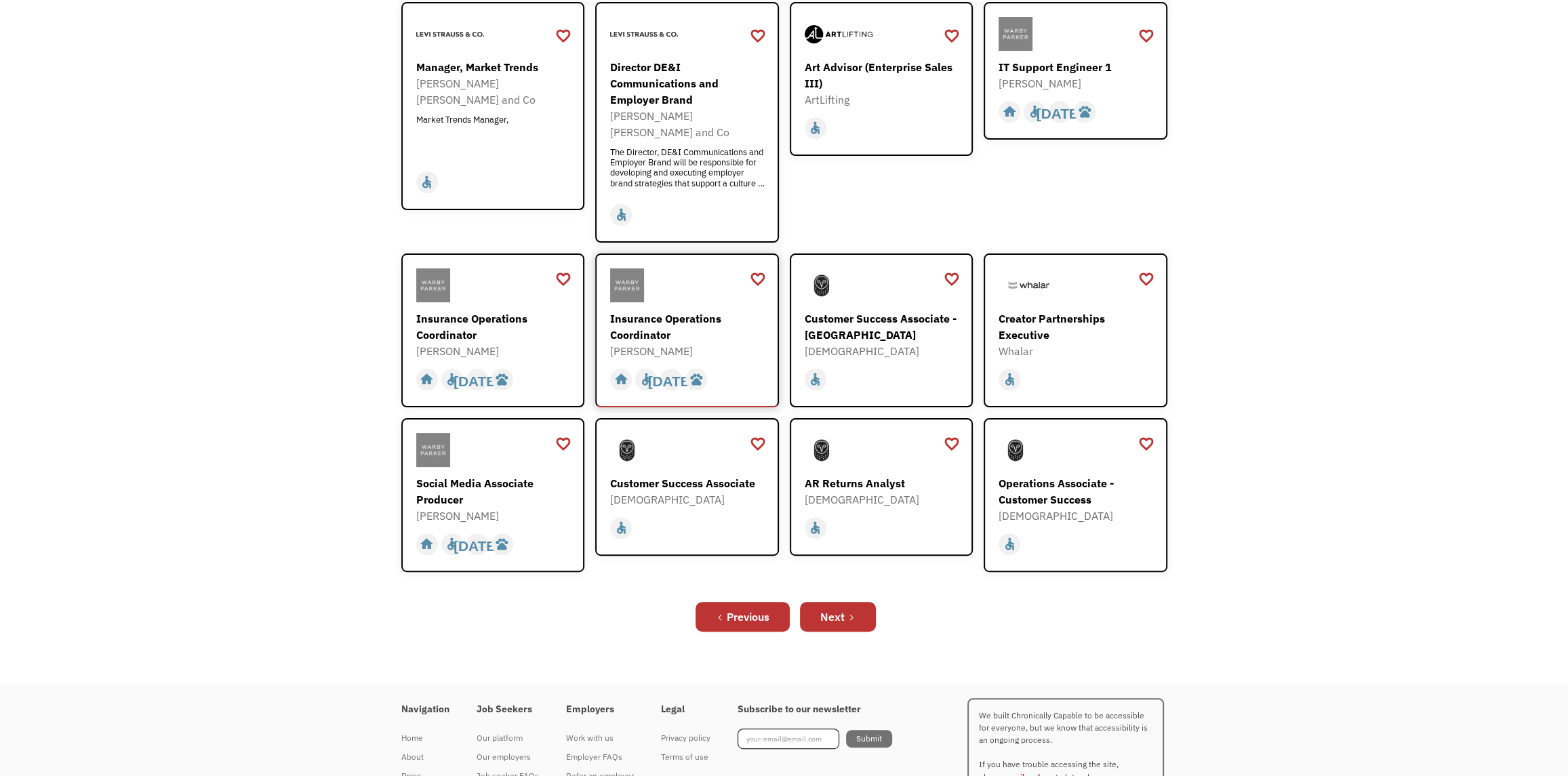
scroll to position [316, 0]
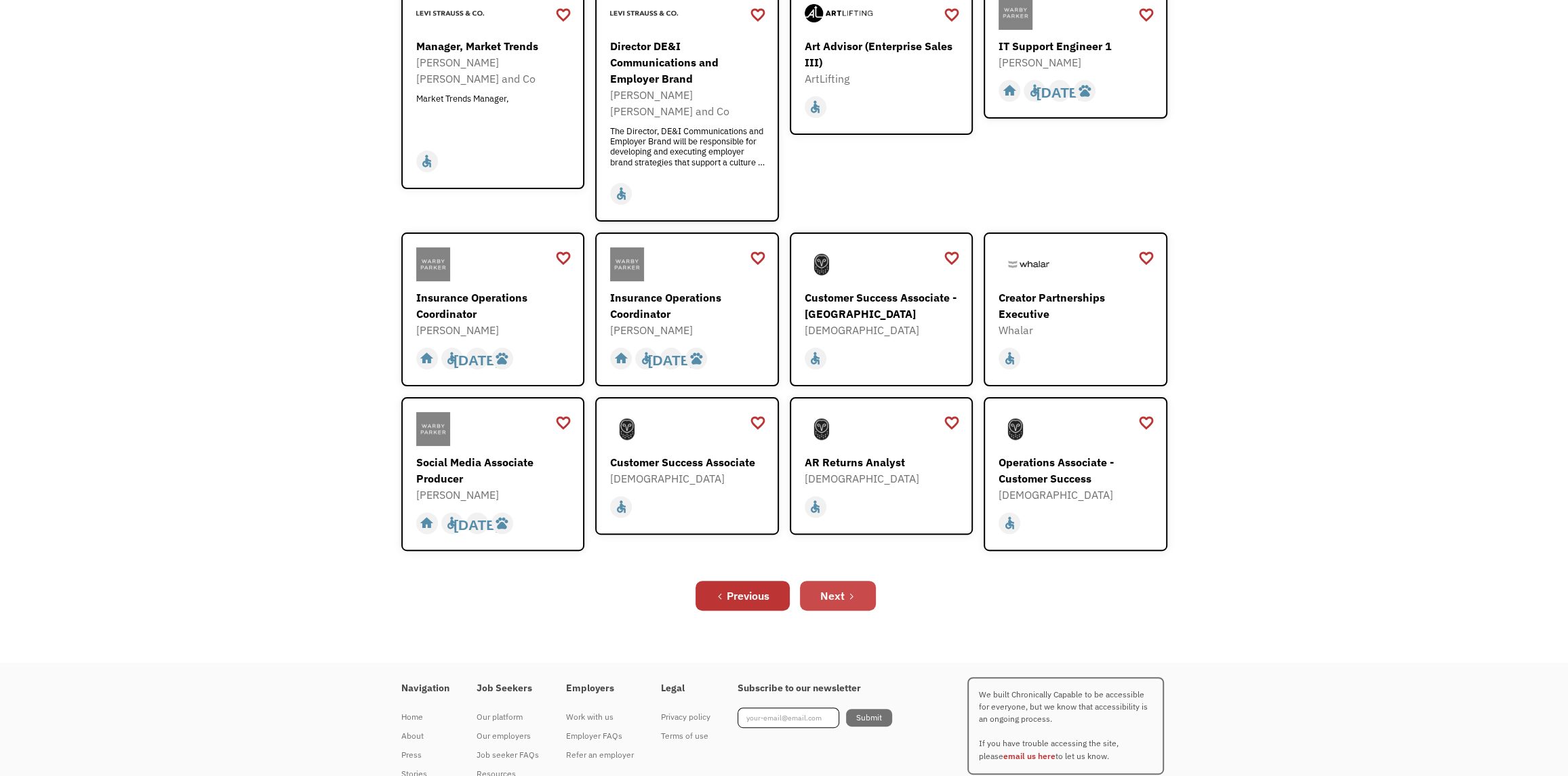
click at [827, 588] on div "Next" at bounding box center [832, 596] width 24 height 16
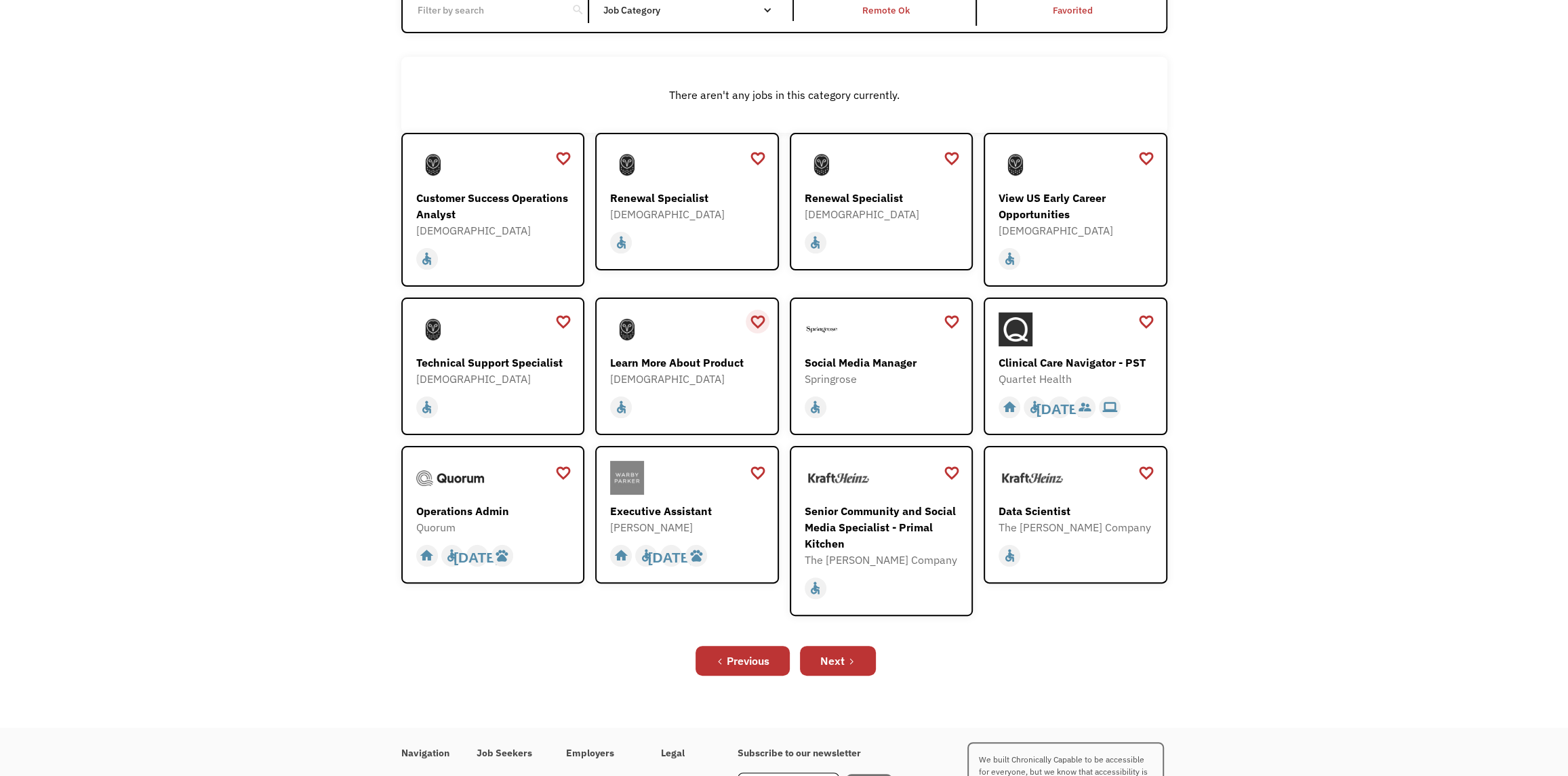
scroll to position [180, 0]
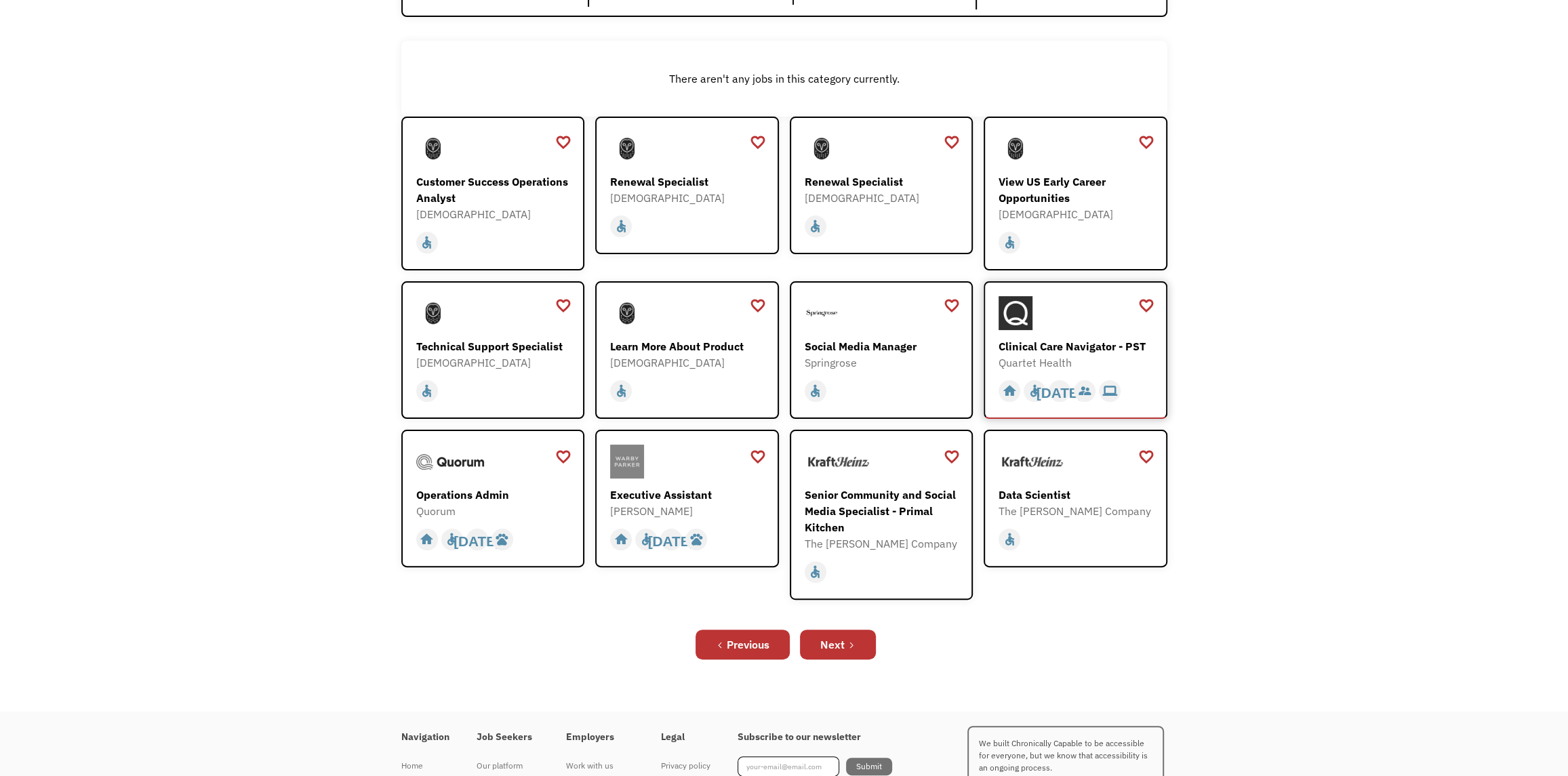
click at [1107, 365] on div "Quartet Health" at bounding box center [1077, 363] width 157 height 16
click at [852, 642] on icon "Next Page" at bounding box center [851, 645] width 8 height 8
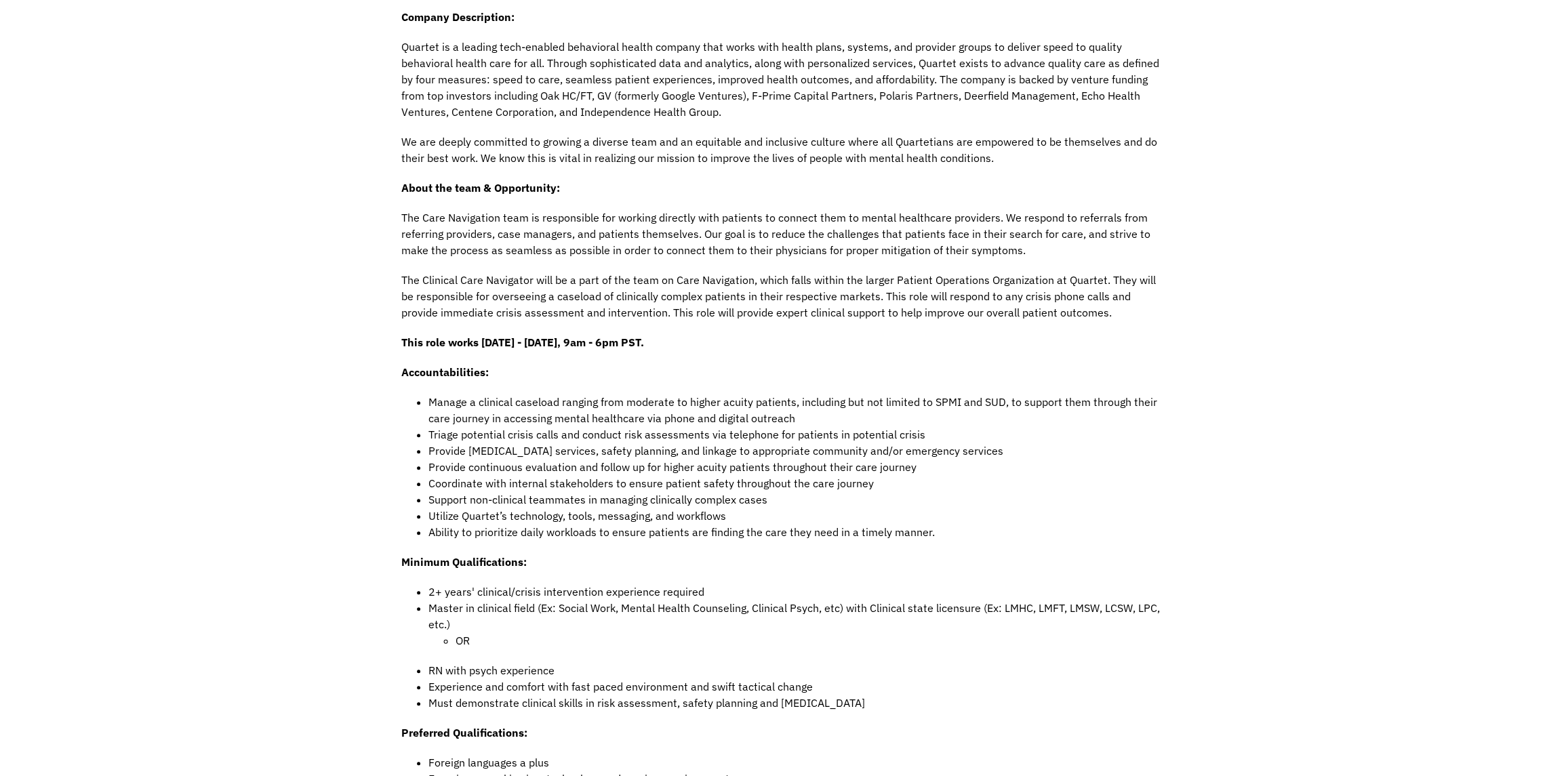
scroll to position [407, 0]
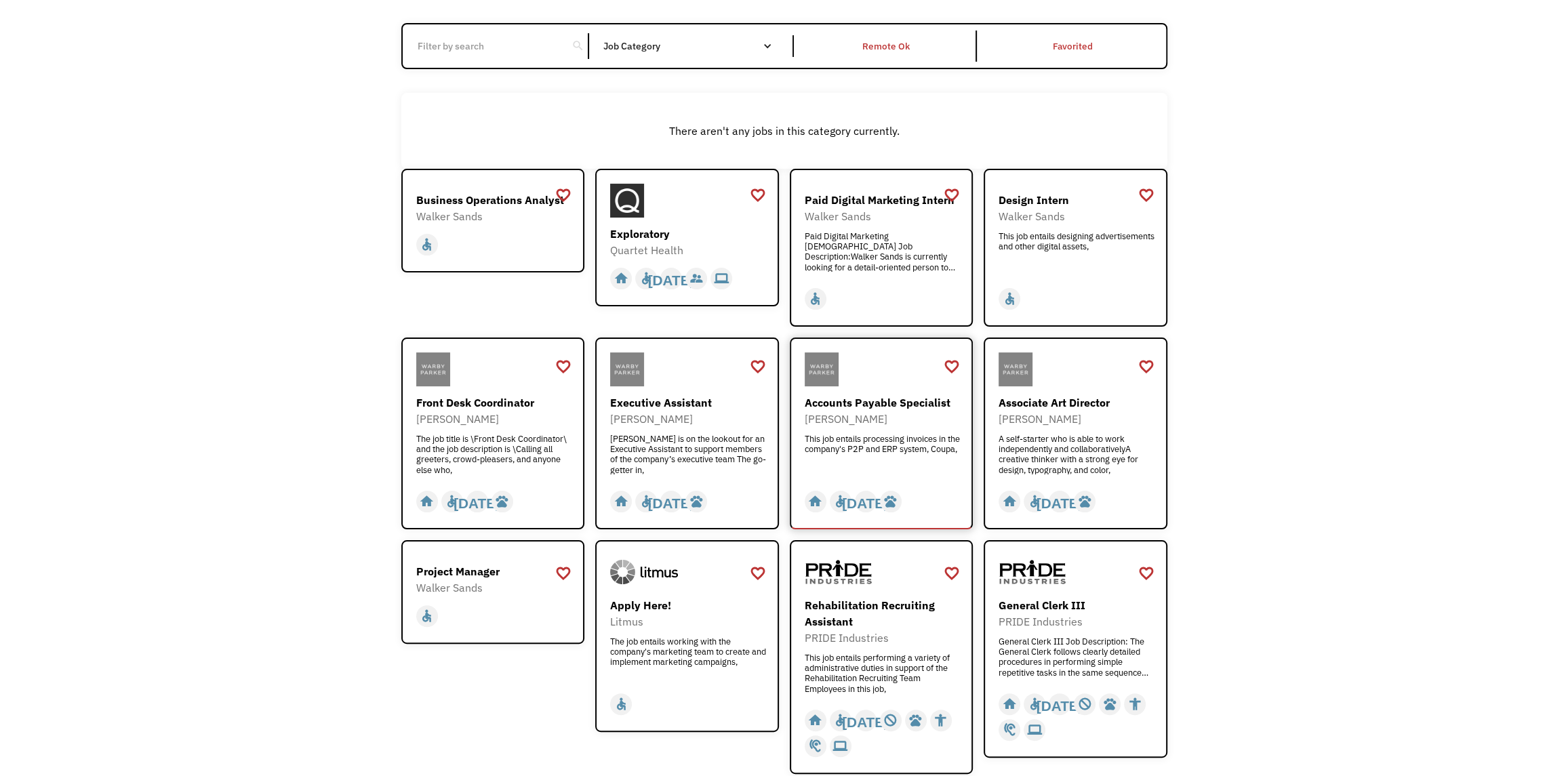
scroll to position [136, 0]
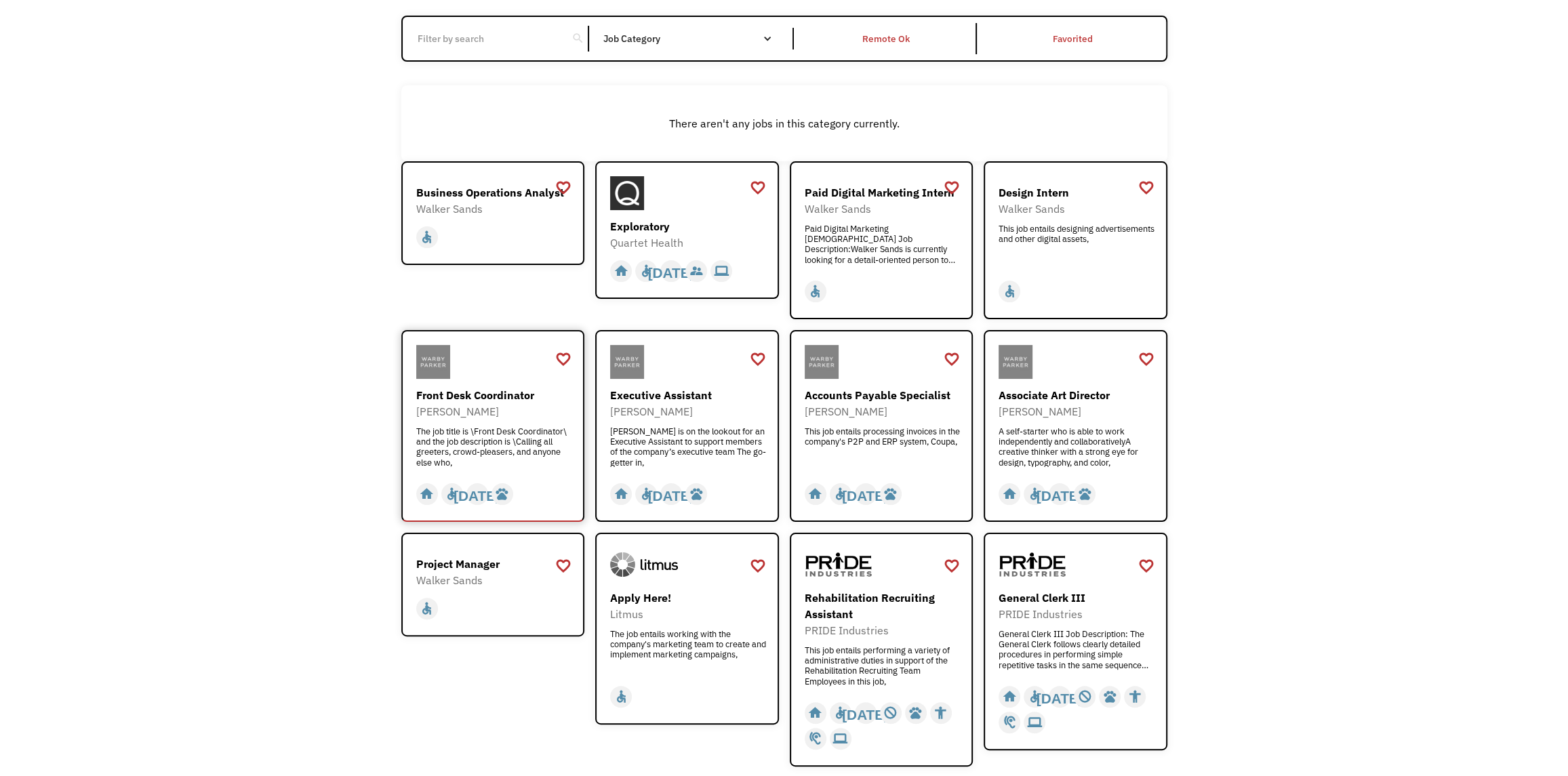
click at [539, 480] on div "home slow_motion_video accessible [DATE] not_interested supervisor_account reco…" at bounding box center [495, 490] width 157 height 33
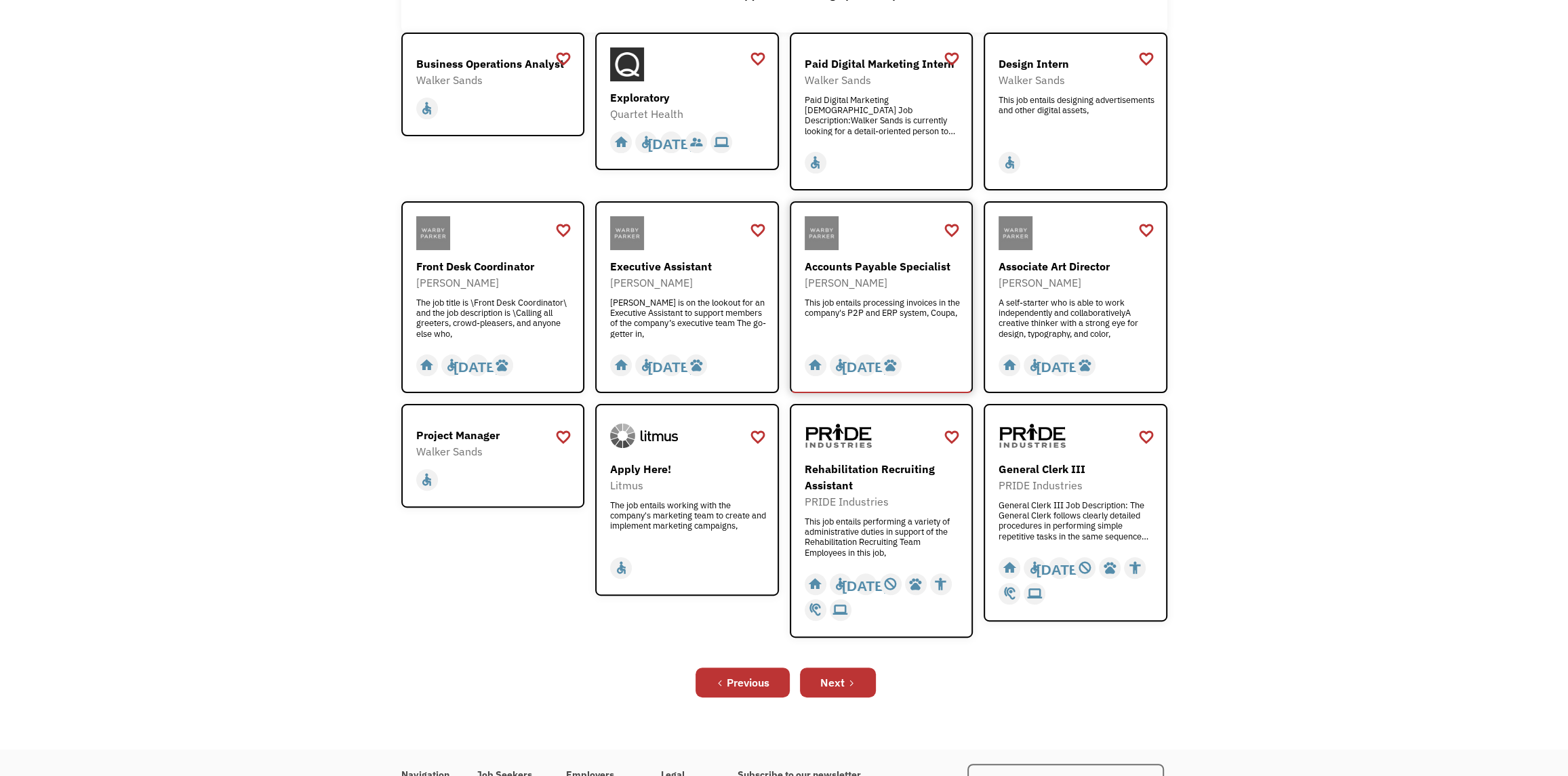
scroll to position [361, 0]
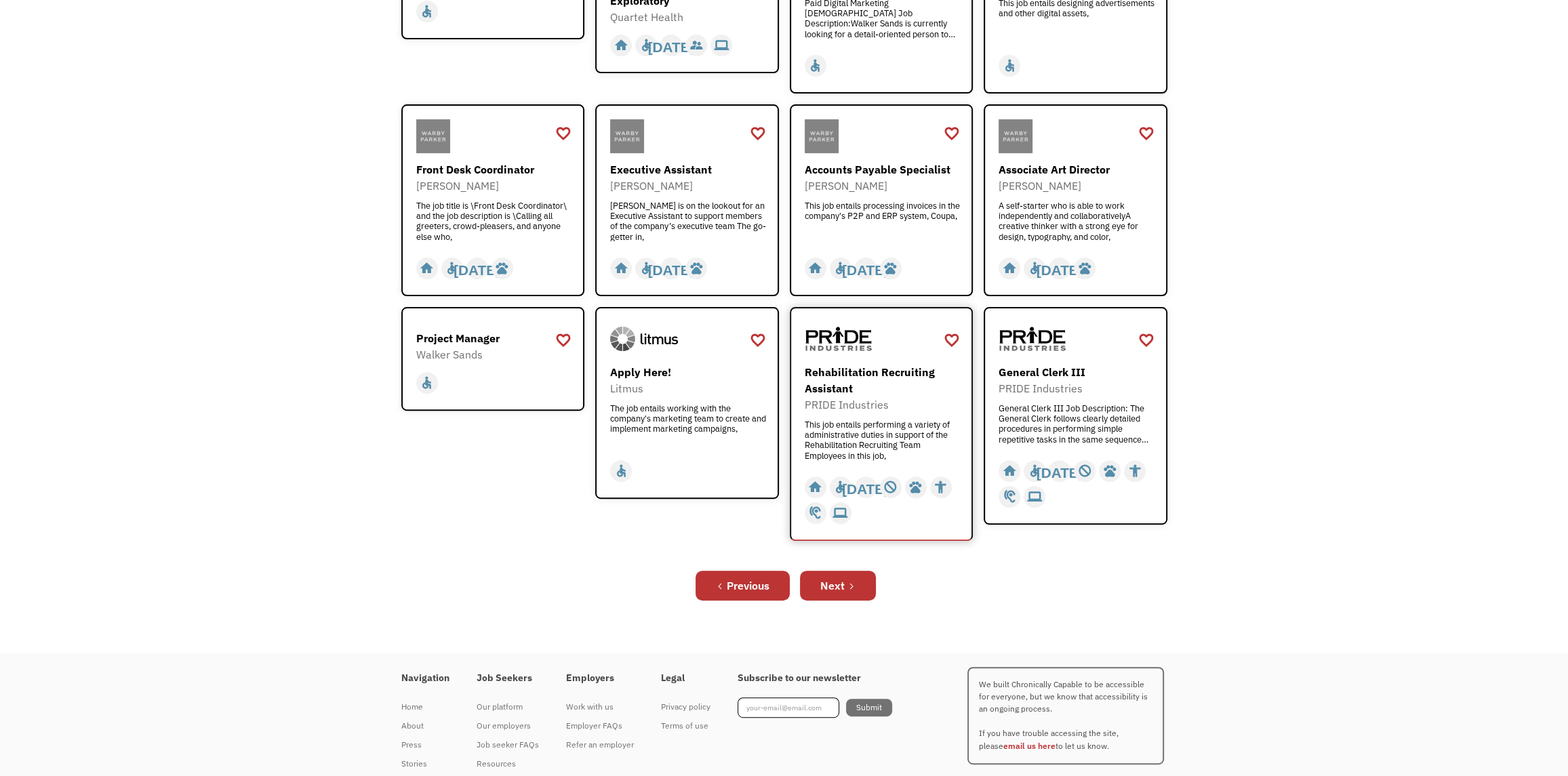
click at [863, 435] on div "This job entails performing a variety of administrative duties in support of th…" at bounding box center [883, 440] width 157 height 41
click at [1053, 427] on div "General Clerk III Job Description: The General Clerk follows clearly detailed p…" at bounding box center [1077, 424] width 157 height 41
click at [831, 578] on div "Next" at bounding box center [832, 586] width 24 height 16
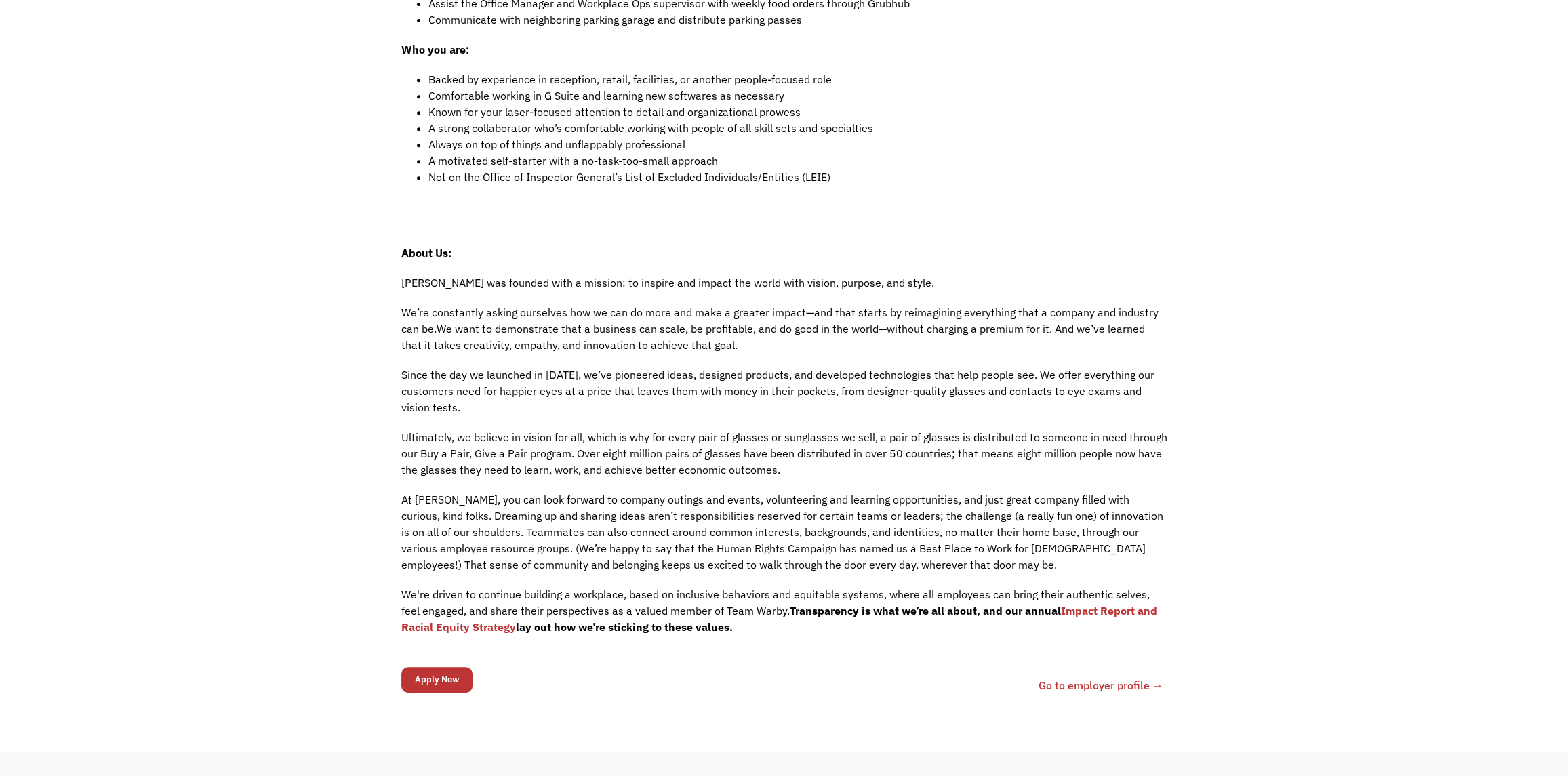
scroll to position [678, 0]
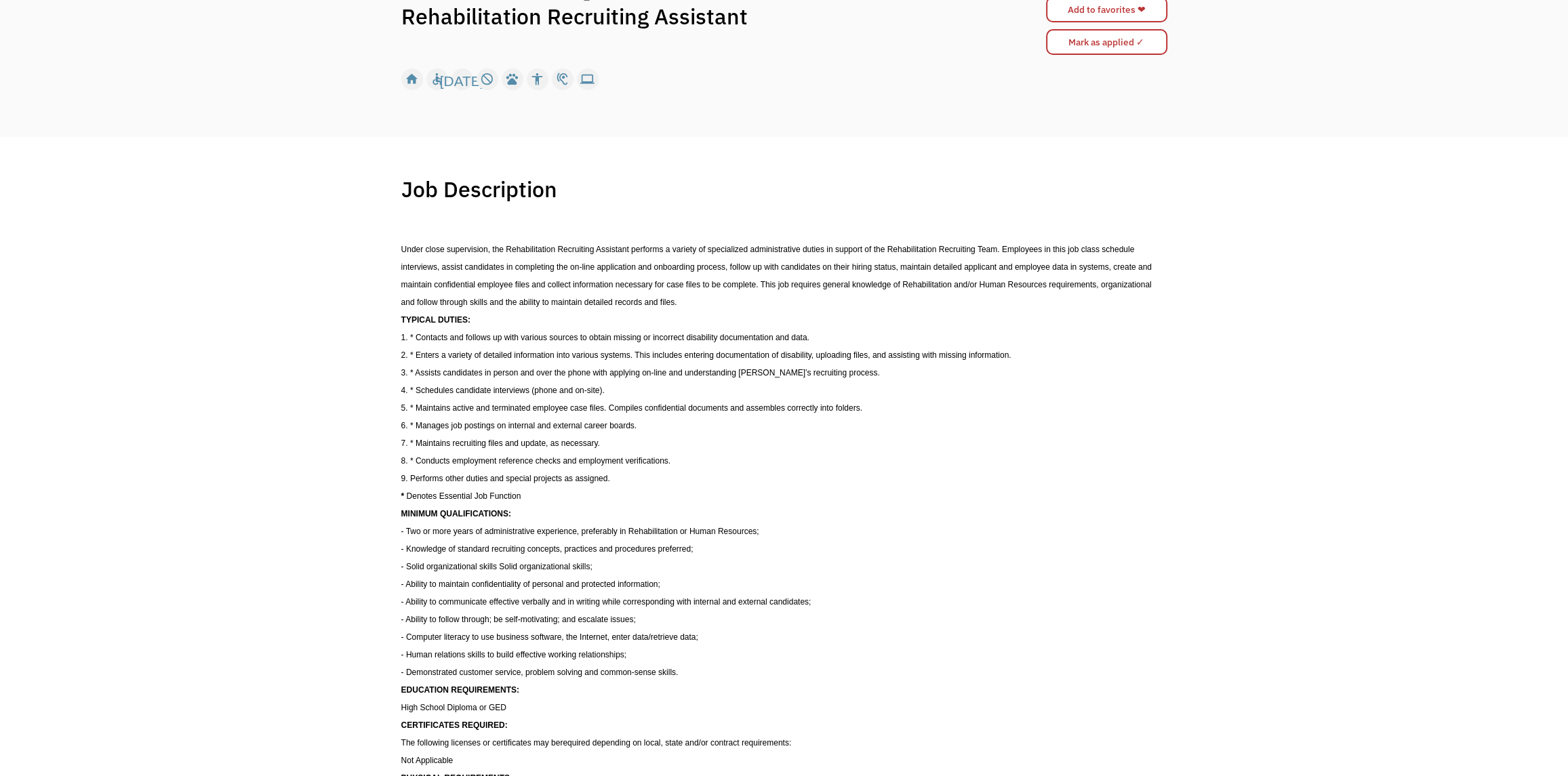
scroll to position [180, 0]
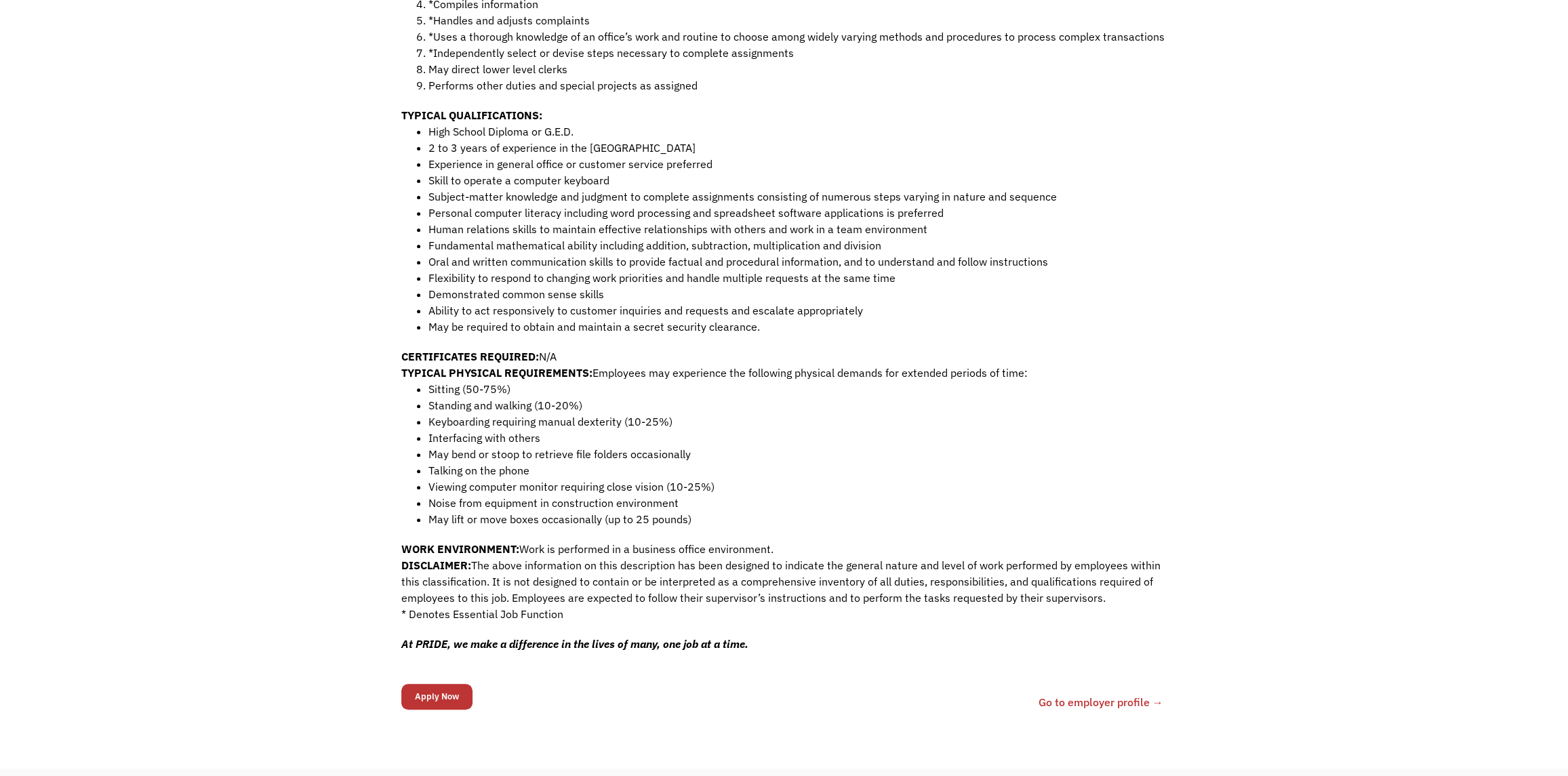
scroll to position [542, 0]
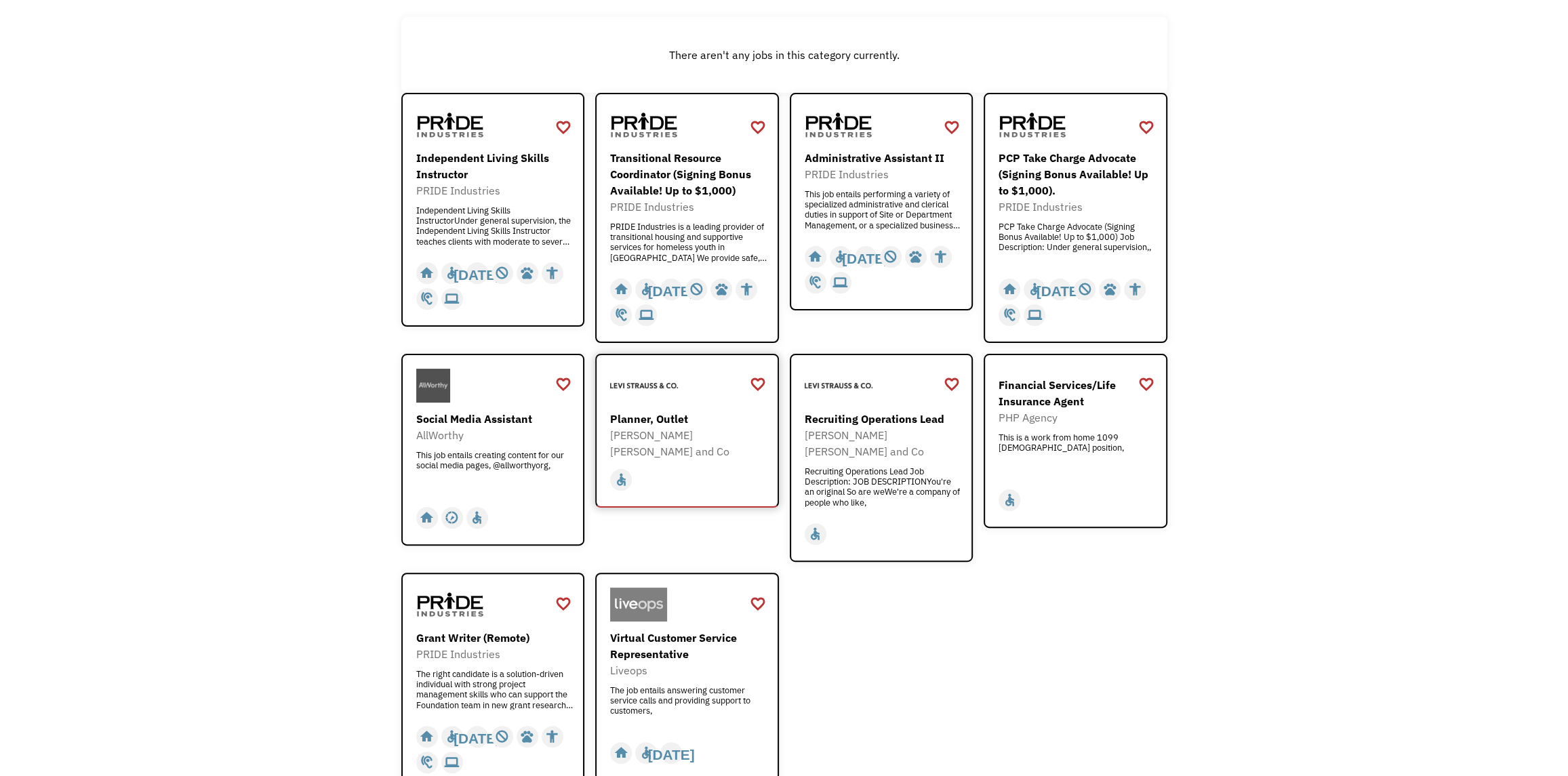
scroll to position [226, 0]
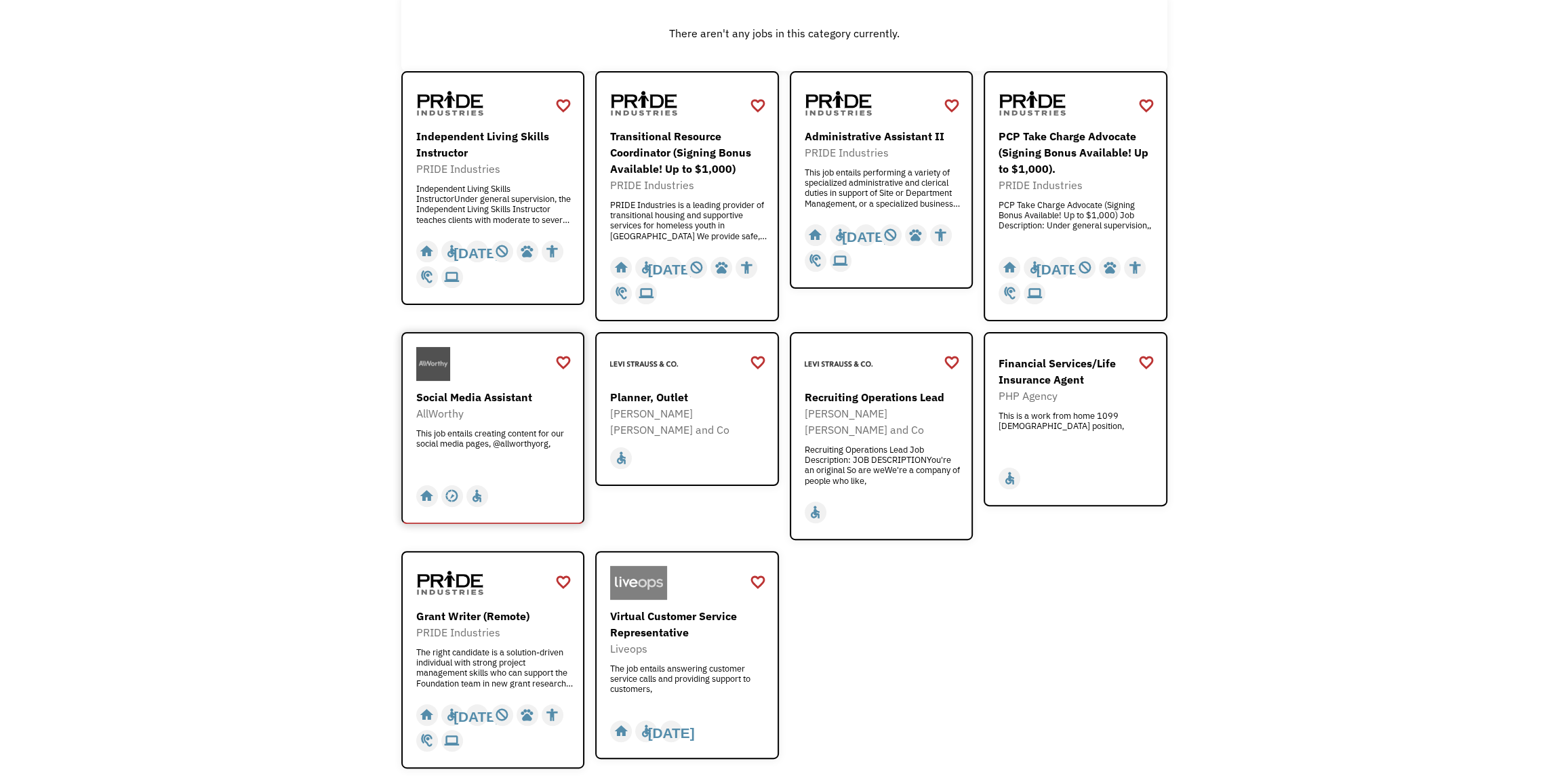
click at [543, 452] on div "This job entails creating content for our social media pages, @allworthyorg," at bounding box center [495, 449] width 157 height 41
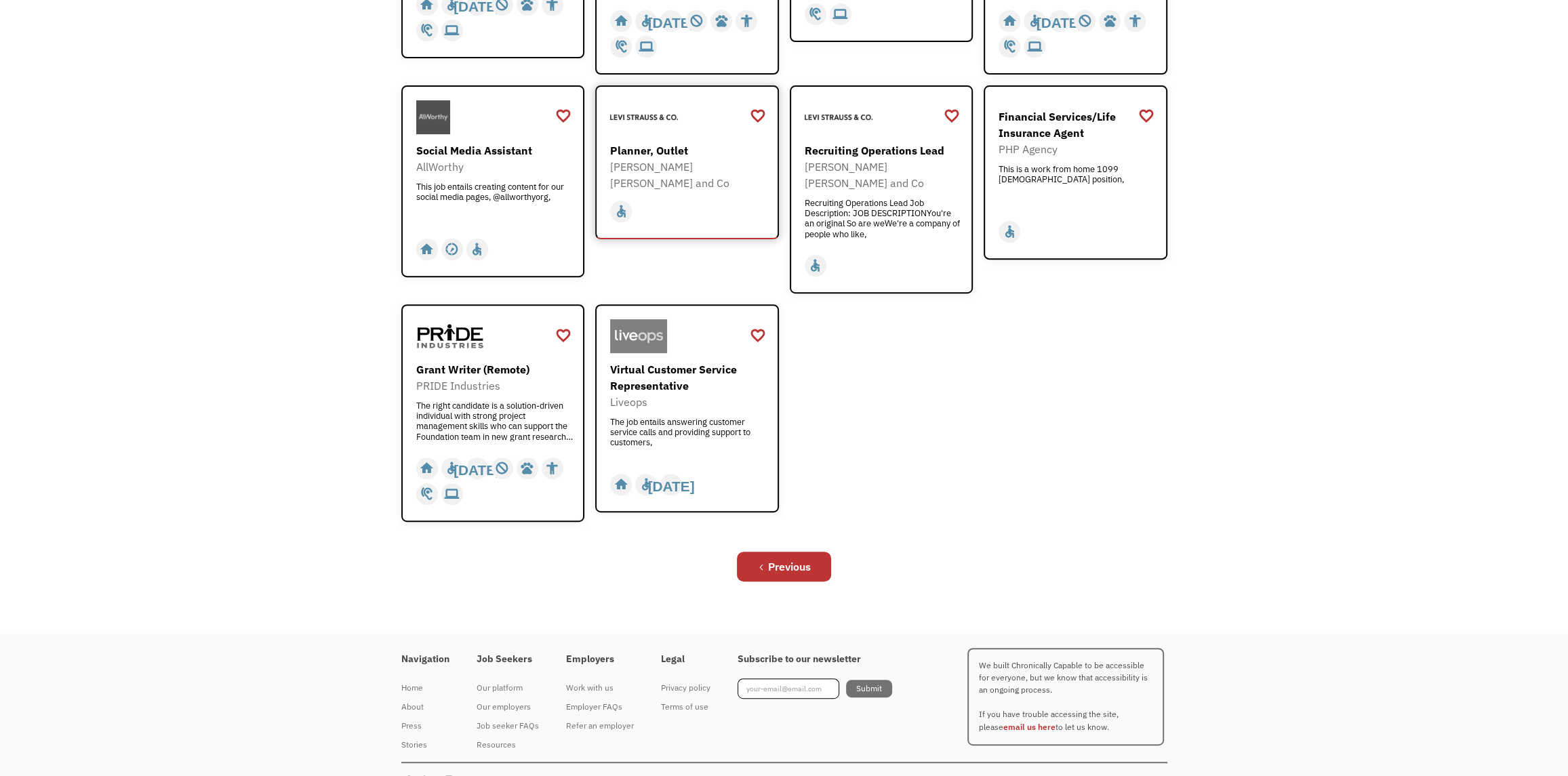
scroll to position [479, 0]
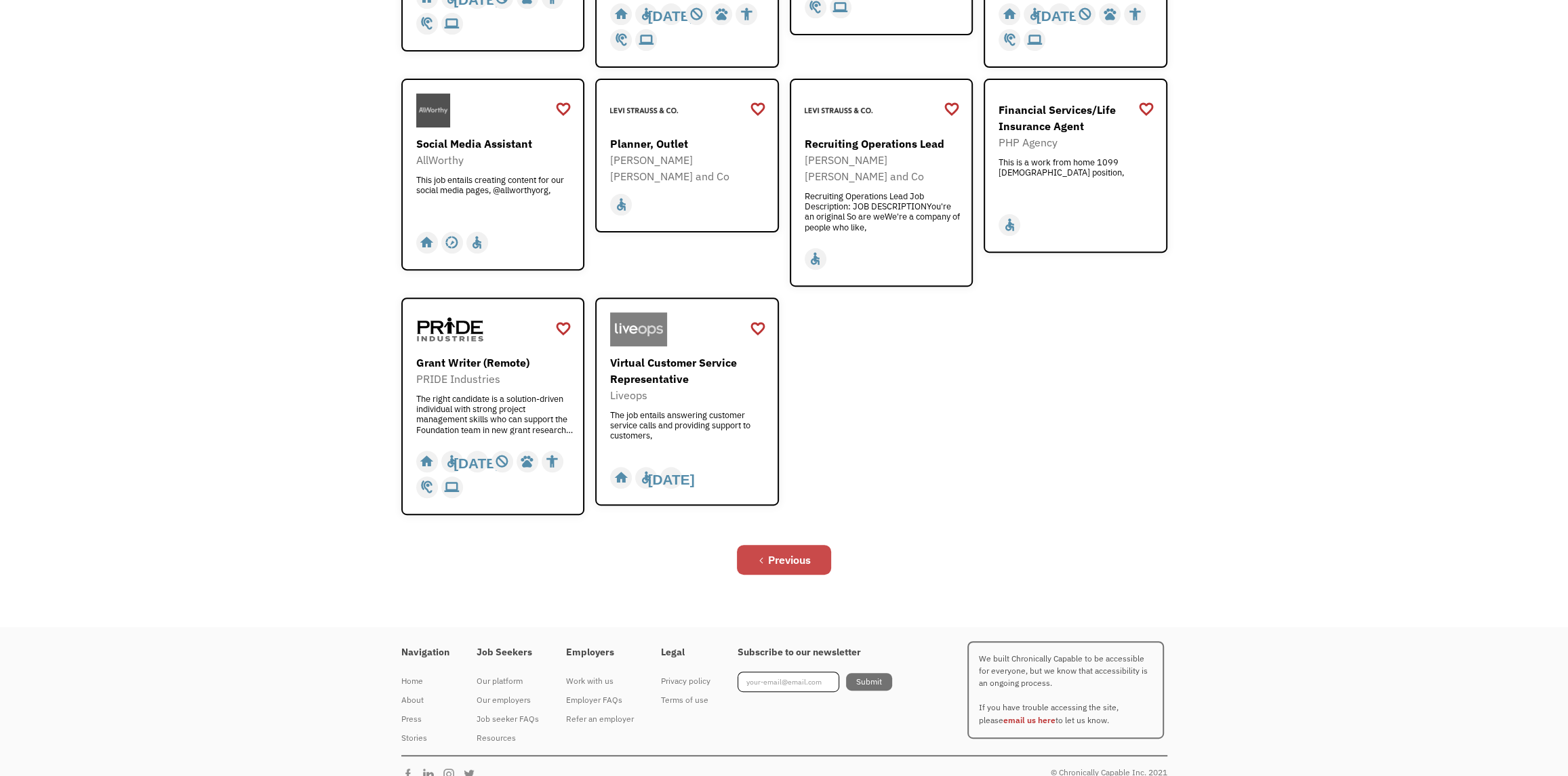
click at [793, 552] on div "Previous" at bounding box center [789, 560] width 43 height 16
click at [698, 410] on div "The job entails answering customer service calls and providing support to custo…" at bounding box center [689, 430] width 157 height 41
click at [776, 552] on div "Previous" at bounding box center [789, 560] width 43 height 16
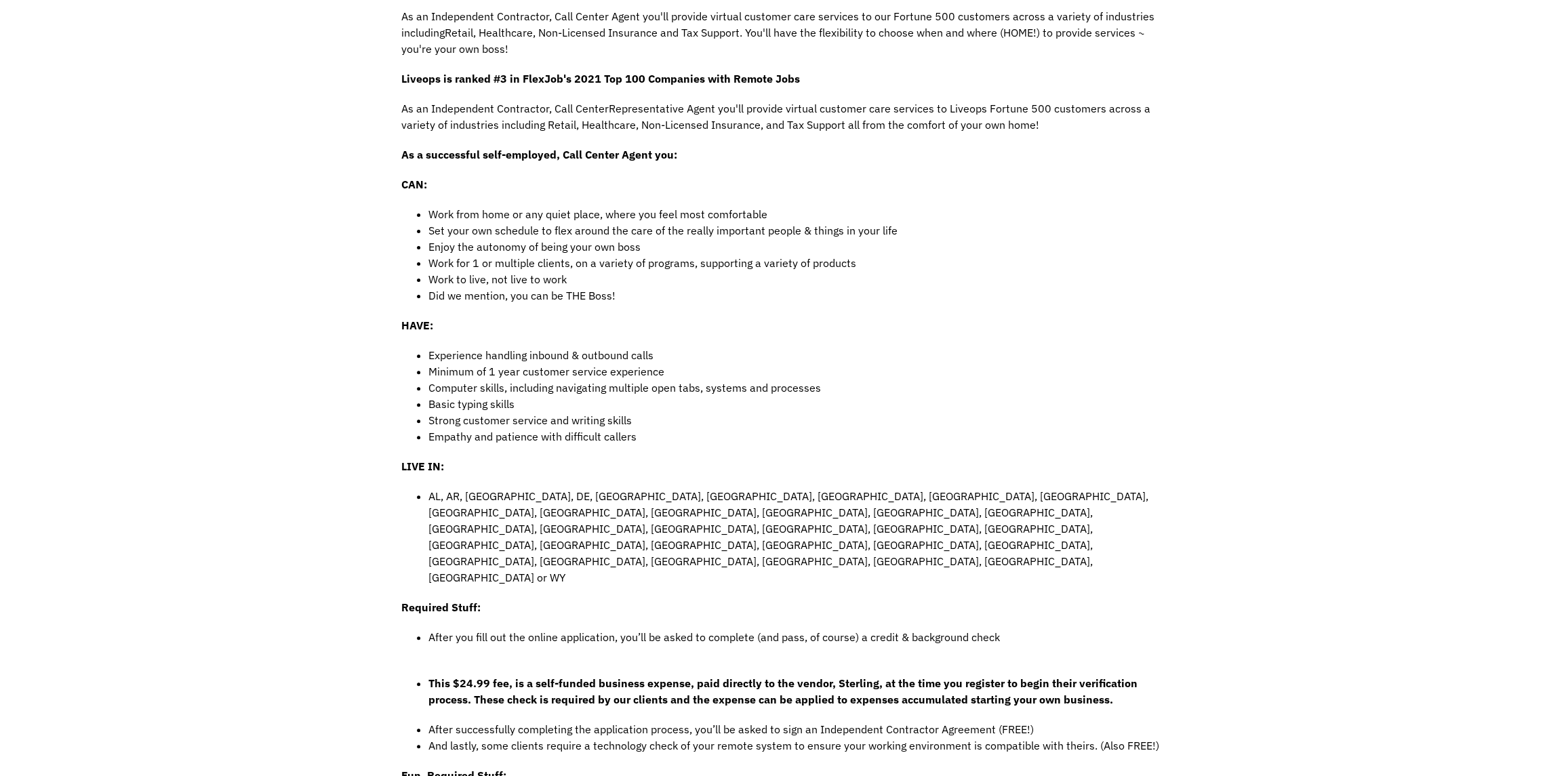
scroll to position [407, 0]
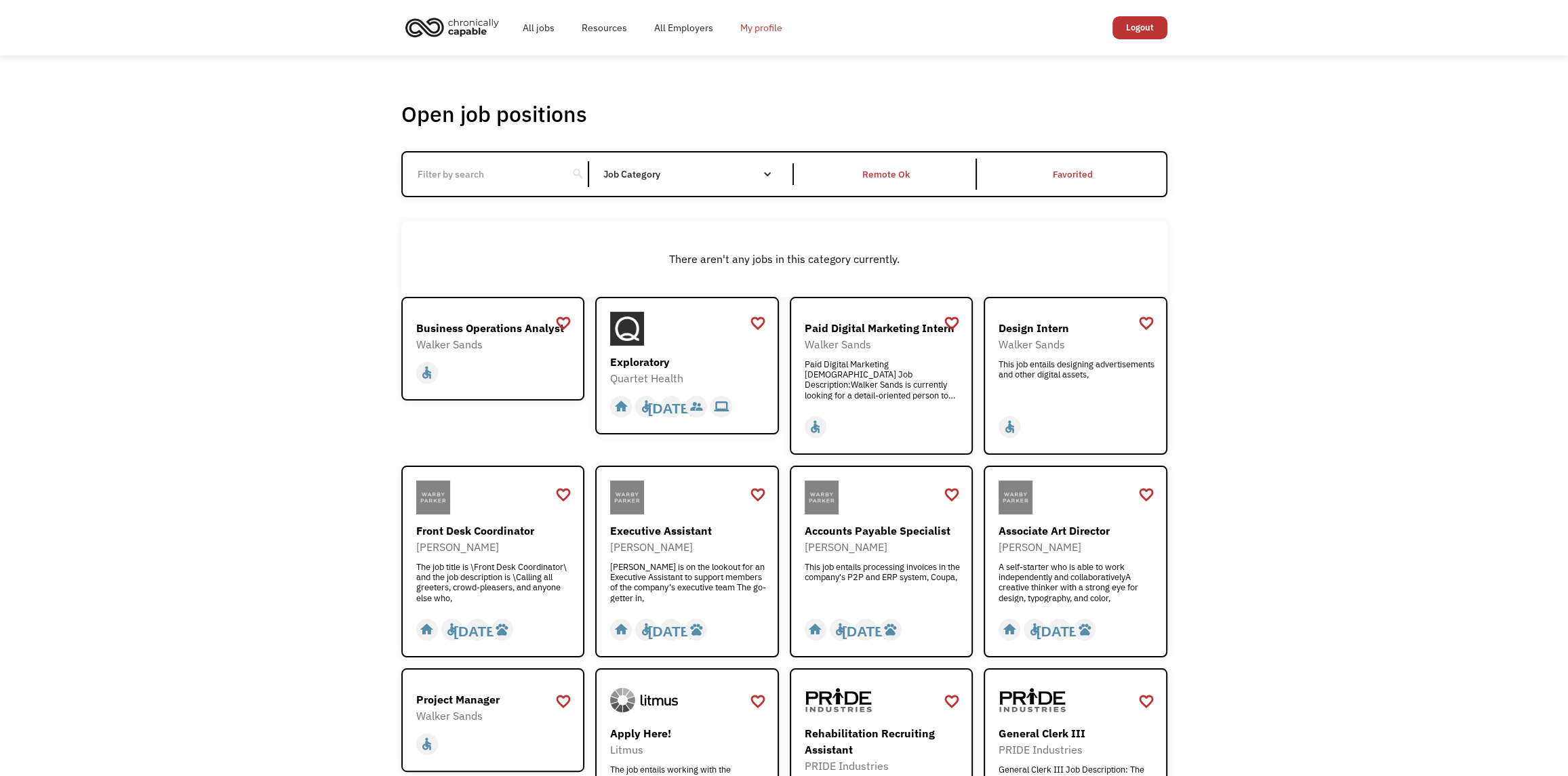
click at [727, 33] on link "My profile" at bounding box center [761, 27] width 69 height 43
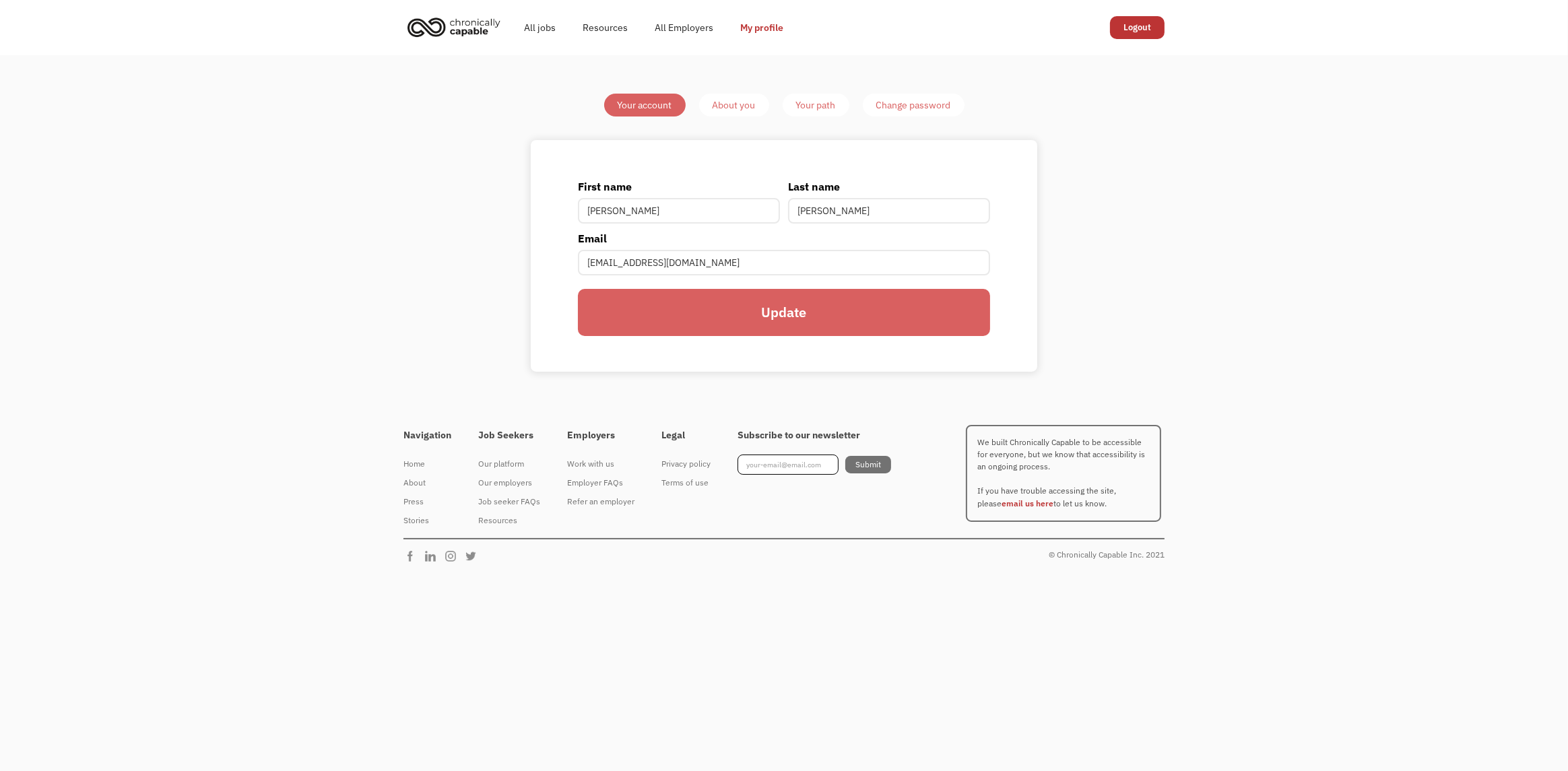
click at [730, 103] on div "About you" at bounding box center [734, 105] width 43 height 16
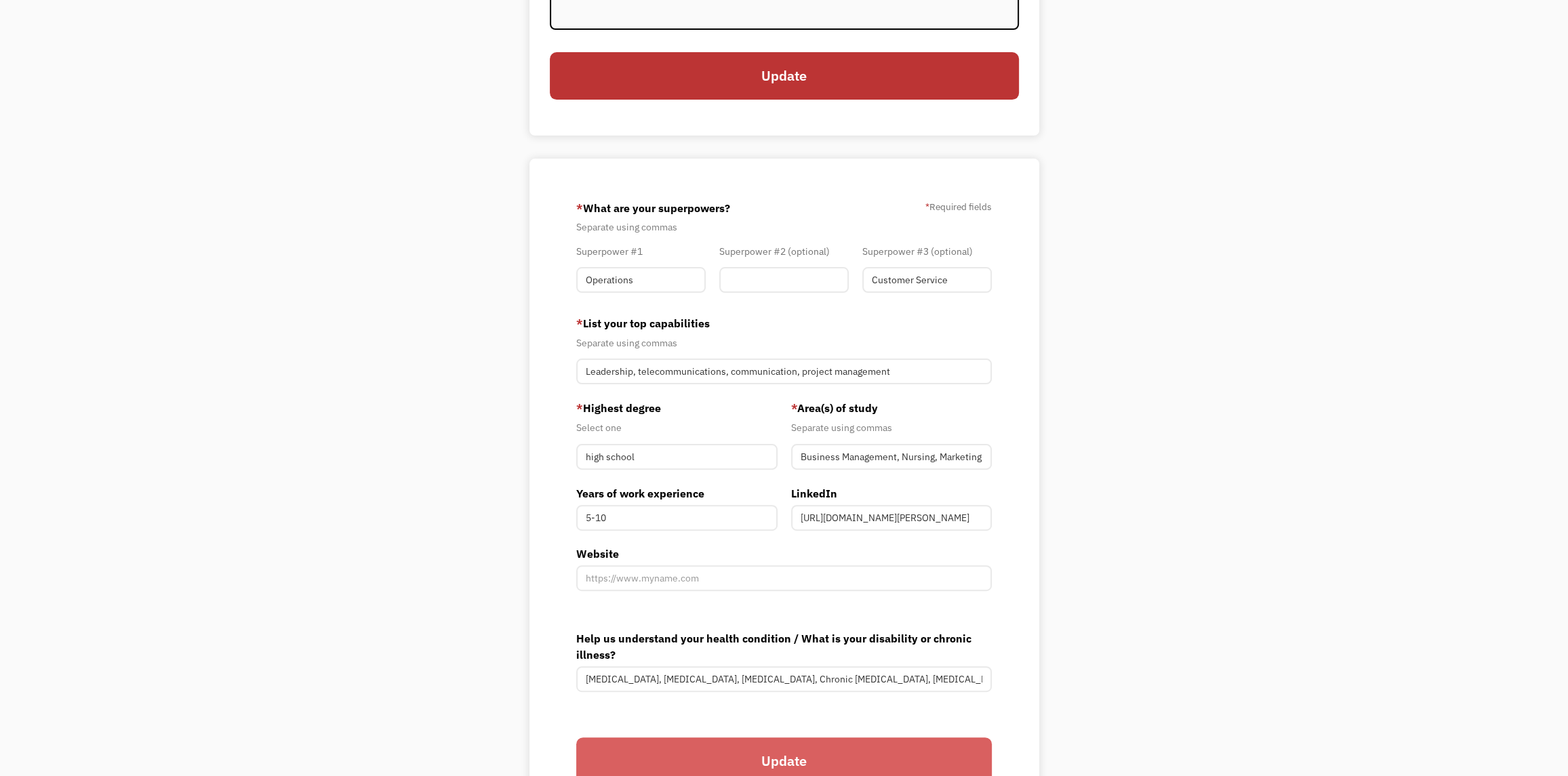
scroll to position [272, 0]
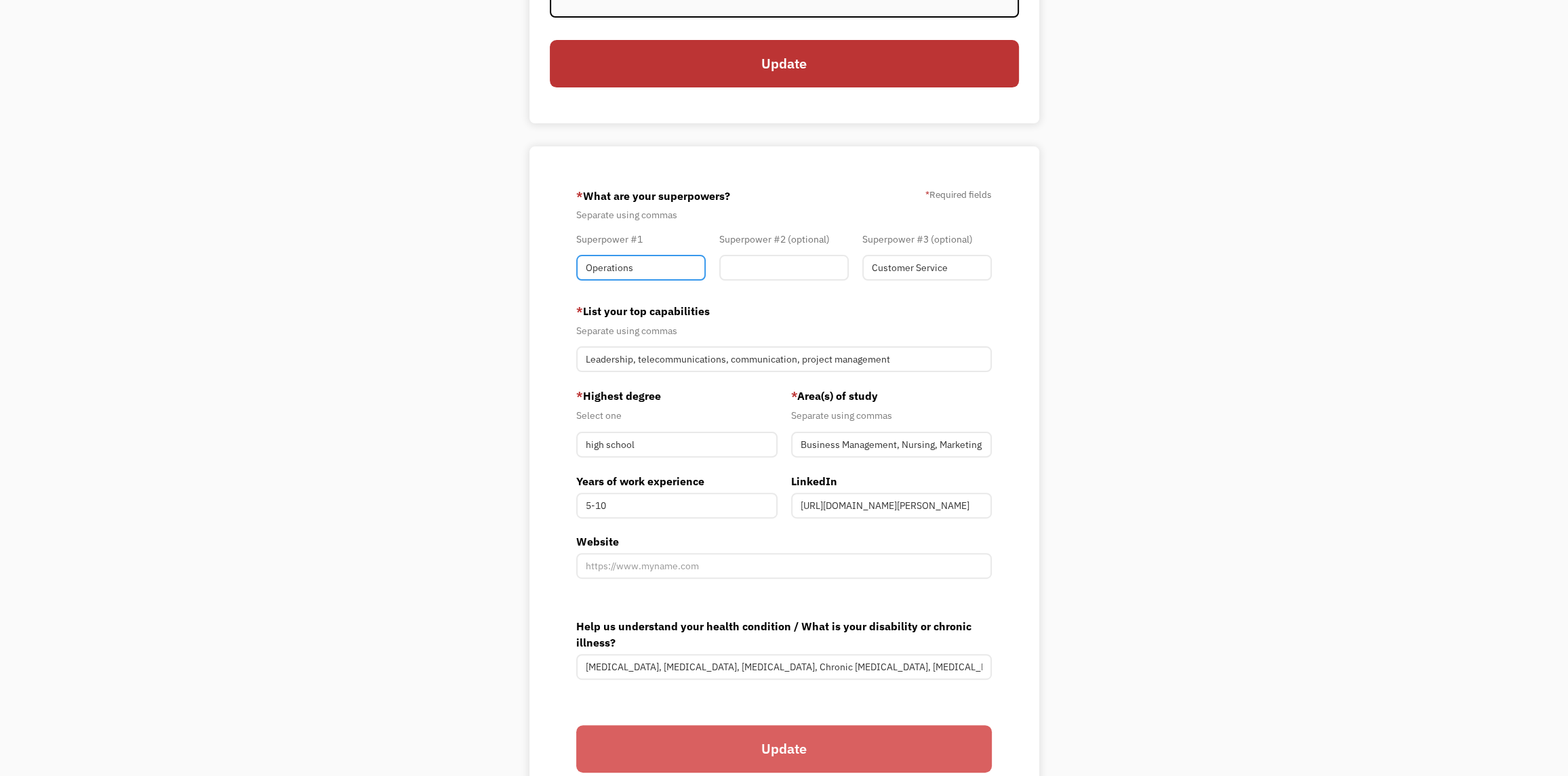
click at [675, 268] on input "Operations" at bounding box center [641, 268] width 130 height 26
drag, startPoint x: 665, startPoint y: 269, endPoint x: 556, endPoint y: 267, distance: 109.0
click at [556, 267] on div "68ed7d894c2dd9782e093212 [EMAIL_ADDRESS][DOMAIN_NAME] [PERSON_NAME] Search Engi…" at bounding box center [784, 482] width 510 height 673
type input "Customer Service"
drag, startPoint x: 953, startPoint y: 267, endPoint x: 846, endPoint y: 263, distance: 107.1
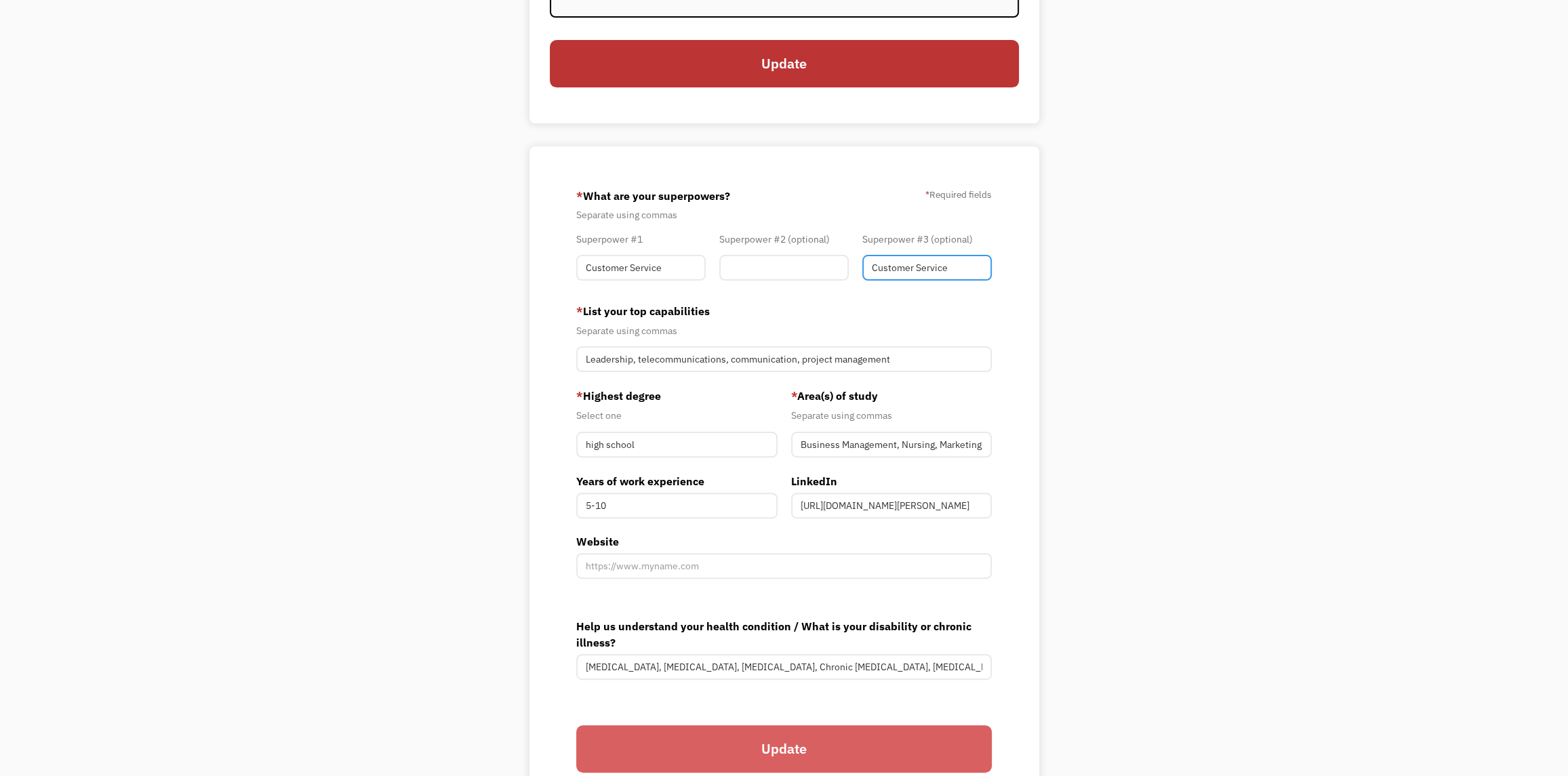
click at [846, 263] on div "Superpower #1 Customer Service Superpower #2 (optional) Superpower #3 (optional…" at bounding box center [784, 260] width 429 height 56
click at [739, 271] on input "Member-You-Update" at bounding box center [784, 268] width 130 height 26
type input "Leadership"
click at [892, 271] on input "Member-You-Update" at bounding box center [926, 268] width 130 height 26
type input "COmmunications"
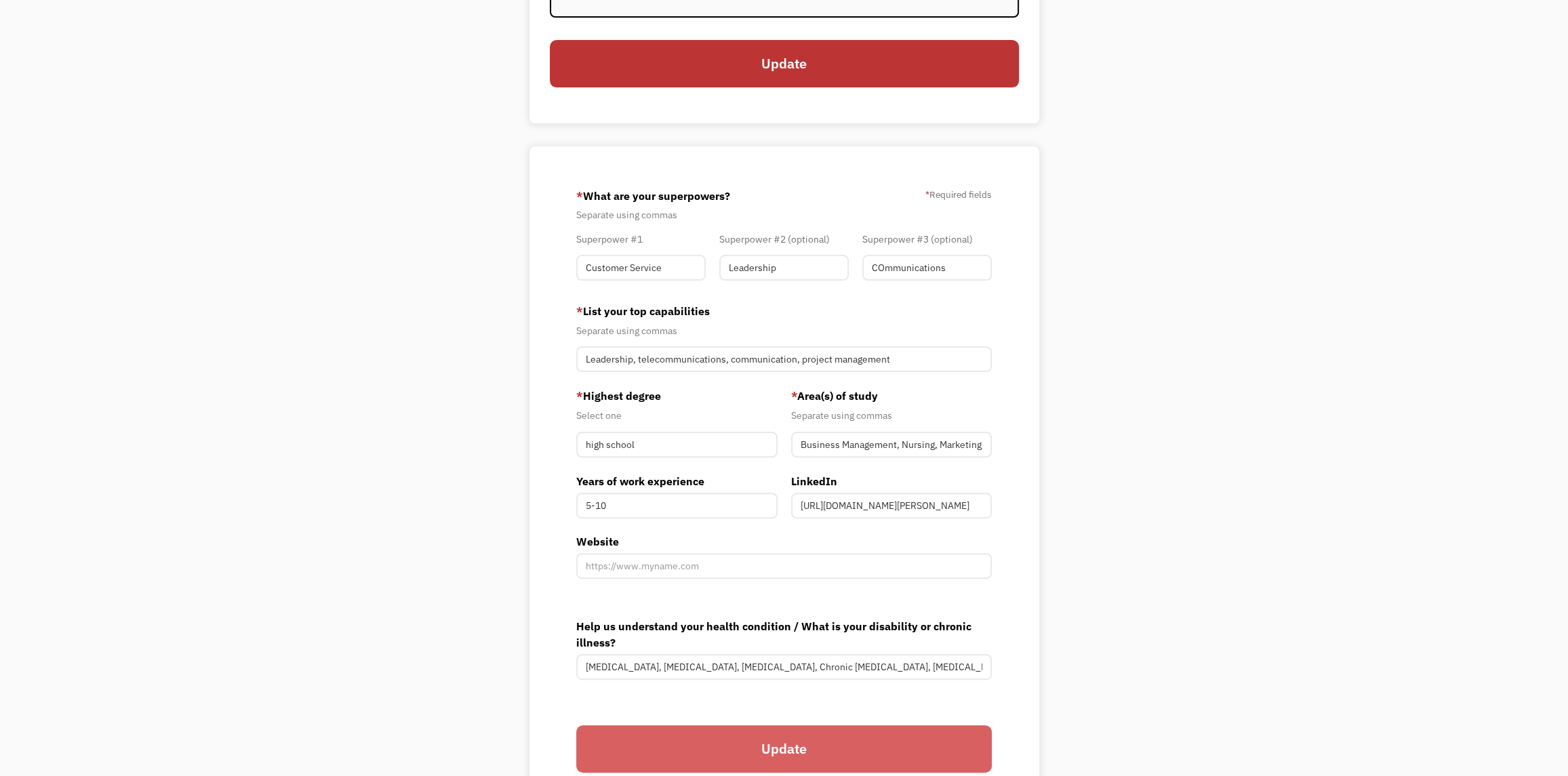
click at [831, 311] on label "* List your top capabilities" at bounding box center [784, 312] width 415 height 16
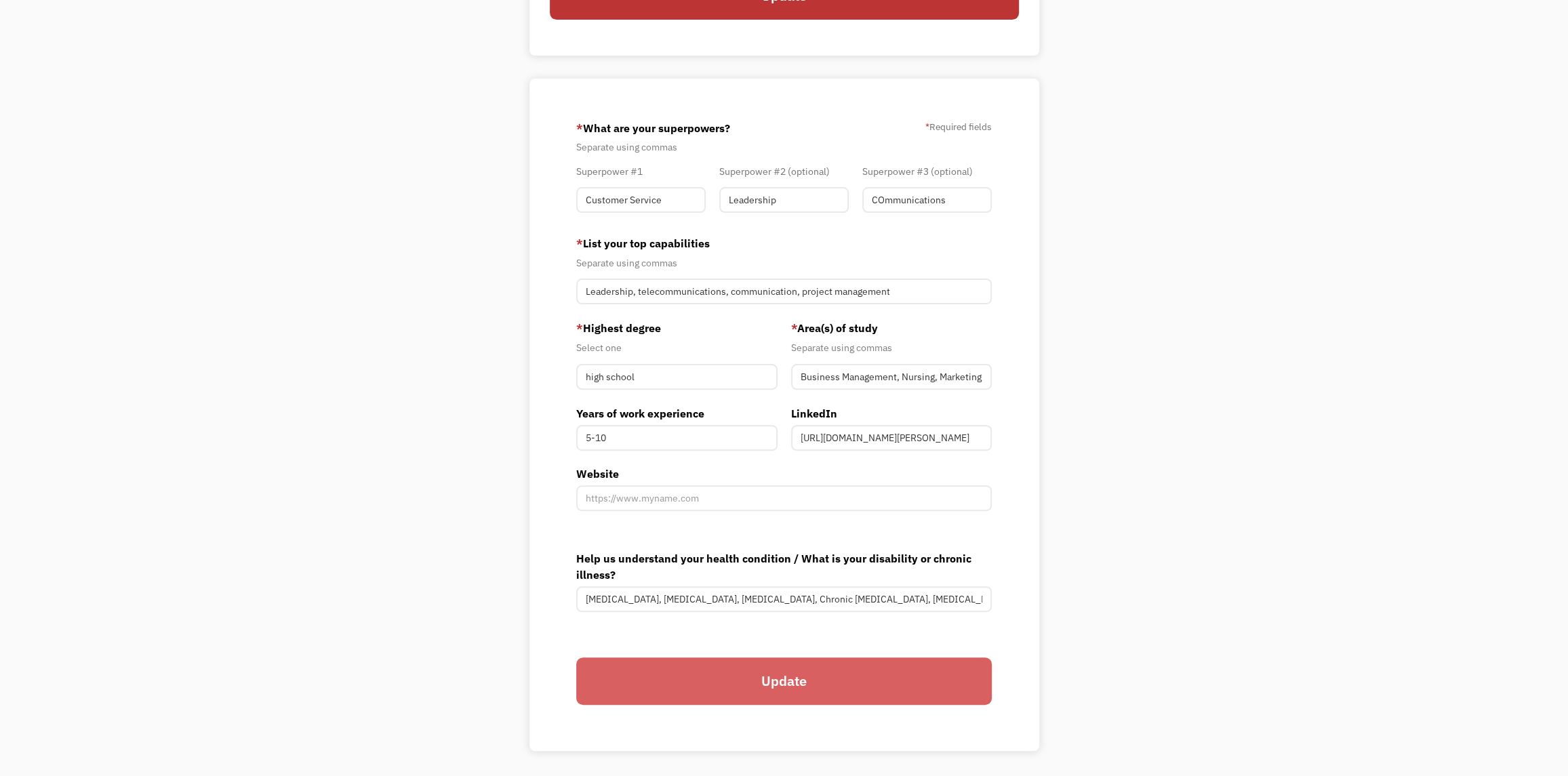
scroll to position [407, 0]
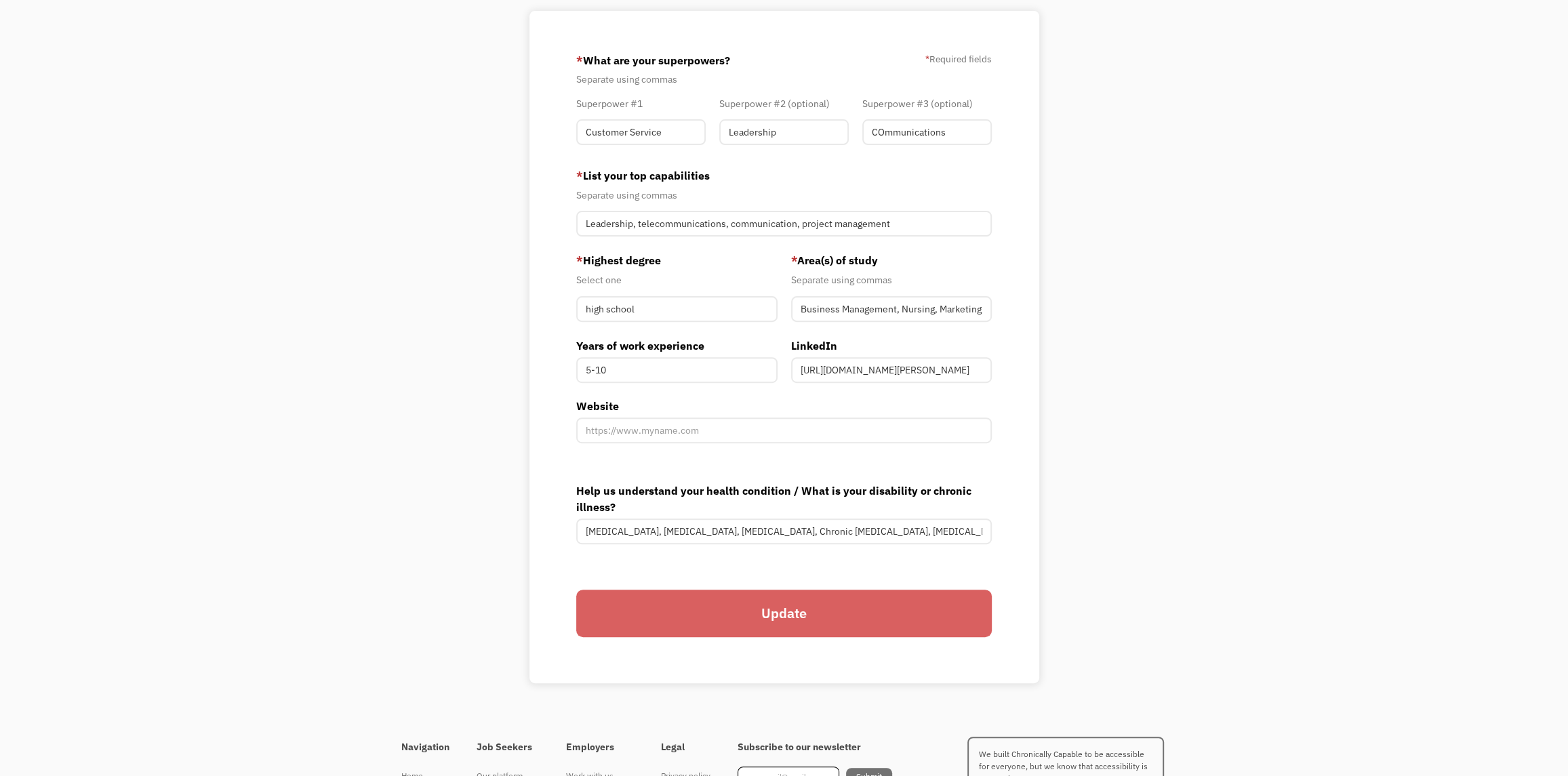
click at [827, 619] on input "Update" at bounding box center [784, 614] width 415 height 47
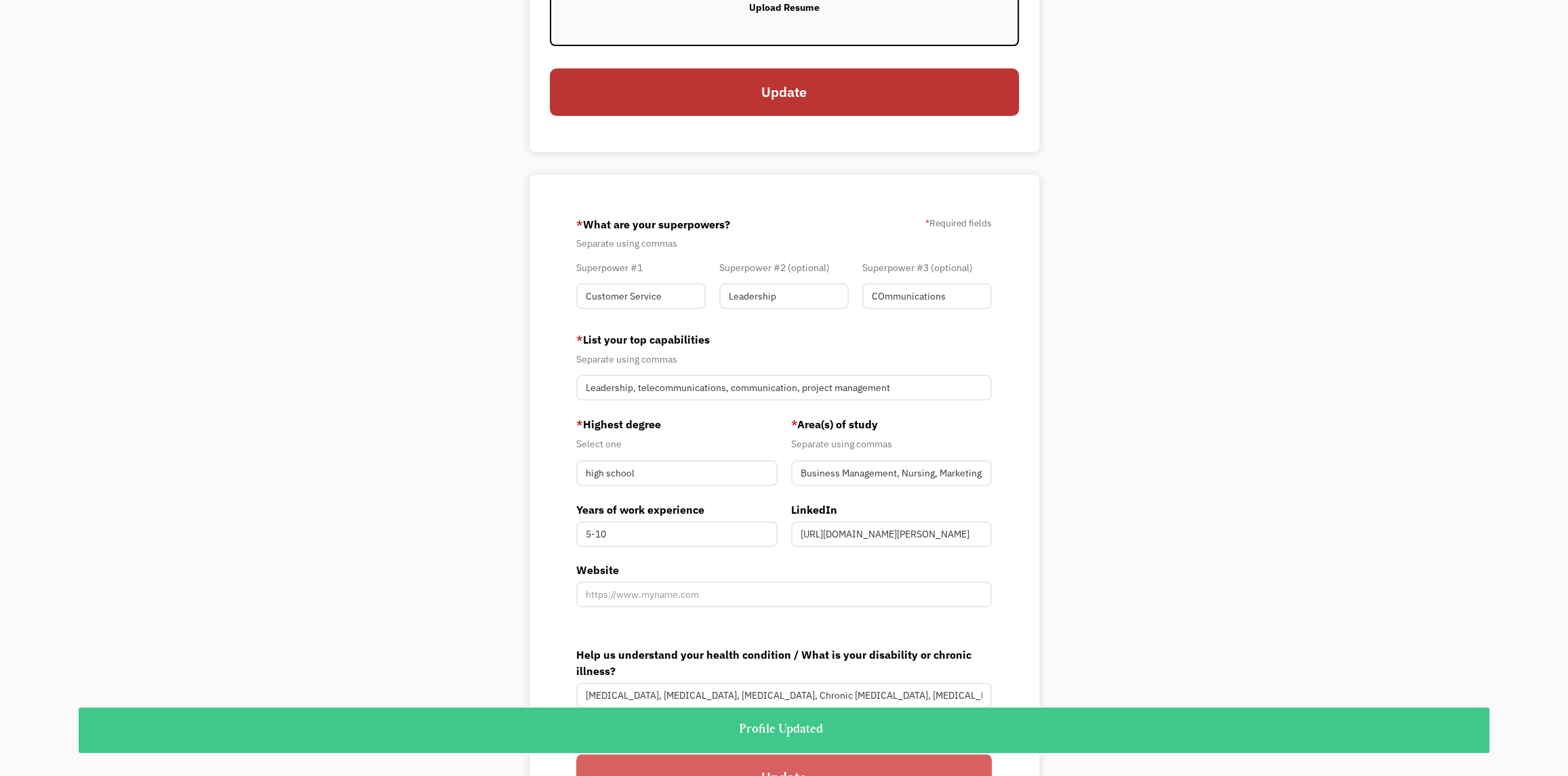
scroll to position [0, 0]
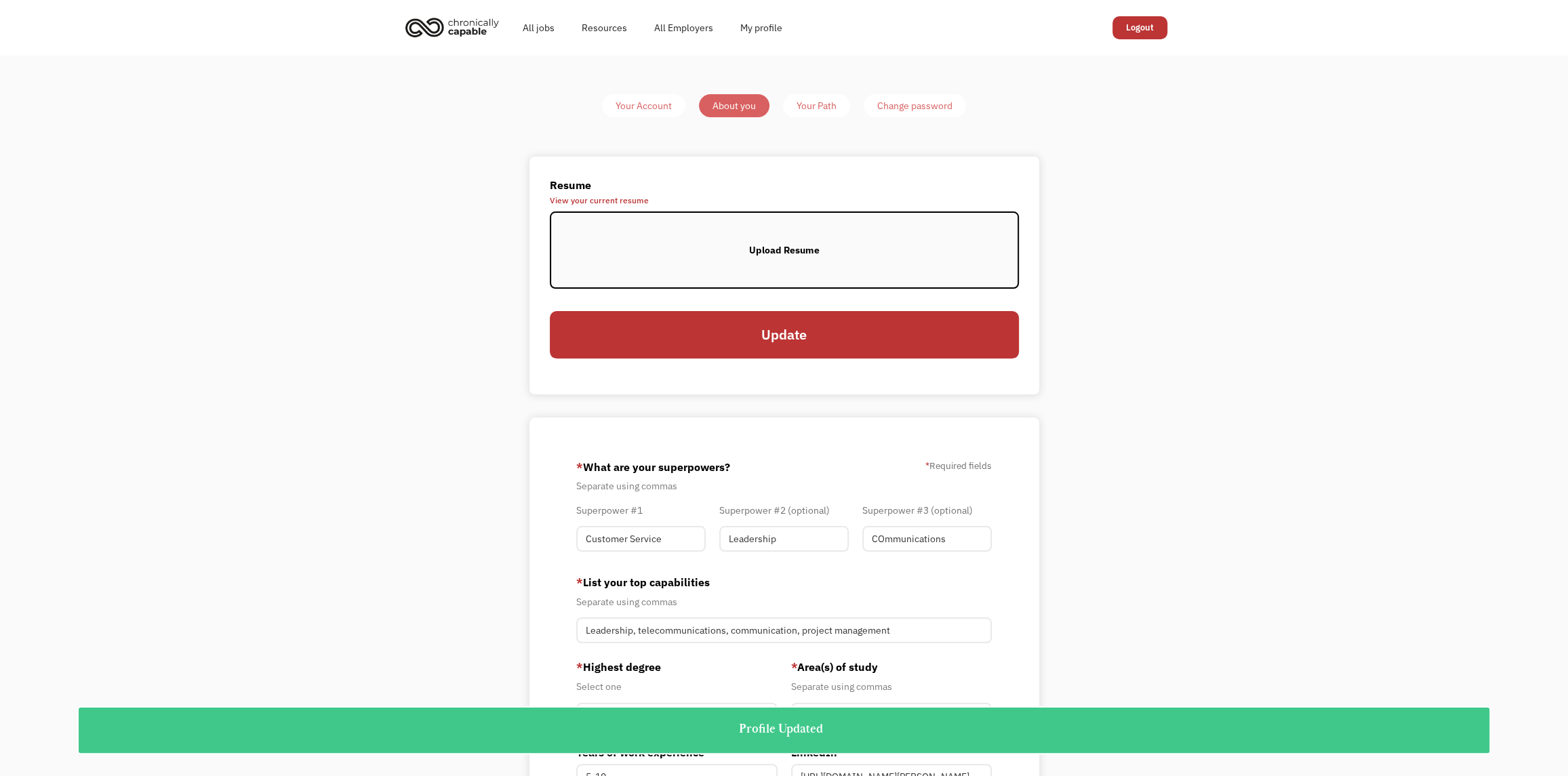
click at [807, 101] on div "Your Path" at bounding box center [817, 106] width 40 height 16
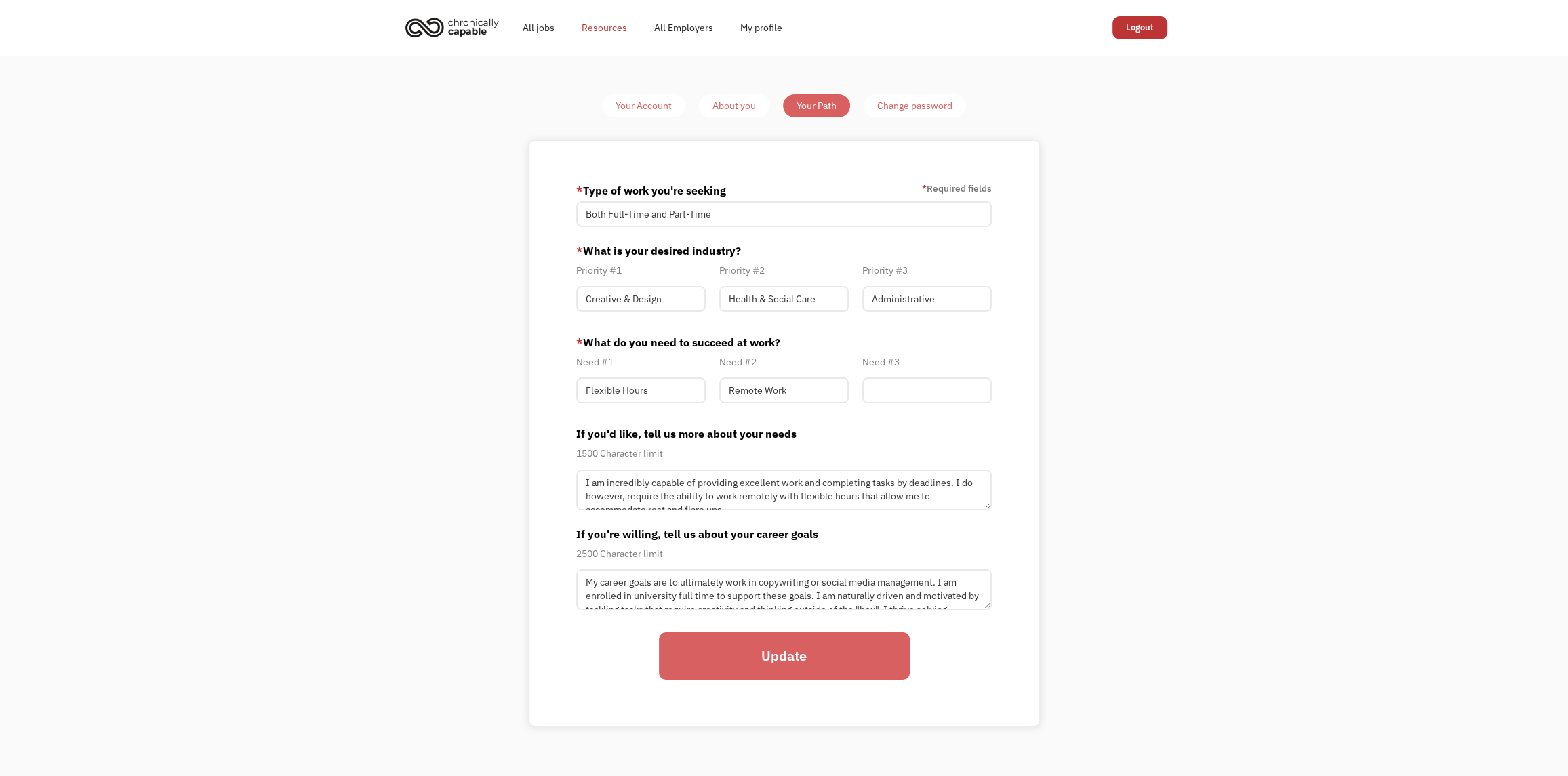
click at [607, 27] on link "Resources" at bounding box center [605, 27] width 73 height 43
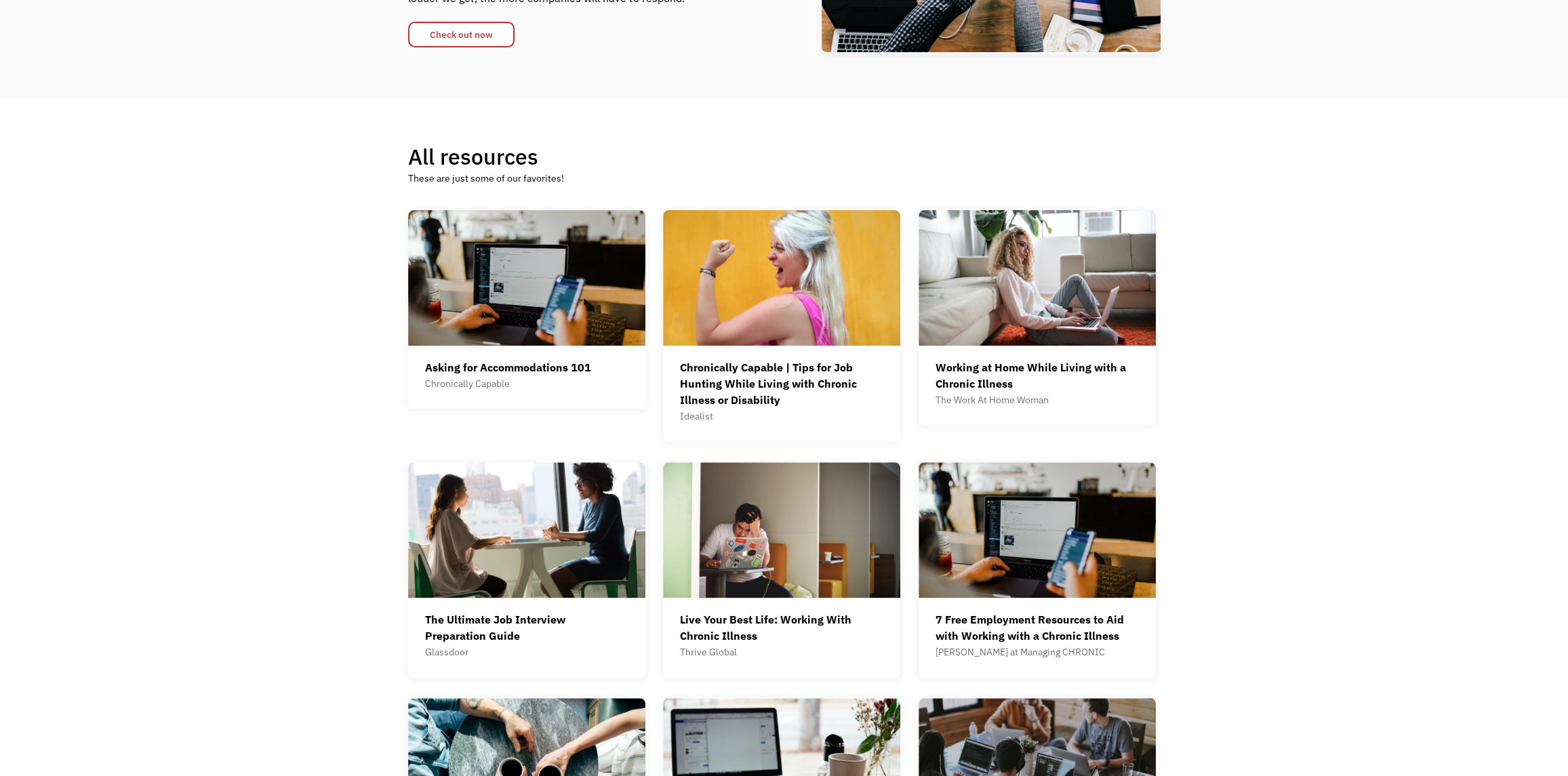
scroll to position [272, 0]
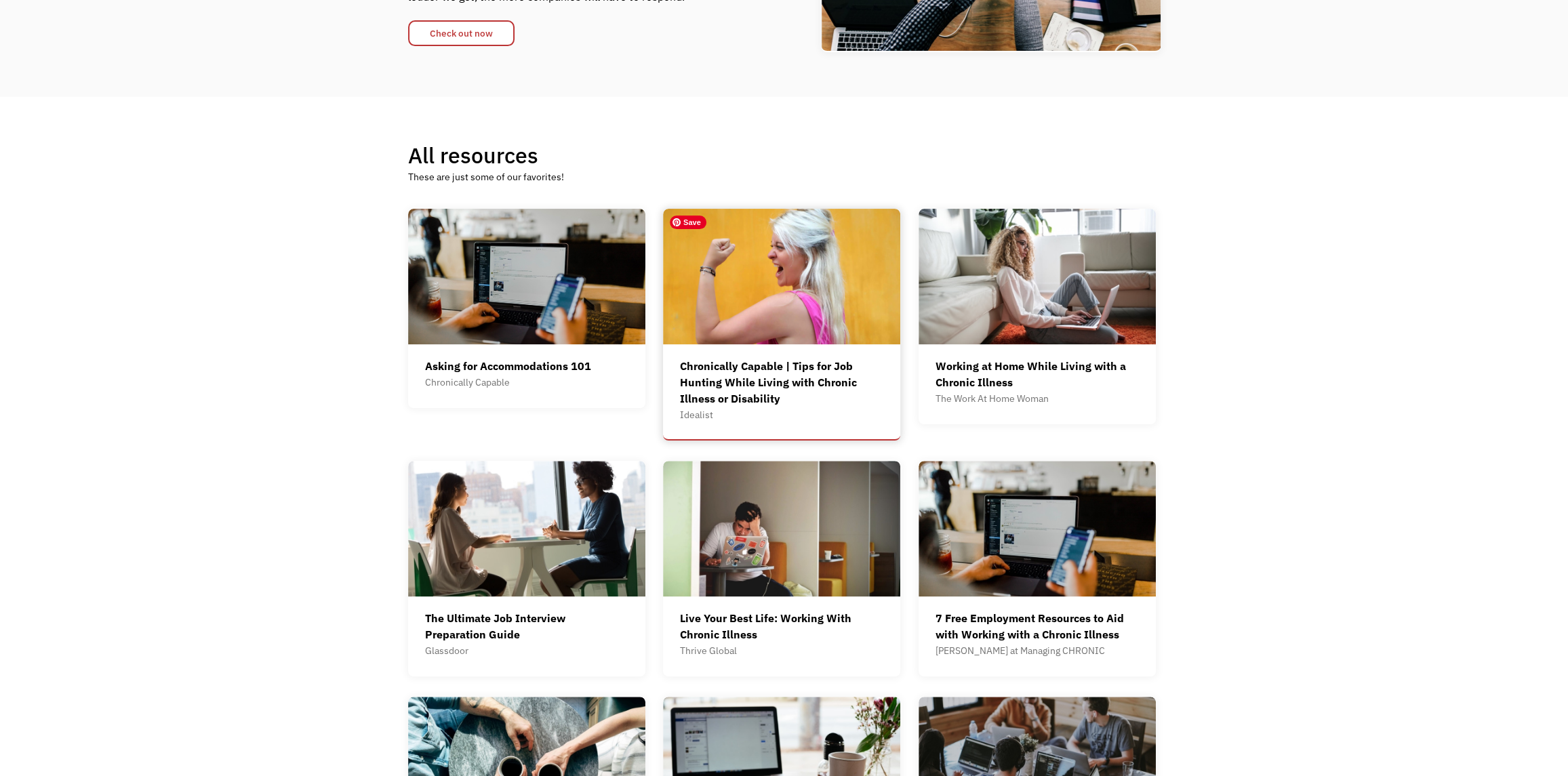
click at [748, 291] on img at bounding box center [782, 276] width 237 height 136
